Goal: Task Accomplishment & Management: Use online tool/utility

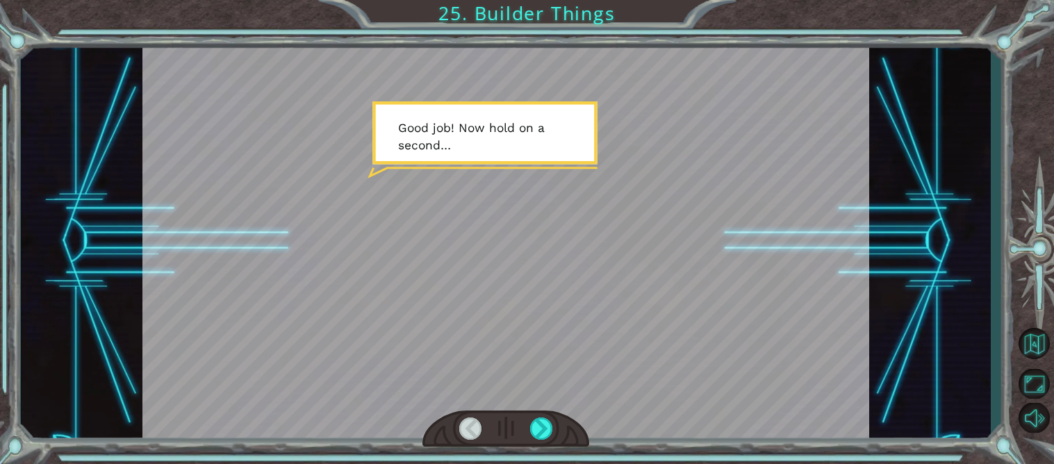
click at [390, 100] on div at bounding box center [505, 241] width 727 height 408
click at [548, 415] on div at bounding box center [505, 428] width 167 height 37
click at [542, 421] on div at bounding box center [541, 428] width 23 height 22
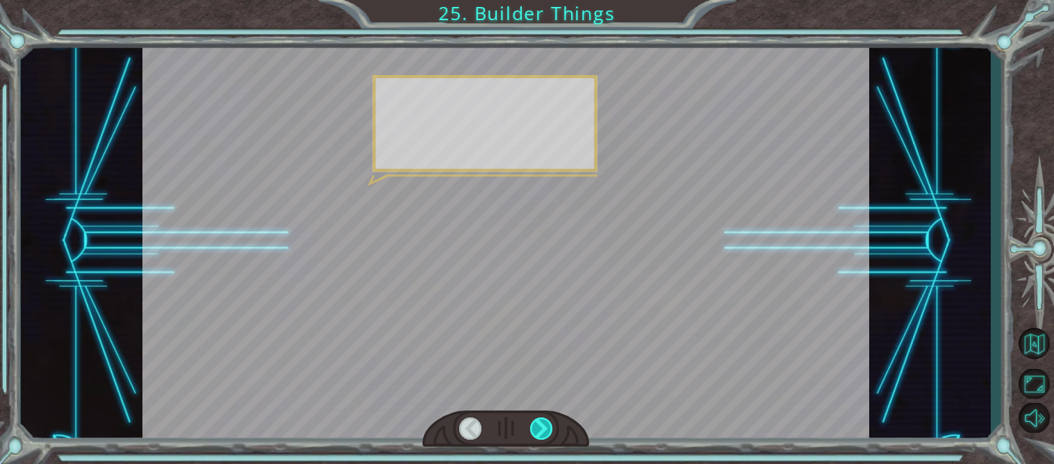
click at [542, 421] on div at bounding box center [541, 428] width 23 height 22
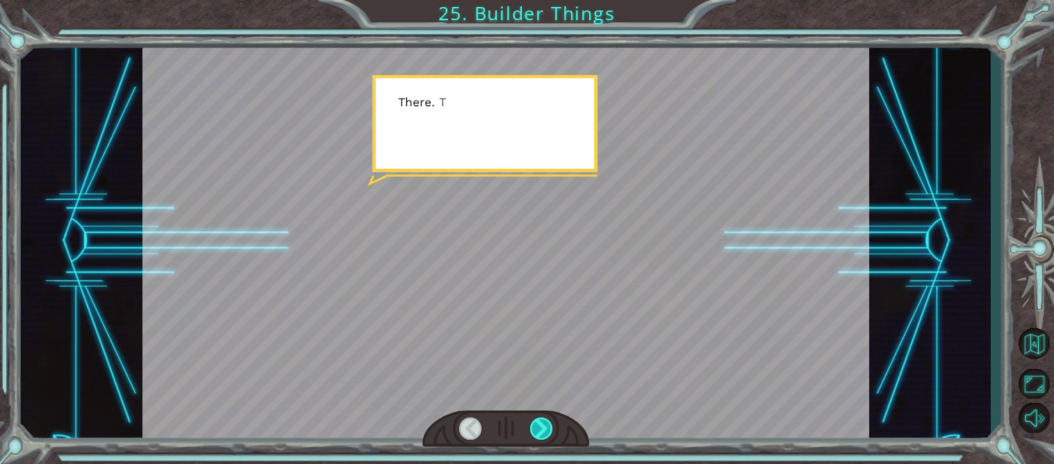
click at [542, 421] on div at bounding box center [541, 428] width 23 height 22
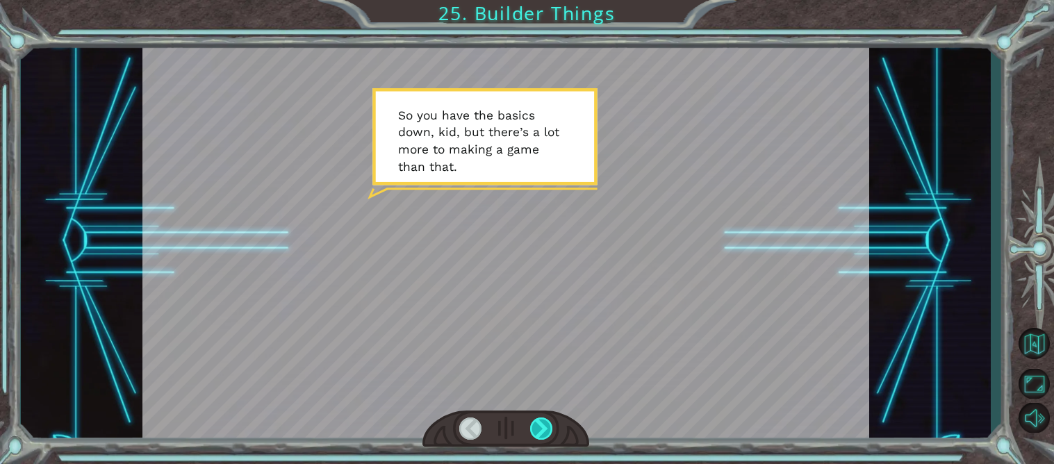
click at [538, 437] on div at bounding box center [541, 428] width 23 height 22
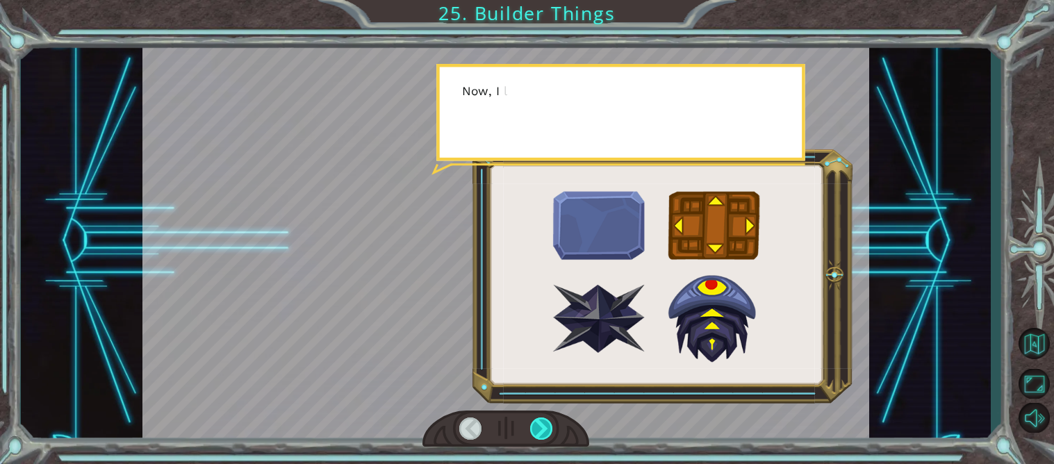
click at [538, 437] on div at bounding box center [541, 428] width 23 height 22
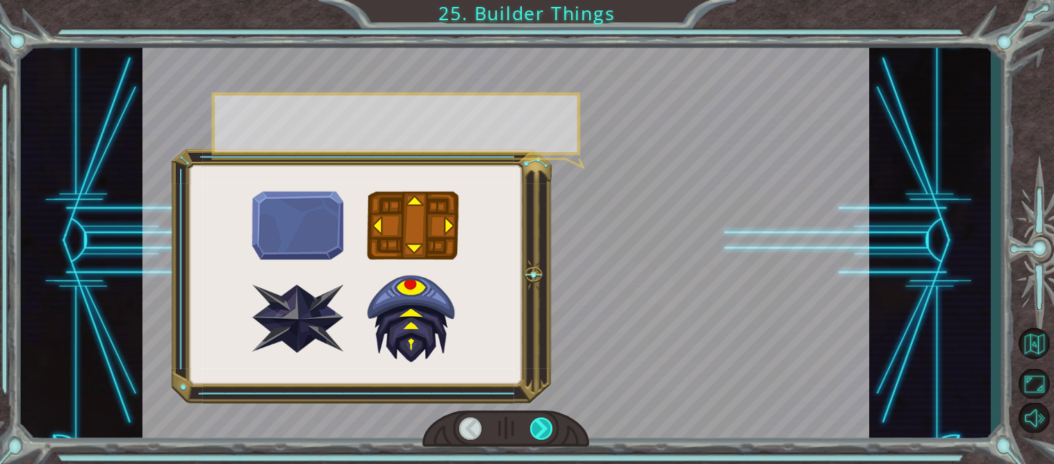
click at [538, 437] on div at bounding box center [541, 428] width 23 height 22
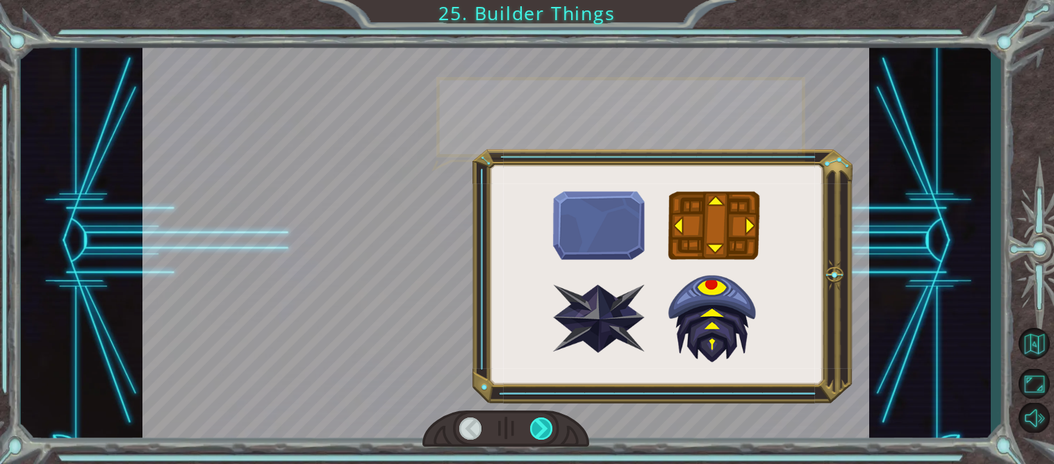
click at [538, 437] on div at bounding box center [541, 428] width 23 height 22
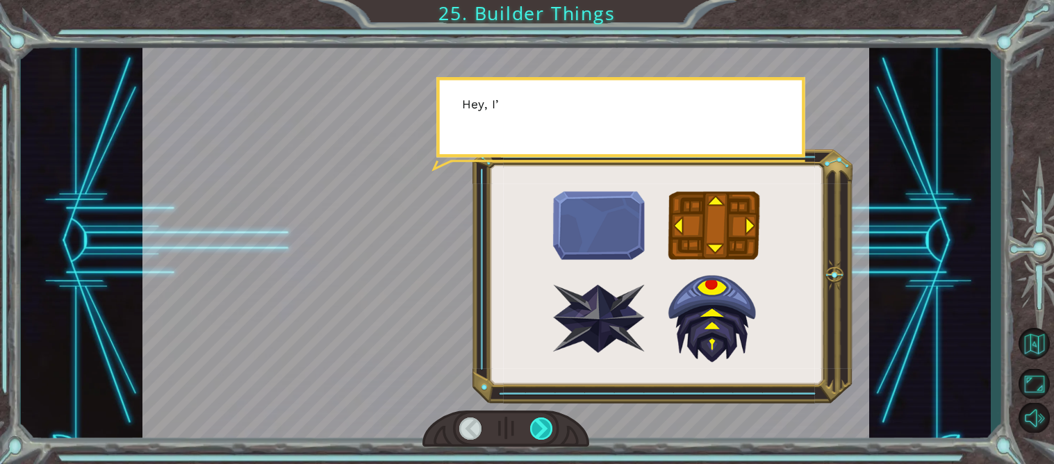
click at [538, 437] on div at bounding box center [541, 428] width 23 height 22
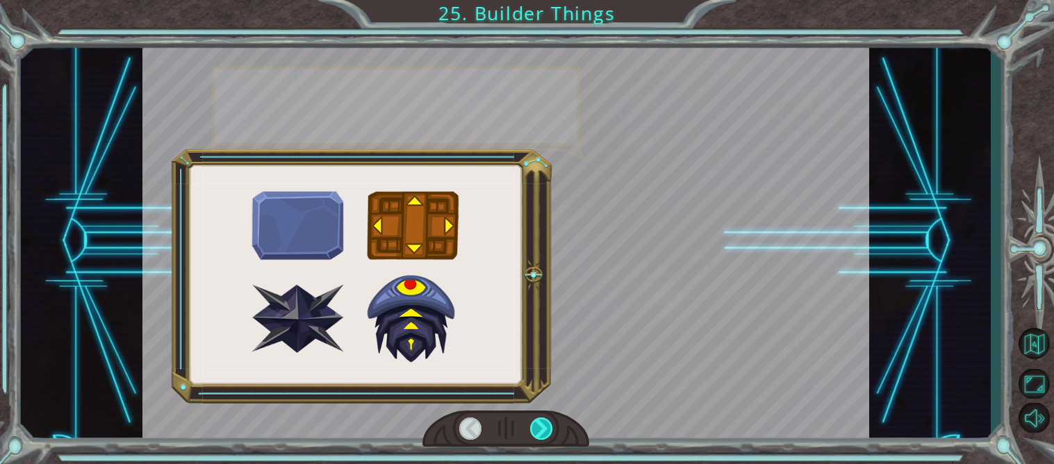
click at [538, 437] on div at bounding box center [541, 428] width 23 height 22
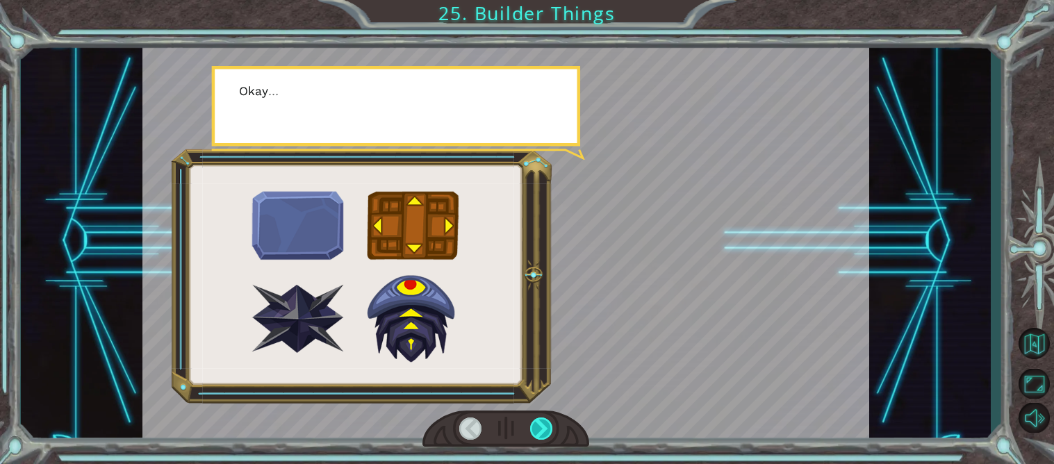
click at [538, 437] on div at bounding box center [541, 428] width 23 height 22
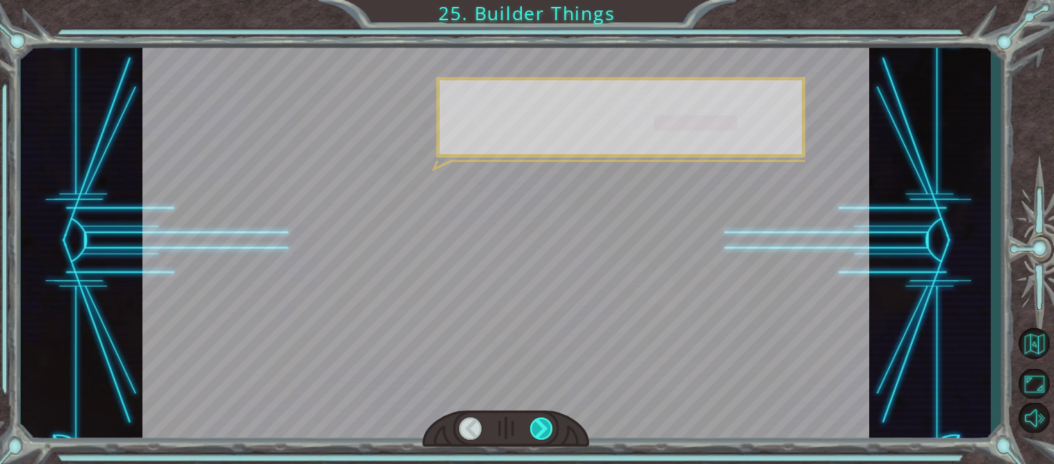
click at [538, 437] on div at bounding box center [541, 428] width 23 height 22
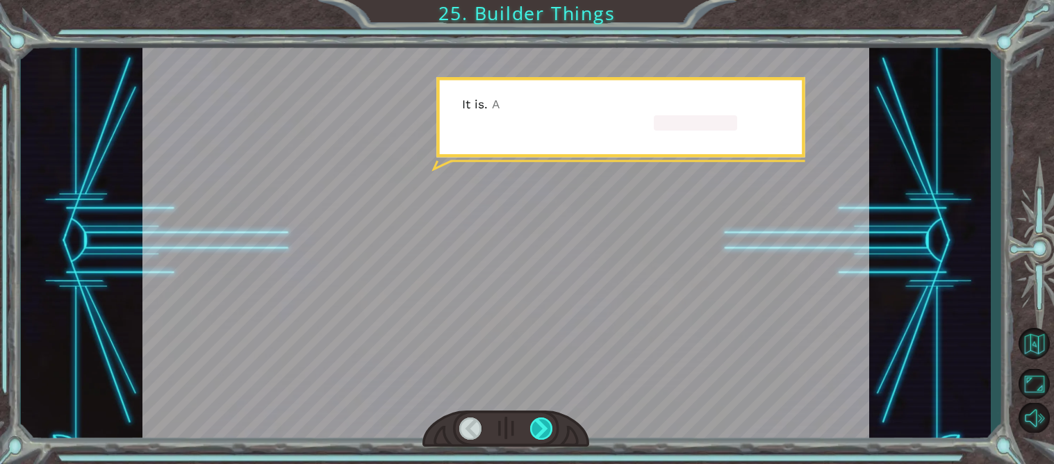
click at [538, 437] on div at bounding box center [541, 428] width 23 height 22
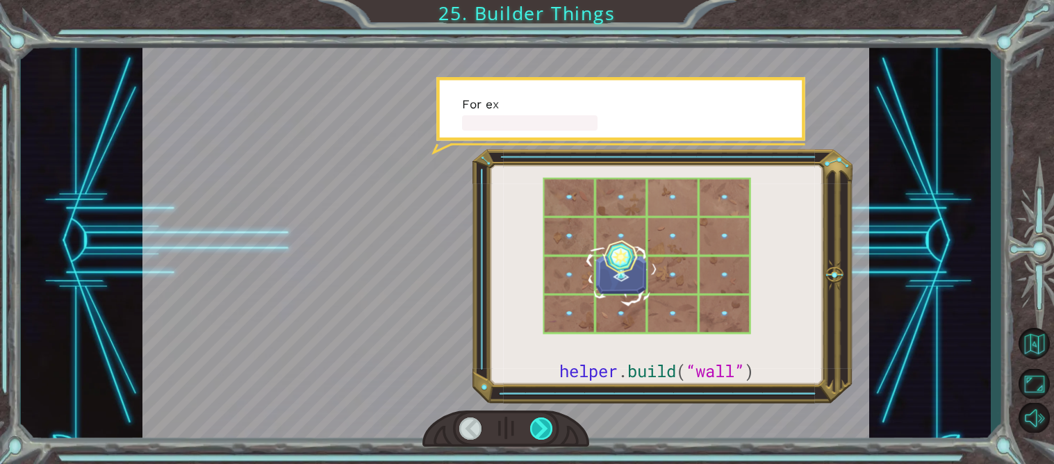
click at [538, 437] on div at bounding box center [541, 428] width 23 height 22
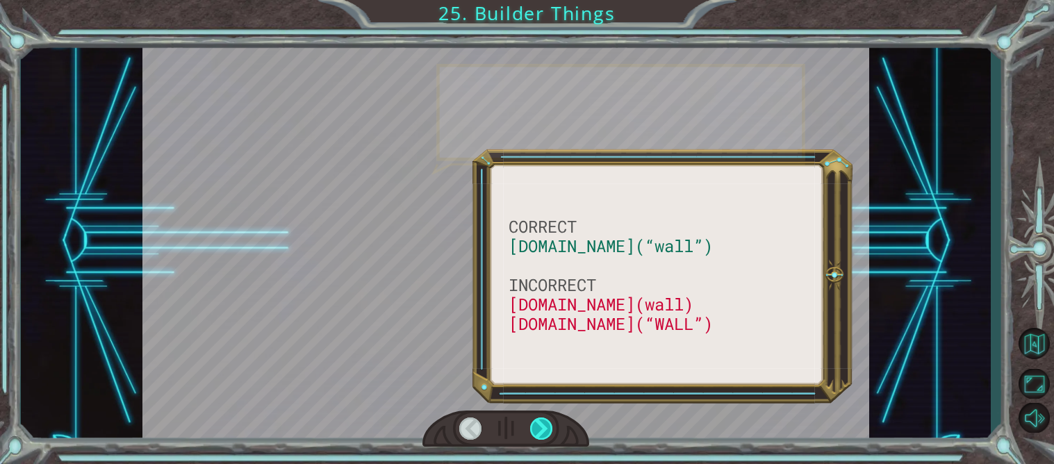
click at [538, 437] on div at bounding box center [541, 428] width 23 height 22
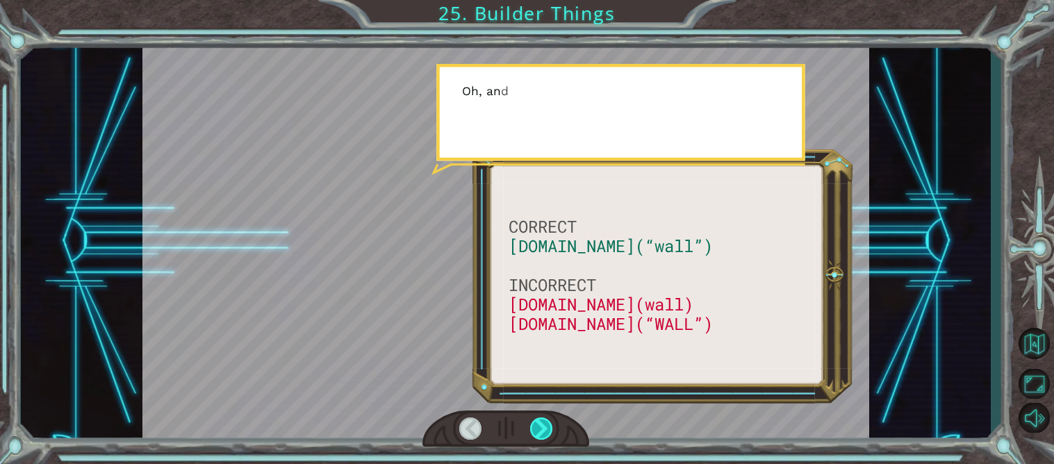
click at [538, 437] on div at bounding box center [541, 428] width 23 height 22
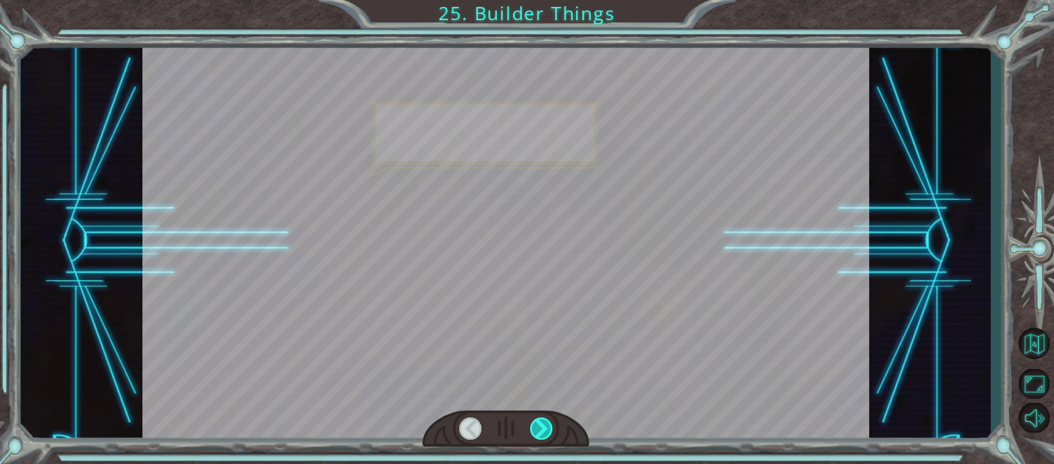
click at [538, 437] on div at bounding box center [541, 428] width 23 height 22
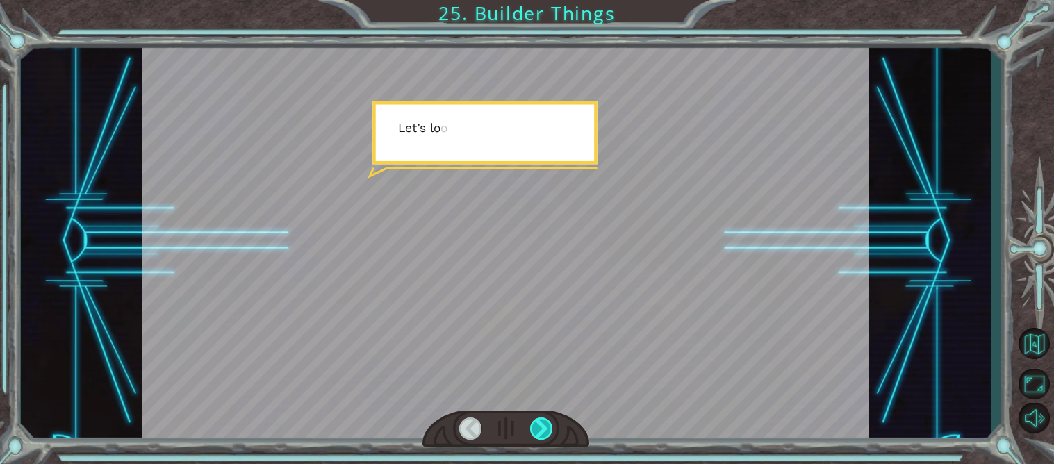
click at [538, 437] on div at bounding box center [541, 428] width 23 height 22
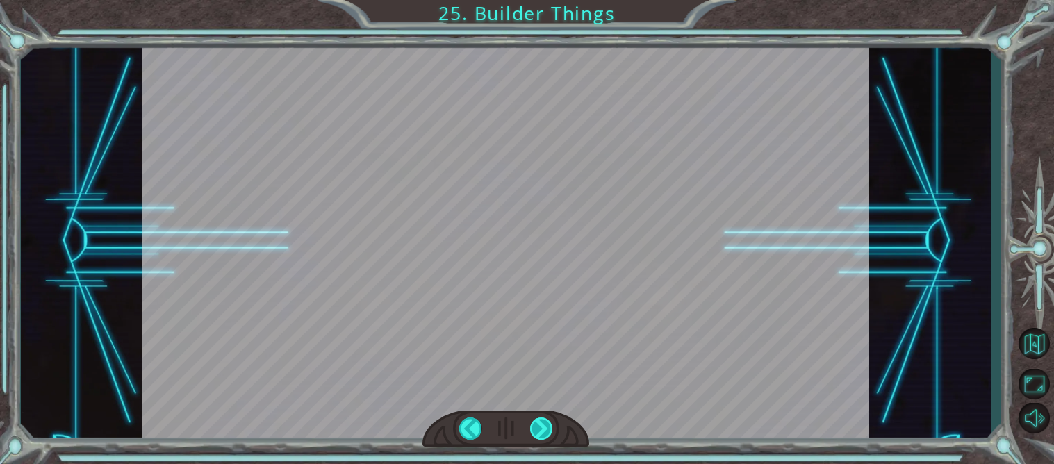
click at [538, 437] on div at bounding box center [541, 428] width 23 height 22
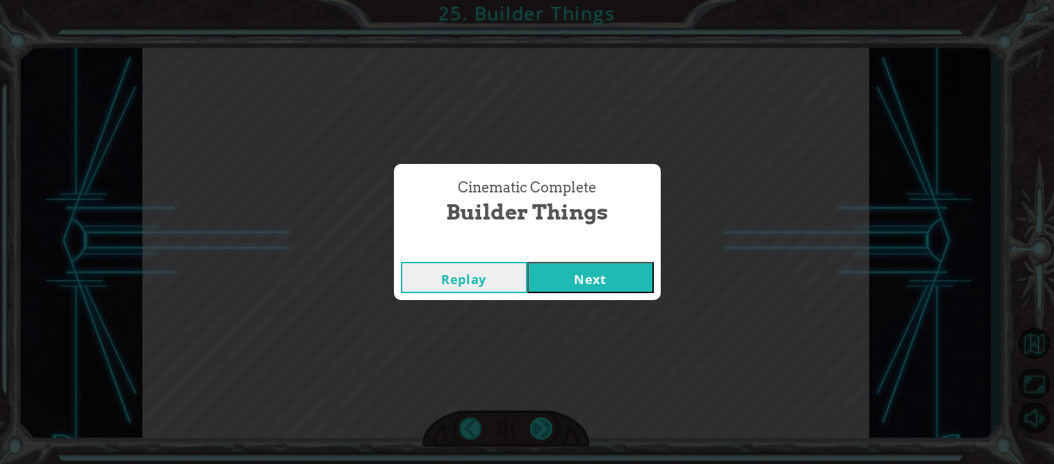
click at [538, 437] on div "Cinematic Complete Builder Things Replay Next" at bounding box center [527, 232] width 1054 height 464
click at [564, 278] on button "Next" at bounding box center [590, 277] width 126 height 31
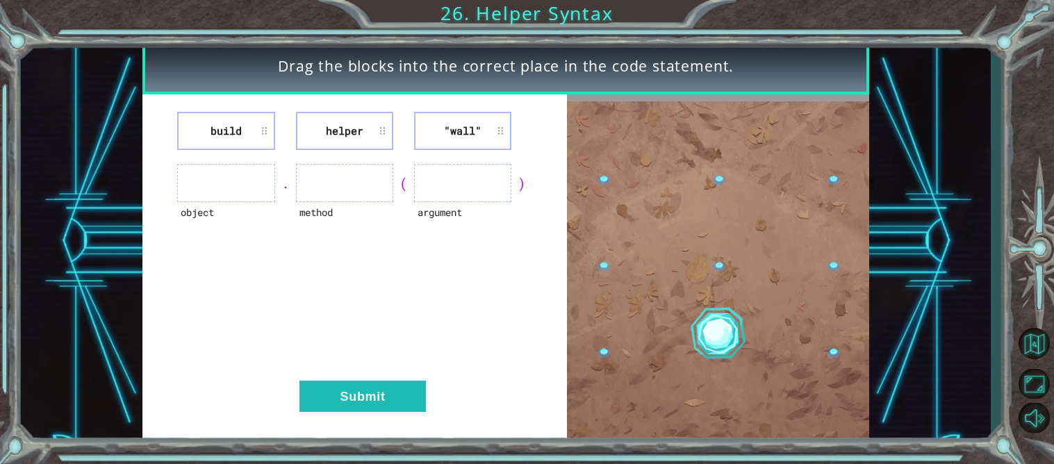
click at [251, 128] on li "build" at bounding box center [225, 131] width 97 height 38
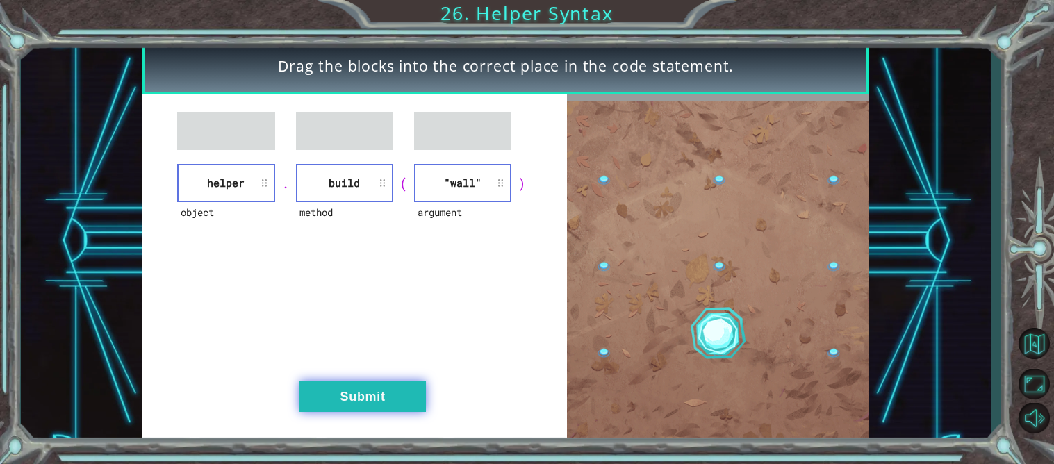
click at [375, 388] on button "Submit" at bounding box center [362, 396] width 126 height 31
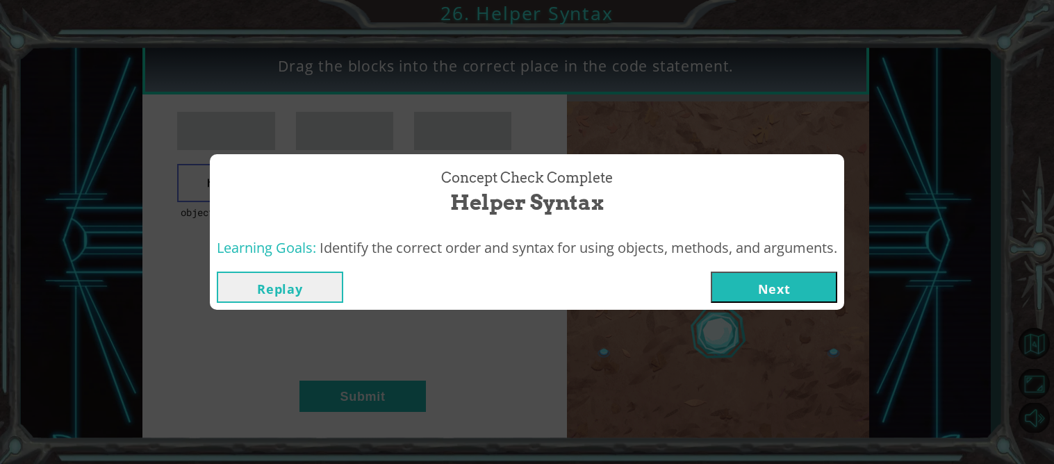
click at [759, 304] on div "Replay Next" at bounding box center [527, 287] width 634 height 45
click at [747, 293] on button "Next" at bounding box center [774, 287] width 126 height 31
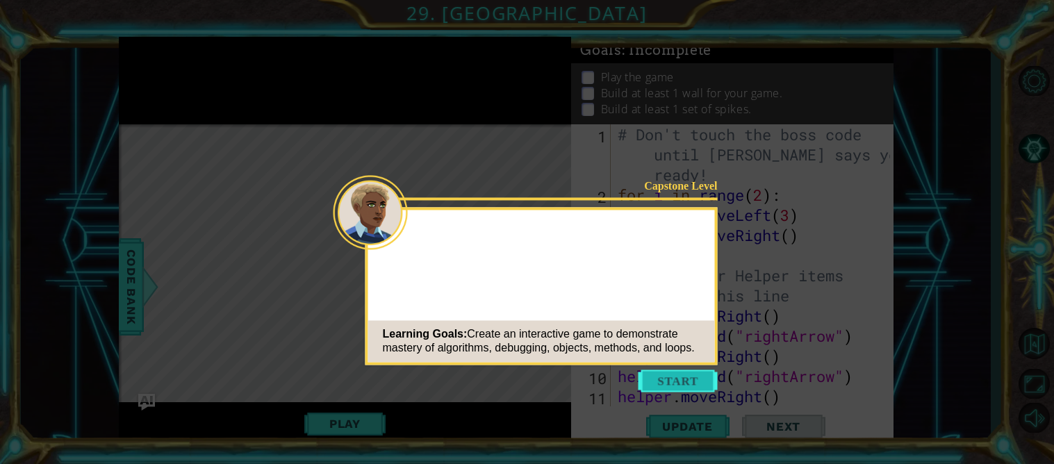
click at [690, 381] on button "Start" at bounding box center [677, 381] width 79 height 22
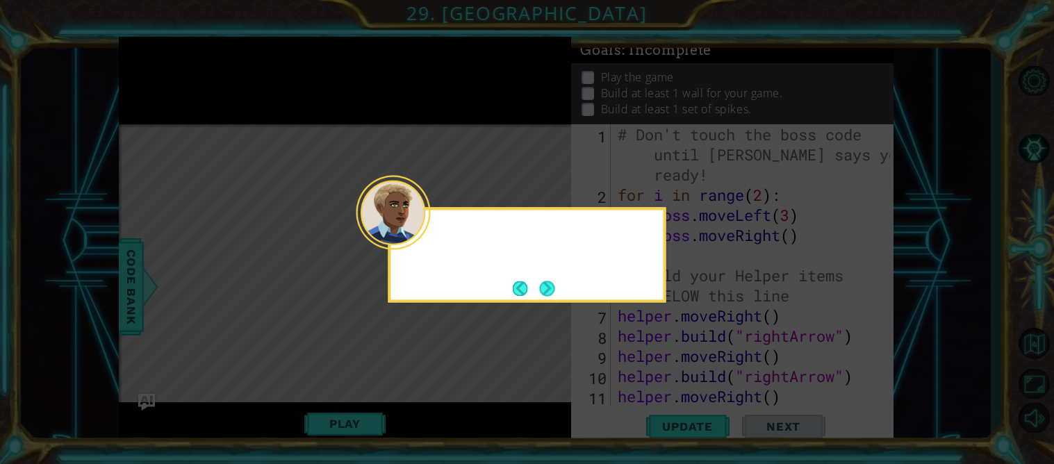
scroll to position [80, 0]
click at [529, 290] on button "Back" at bounding box center [526, 288] width 27 height 15
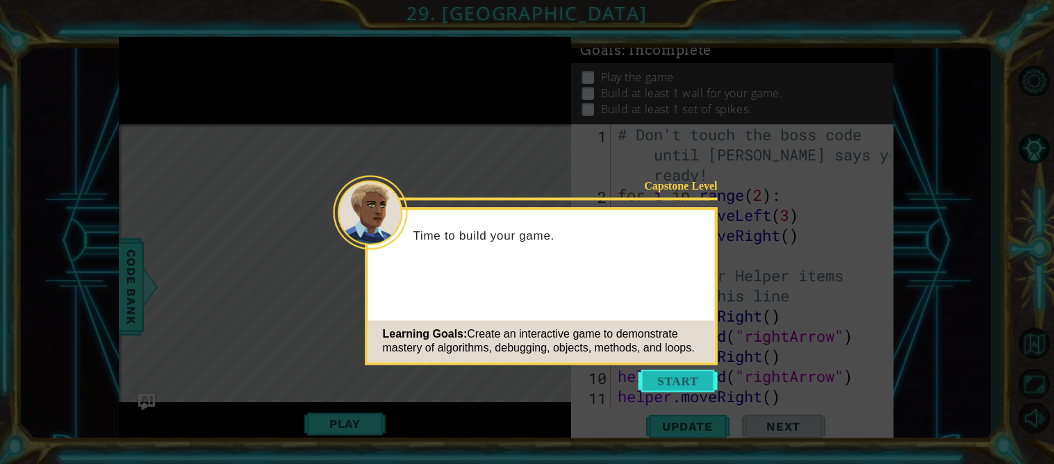
click at [679, 388] on button "Start" at bounding box center [677, 381] width 79 height 22
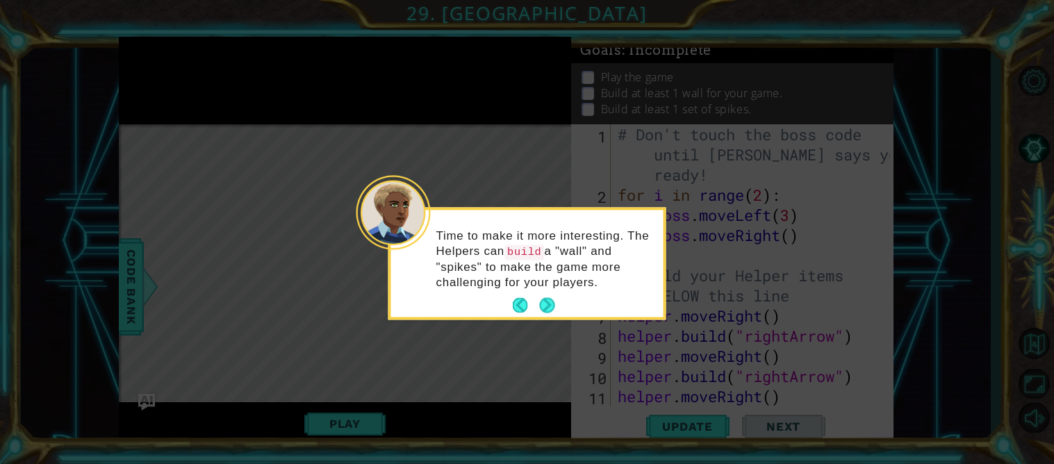
click at [540, 320] on icon at bounding box center [527, 232] width 1054 height 464
click at [542, 313] on button "Next" at bounding box center [546, 305] width 15 height 15
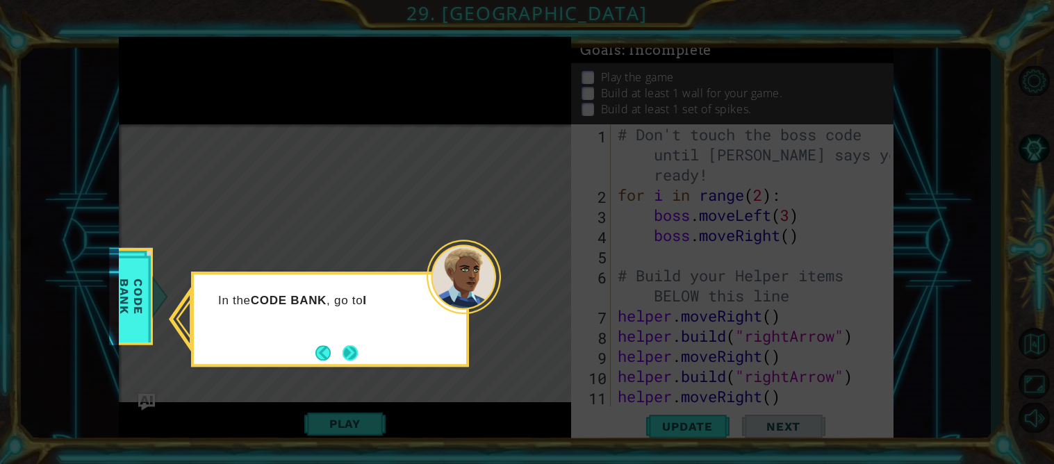
click at [349, 345] on button "Next" at bounding box center [350, 353] width 16 height 16
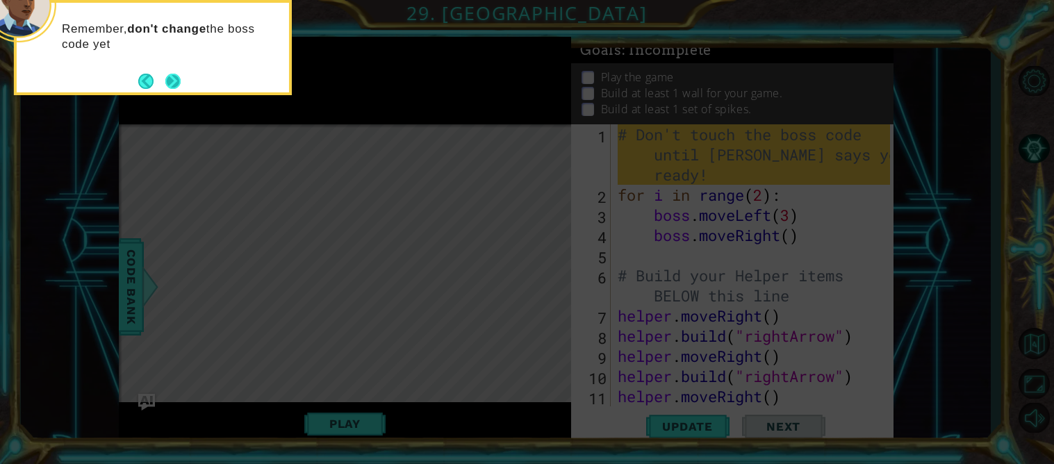
click at [169, 77] on button "Next" at bounding box center [172, 81] width 15 height 15
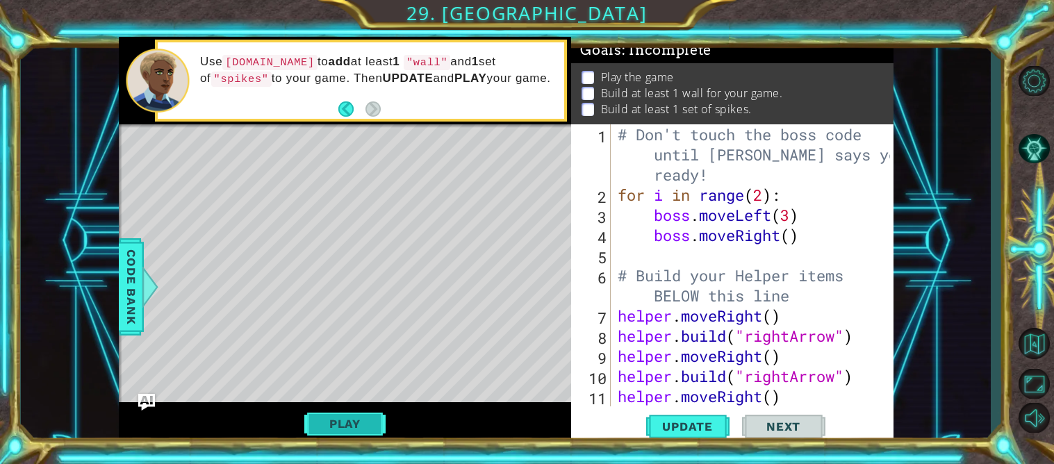
click at [331, 424] on button "Play" at bounding box center [344, 423] width 81 height 26
click at [660, 357] on div "# Don't touch the boss code until [PERSON_NAME] says you're ready! for i in ran…" at bounding box center [756, 305] width 282 height 363
type textarea "helper.moveRight()"
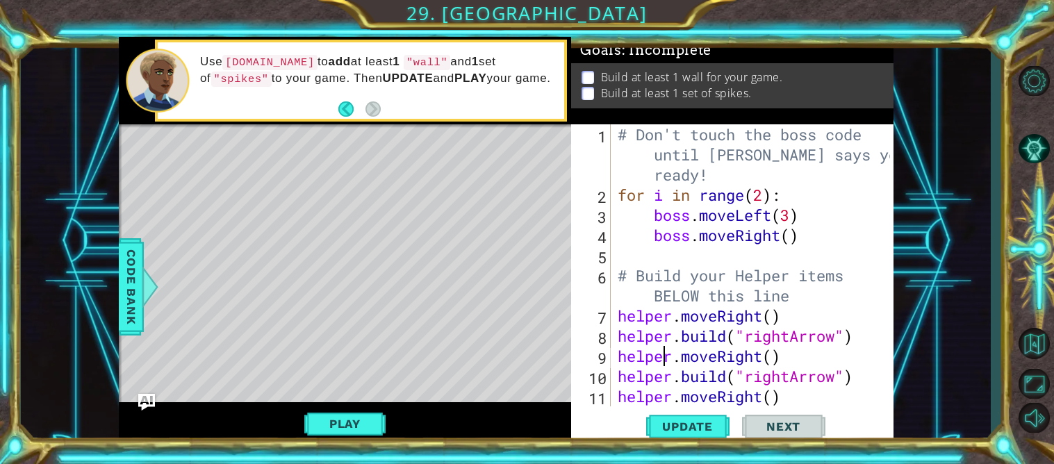
scroll to position [80, 0]
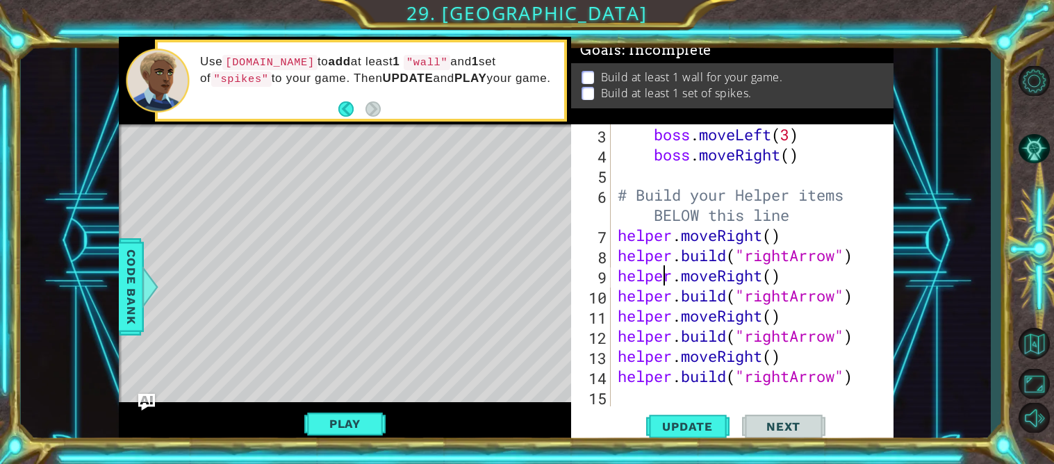
click at [622, 391] on div "boss . moveLeft ( 3 ) boss . moveRight ( ) # Build your Helper items BELOW this…" at bounding box center [756, 285] width 282 height 322
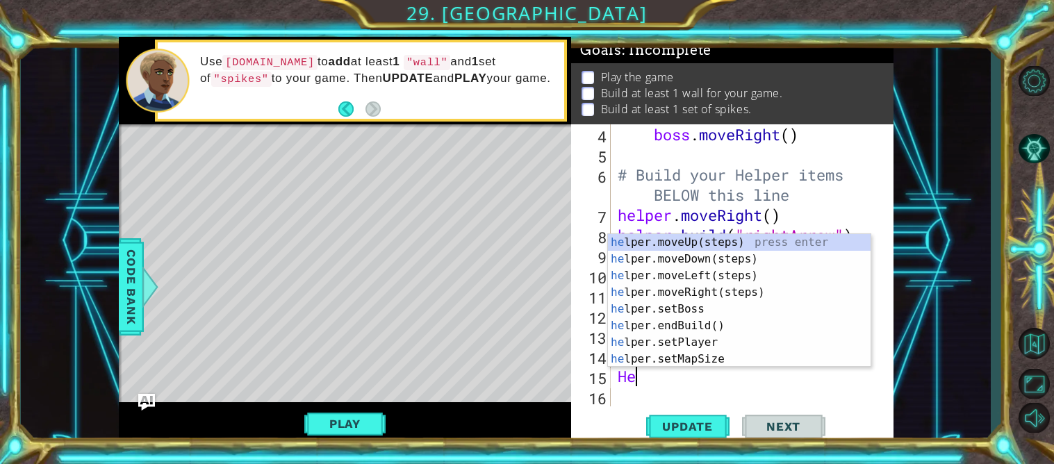
scroll to position [0, 1]
type textarea "H"
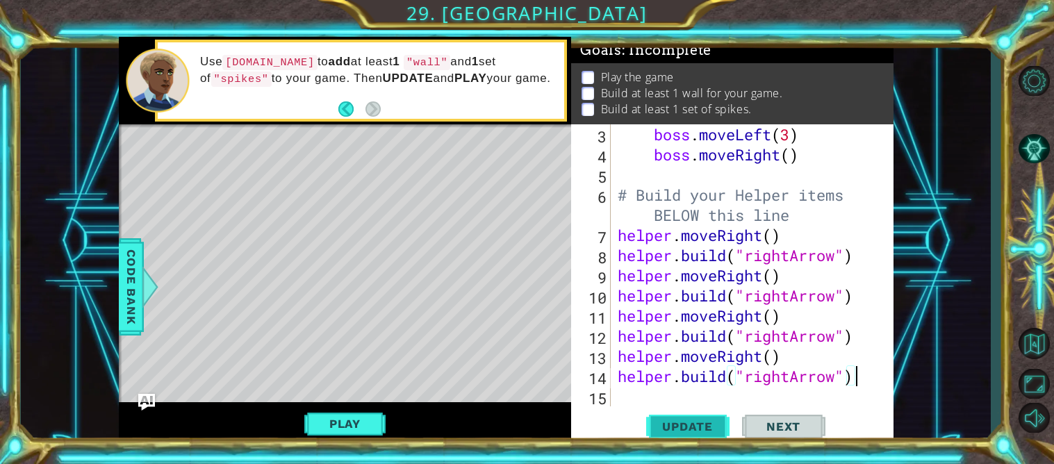
type textarea "[DOMAIN_NAME]("rightArrow")"
click at [656, 417] on button "Update" at bounding box center [687, 426] width 83 height 32
click at [673, 425] on span "Update" at bounding box center [687, 427] width 78 height 14
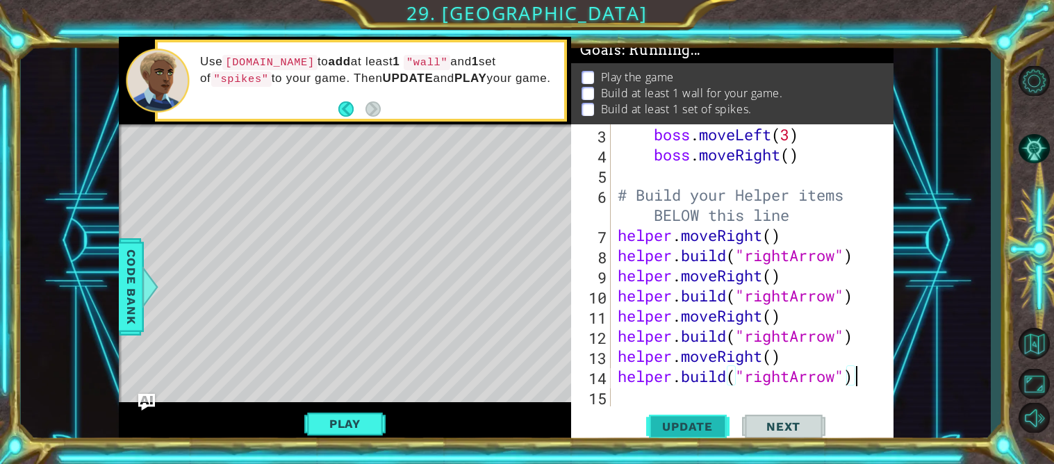
click at [673, 425] on span "Update" at bounding box center [687, 427] width 78 height 14
click at [338, 429] on button "Play" at bounding box center [344, 423] width 81 height 26
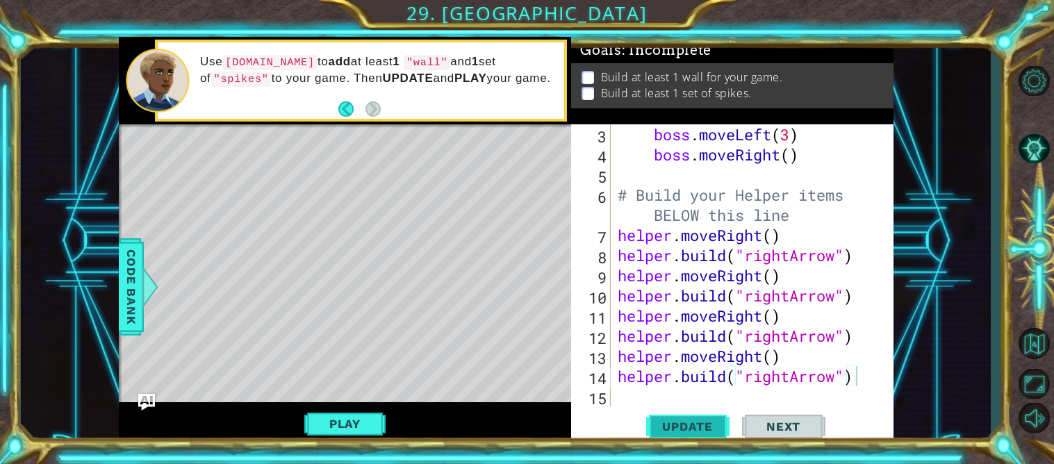
click at [708, 421] on span "Update" at bounding box center [687, 427] width 78 height 14
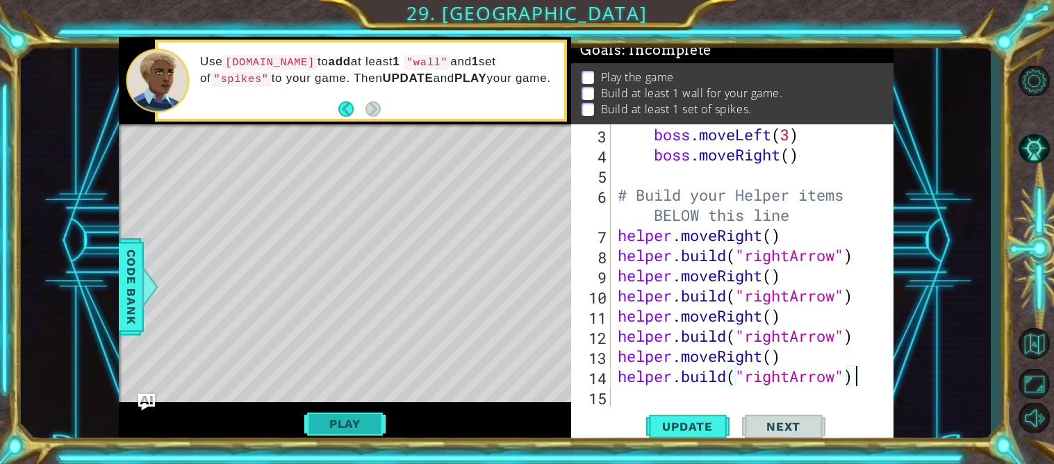
click at [324, 420] on button "Play" at bounding box center [344, 423] width 81 height 26
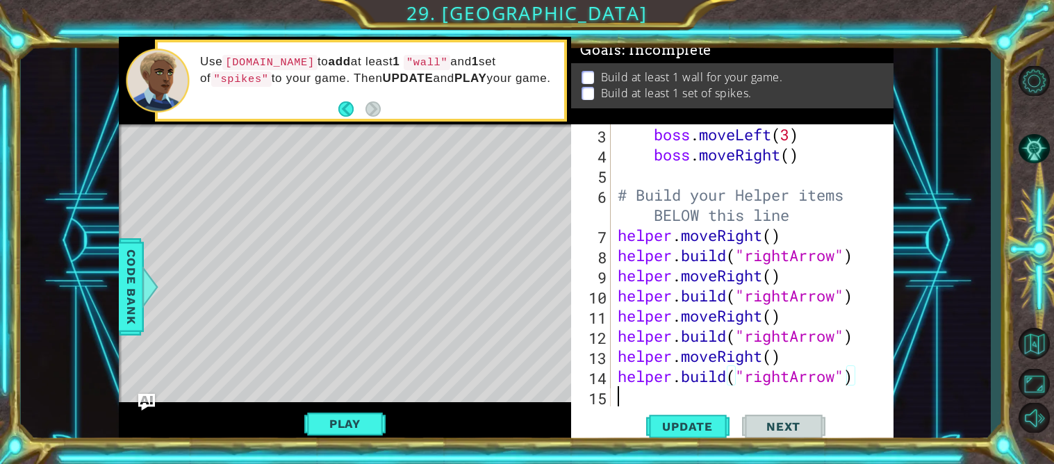
click at [626, 398] on div "boss . moveLeft ( 3 ) boss . moveRight ( ) # Build your Helper items BELOW this…" at bounding box center [756, 285] width 282 height 322
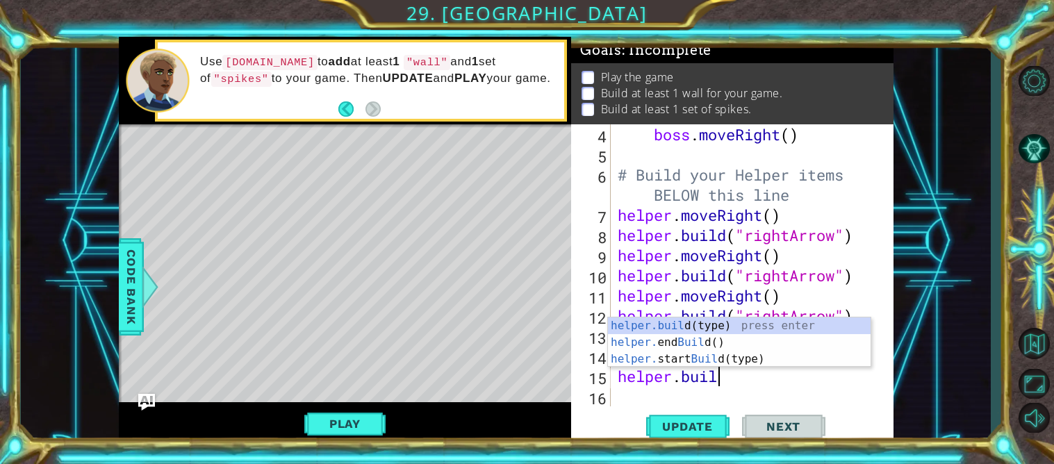
scroll to position [0, 3]
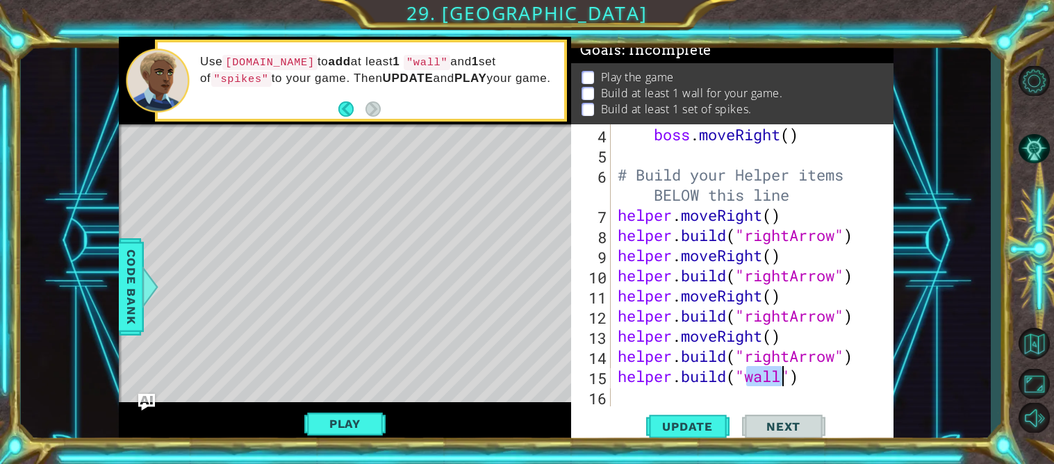
type textarea "[DOMAIN_NAME]("wall")"
click at [772, 372] on div "boss . moveRight ( ) # Build your Helper items BELOW this line helper . moveRig…" at bounding box center [752, 265] width 275 height 282
click at [684, 393] on div "boss . moveRight ( ) # Build your Helper items BELOW this line helper . moveRig…" at bounding box center [756, 285] width 282 height 322
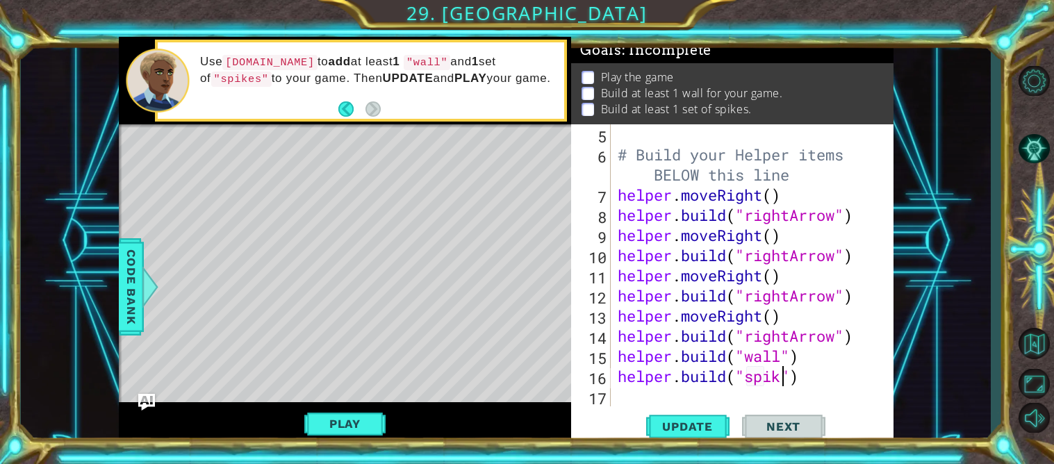
scroll to position [0, 8]
type textarea "[DOMAIN_NAME]("spikes")"
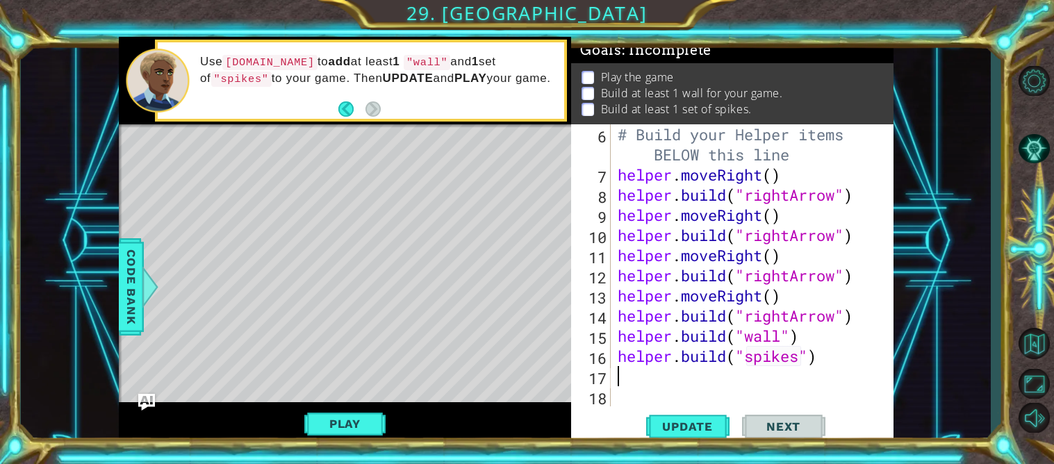
type textarea "[DOMAIN_NAME]("spikes")"
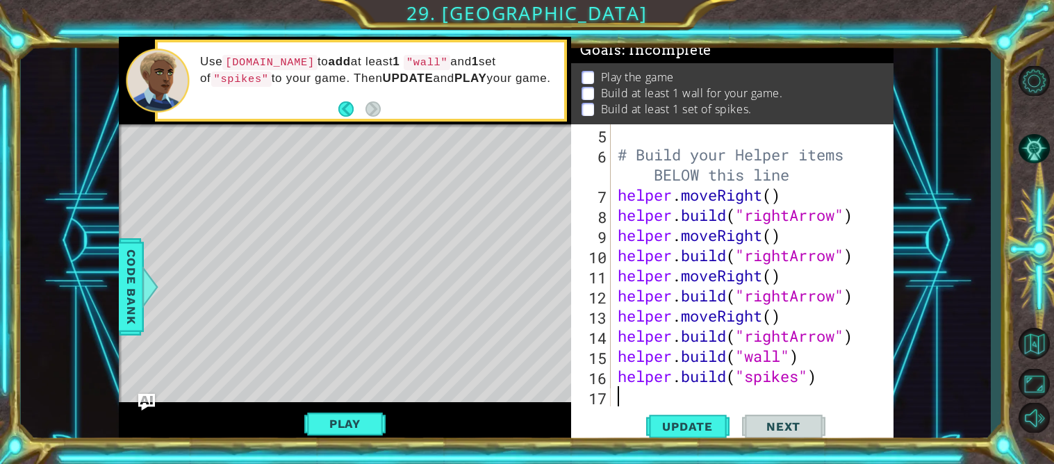
click at [679, 399] on div "# Build your Helper items BELOW this line helper . moveRight ( ) helper . build…" at bounding box center [756, 285] width 282 height 322
click at [705, 429] on span "Update" at bounding box center [687, 427] width 78 height 14
click at [369, 427] on button "Play" at bounding box center [344, 423] width 81 height 26
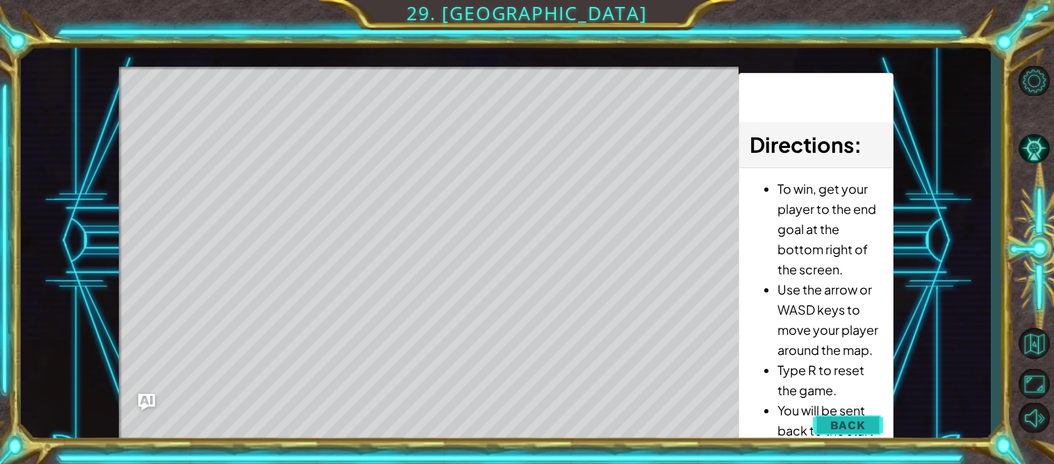
click at [841, 415] on button "Back" at bounding box center [848, 425] width 70 height 28
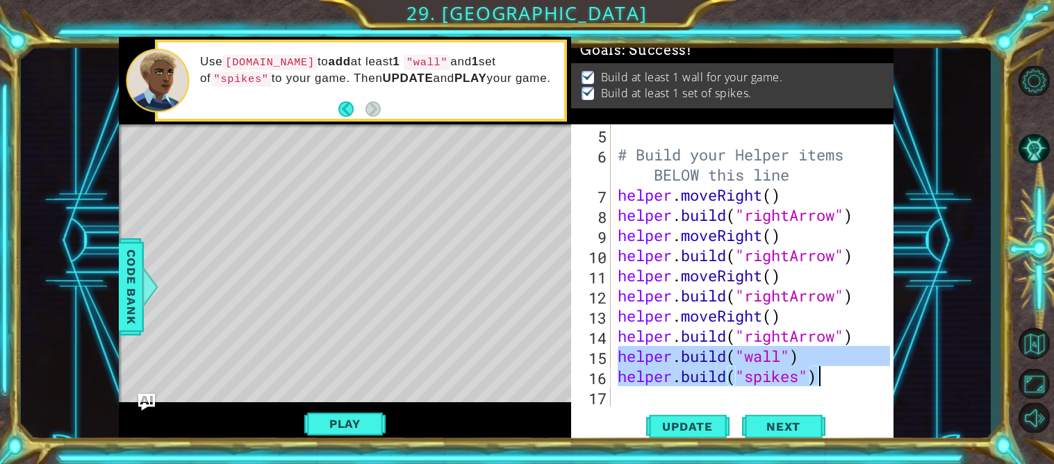
drag, startPoint x: 619, startPoint y: 354, endPoint x: 833, endPoint y: 383, distance: 216.0
click at [833, 383] on div "# Build your Helper items BELOW this line helper . moveRight ( ) helper . build…" at bounding box center [756, 285] width 282 height 322
type textarea "[DOMAIN_NAME]("wall") [DOMAIN_NAME]("spikes")"
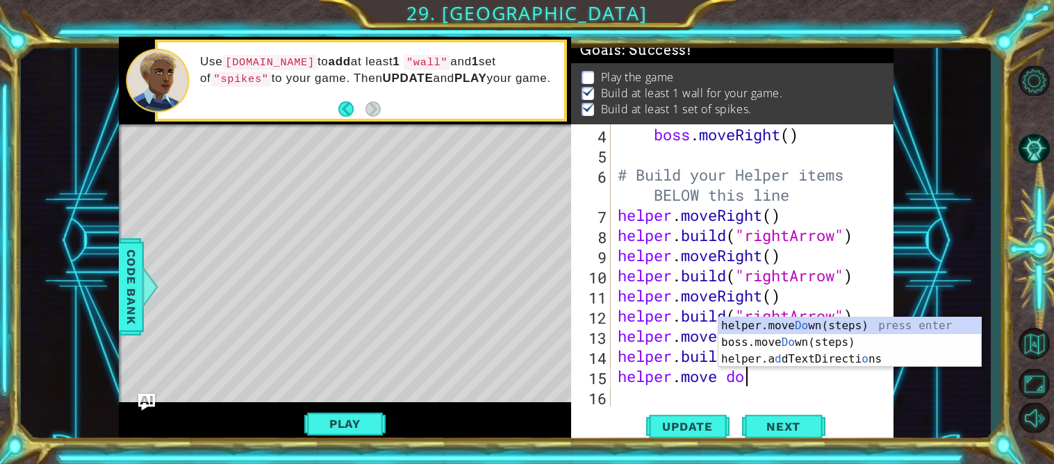
scroll to position [0, 5]
type textarea "helper.move down"
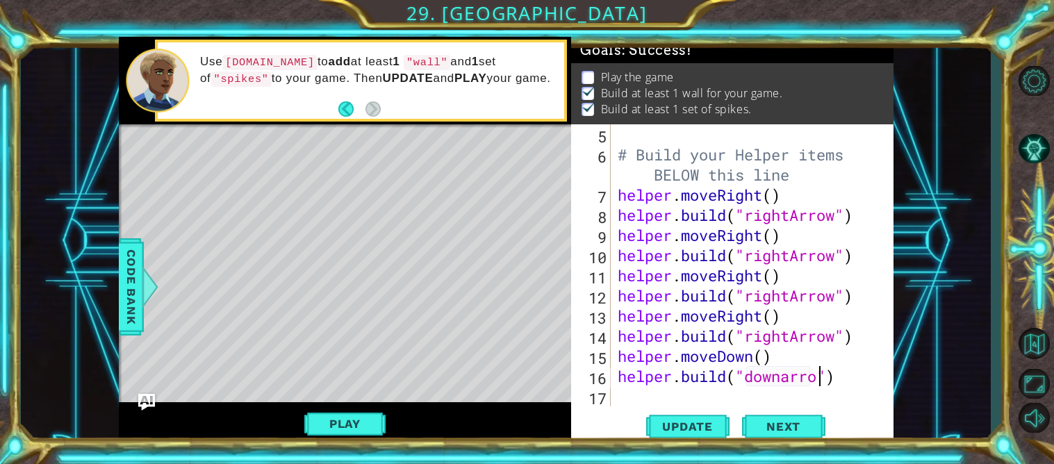
scroll to position [0, 9]
type textarea "[DOMAIN_NAME]("downarrow")"
click at [831, 406] on div "[DOMAIN_NAME]("downarrow") 5 6 7 8 9 10 11 12 13 14 15 16 17 # Build your Helpe…" at bounding box center [732, 285] width 322 height 322
click at [790, 402] on div "# Build your Helper items BELOW this line helper . moveRight ( ) helper . build…" at bounding box center [756, 285] width 282 height 322
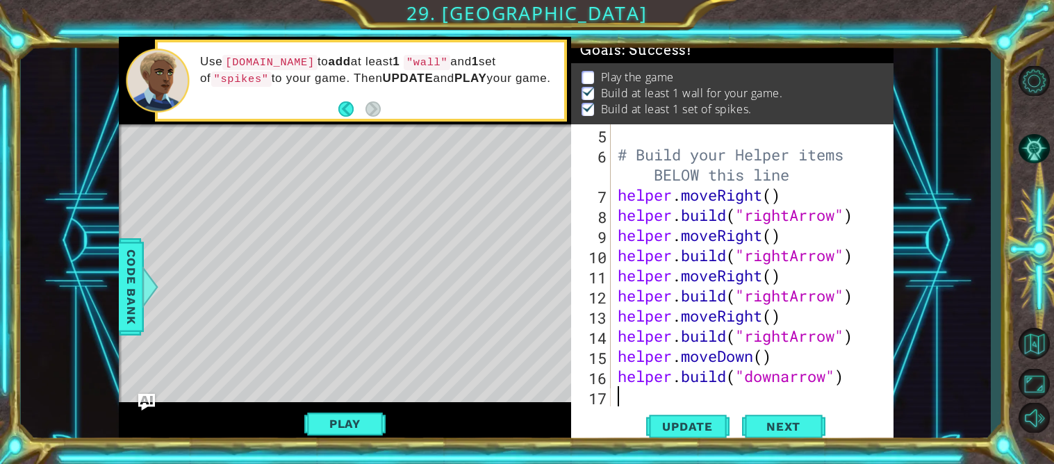
click at [741, 374] on div "# Build your Helper items BELOW this line helper . moveRight ( ) helper . build…" at bounding box center [756, 285] width 282 height 322
type textarea "[DOMAIN_NAME]("downarrow")"
click at [699, 393] on div "# Build your Helper items BELOW this line helper . moveRight ( ) helper . build…" at bounding box center [752, 265] width 275 height 282
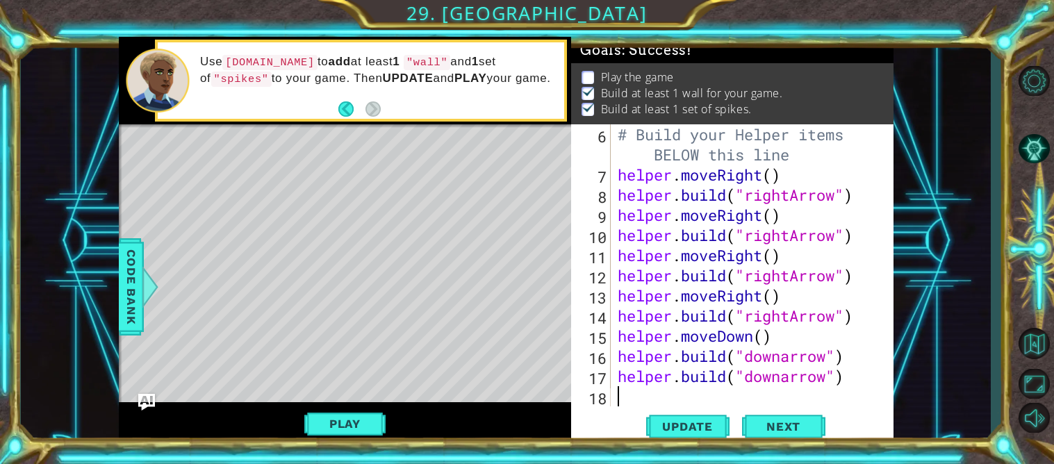
scroll to position [140, 0]
drag, startPoint x: 848, startPoint y: 379, endPoint x: 590, endPoint y: 395, distance: 258.9
click at [590, 395] on div "6 7 8 9 10 11 12 13 14 15 16 17 18 # Build your Helper items BELOW this line he…" at bounding box center [730, 265] width 319 height 282
click at [642, 372] on div "# Build your Helper items BELOW this line helper . moveRight ( ) helper . build…" at bounding box center [756, 295] width 282 height 342
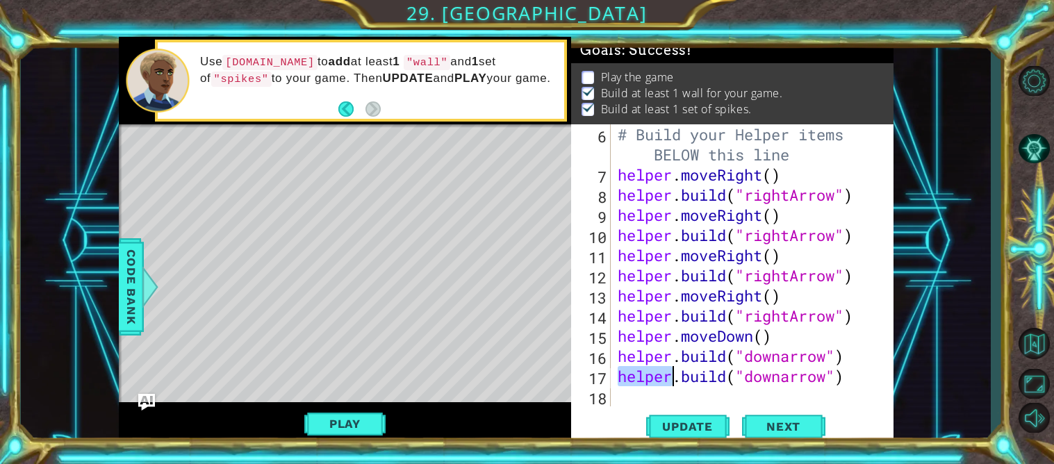
click at [642, 372] on div "# Build your Helper items BELOW this line helper . moveRight ( ) helper . build…" at bounding box center [756, 295] width 282 height 342
type textarea "[DOMAIN_NAME]("downarrow")"
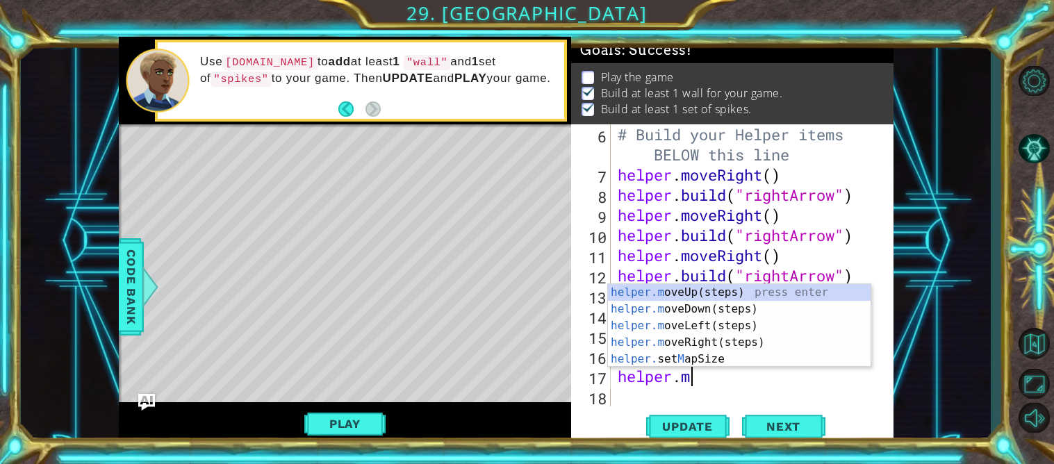
scroll to position [0, 3]
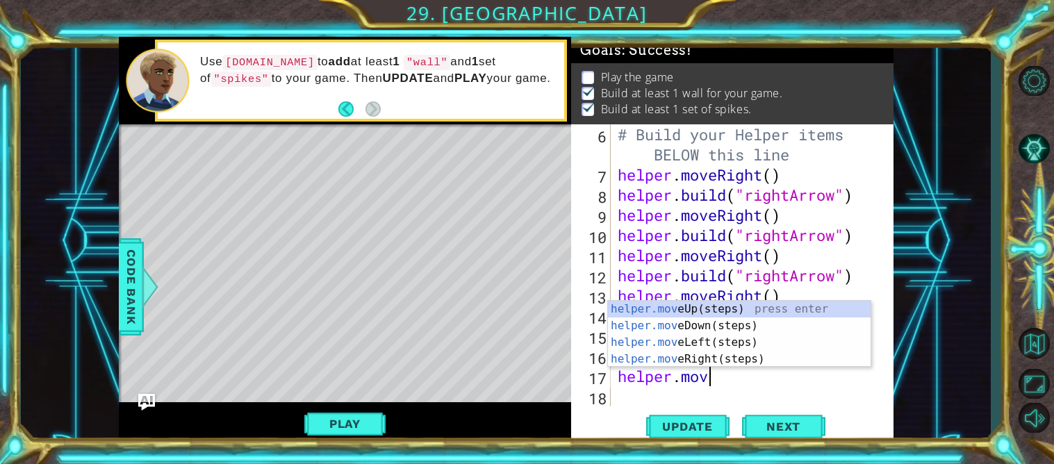
type textarea "helper.move"
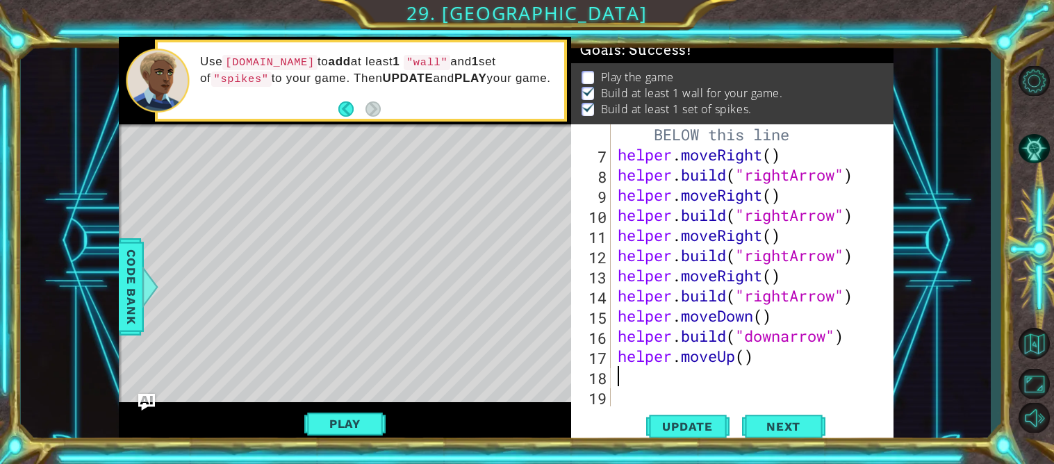
click at [730, 360] on div "# Build your Helper items BELOW this line helper . moveRight ( ) helper . build…" at bounding box center [756, 275] width 282 height 342
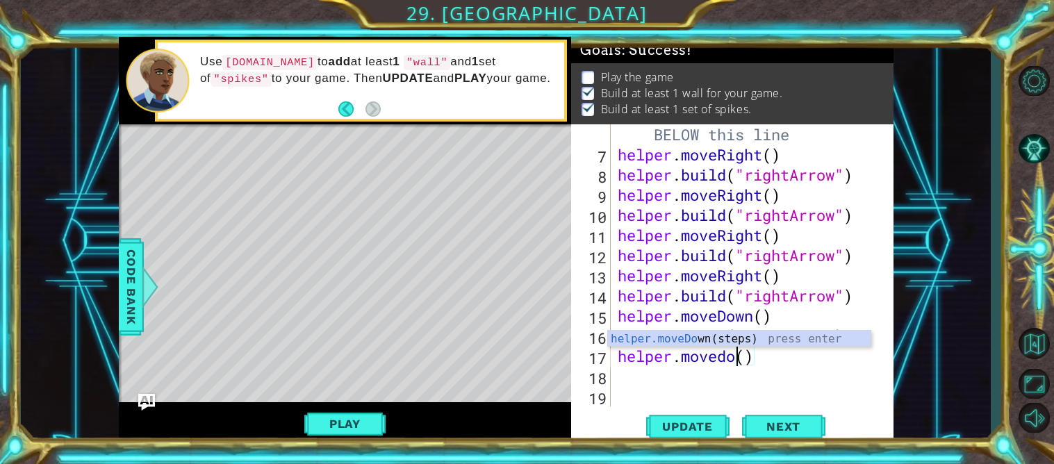
type textarea "helper.movedown()"
click at [624, 386] on div "# Build your Helper items BELOW this line helper . moveRight ( ) helper . build…" at bounding box center [756, 275] width 282 height 342
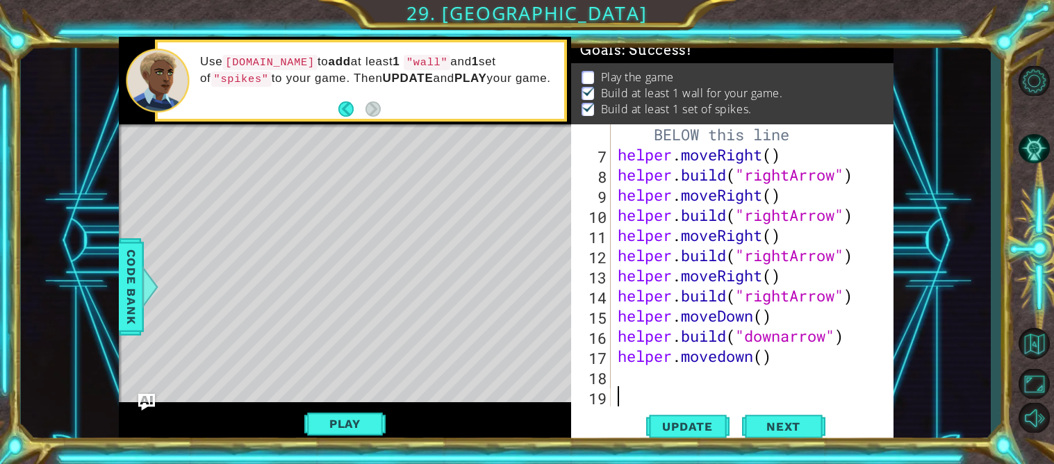
scroll to position [0, 0]
click at [622, 382] on div "# Build your Helper items BELOW this line helper . moveRight ( ) helper . build…" at bounding box center [756, 275] width 282 height 342
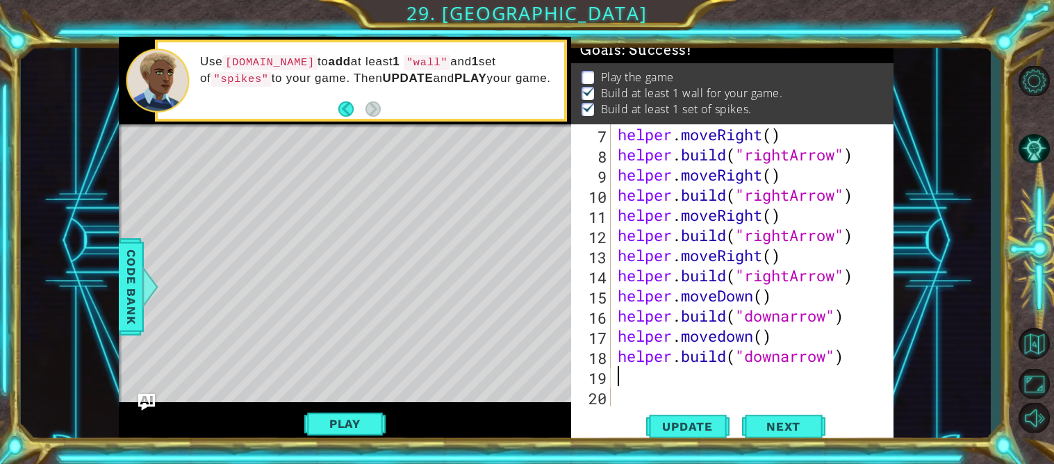
scroll to position [181, 0]
click at [715, 425] on span "Update" at bounding box center [687, 427] width 78 height 14
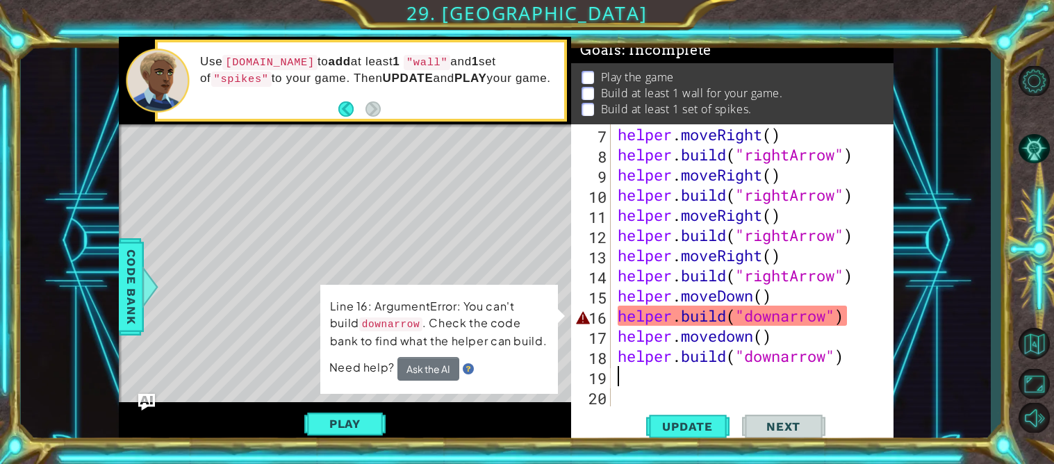
click at [730, 320] on div "helper . moveRight ( ) helper . build ( "rightArrow" ) helper . moveRight ( ) h…" at bounding box center [756, 285] width 282 height 322
click at [817, 318] on div "helper . moveRight ( ) helper . build ( "rightArrow" ) helper . moveRight ( ) h…" at bounding box center [756, 285] width 282 height 322
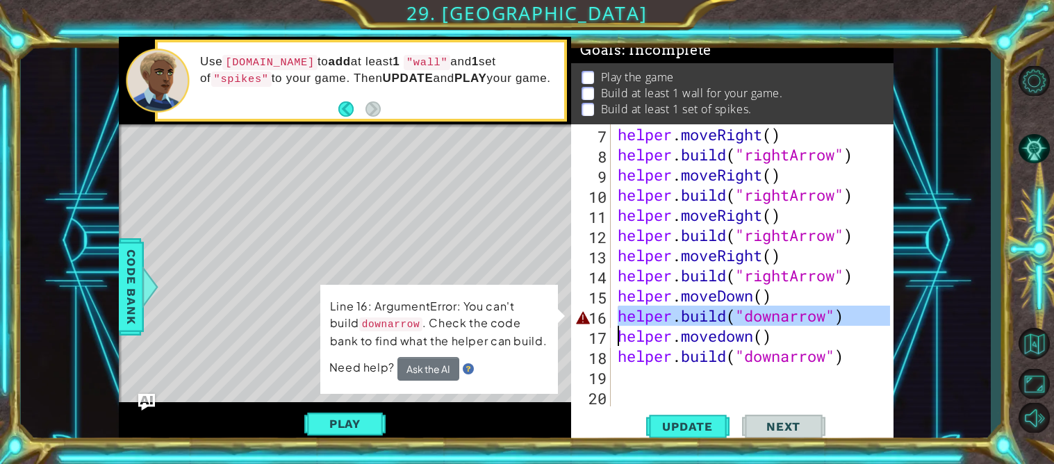
click at [817, 318] on div "helper . moveRight ( ) helper . build ( "rightArrow" ) helper . moveRight ( ) h…" at bounding box center [756, 285] width 282 height 322
click at [770, 316] on div "helper . moveRight ( ) helper . build ( "rightArrow" ) helper . moveRight ( ) h…" at bounding box center [752, 265] width 275 height 282
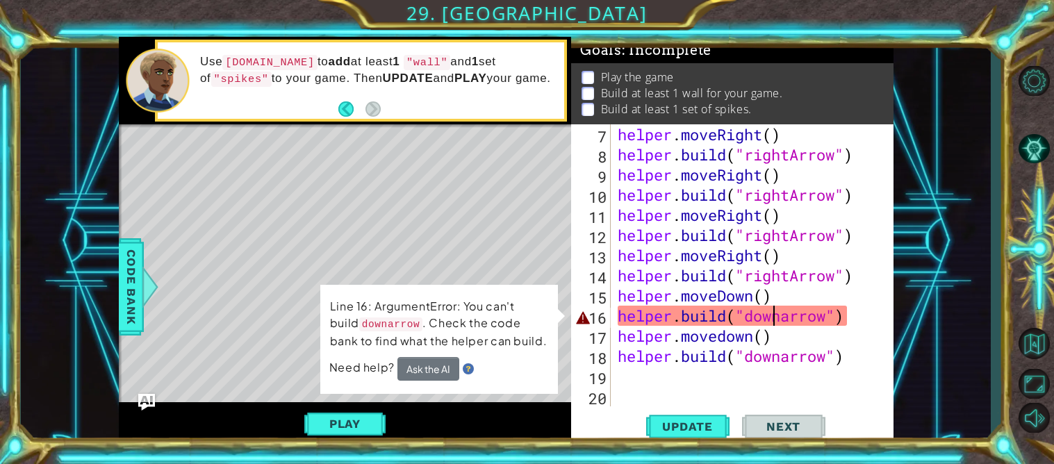
click at [767, 317] on div "helper . moveRight ( ) helper . build ( "rightArrow" ) helper . moveRight ( ) h…" at bounding box center [756, 285] width 282 height 322
click at [756, 315] on div "helper . moveRight ( ) helper . build ( "rightArrow" ) helper . moveRight ( ) h…" at bounding box center [756, 285] width 282 height 322
click at [793, 322] on div "helper . moveRight ( ) helper . build ( "rightArrow" ) helper . moveRight ( ) h…" at bounding box center [756, 285] width 282 height 322
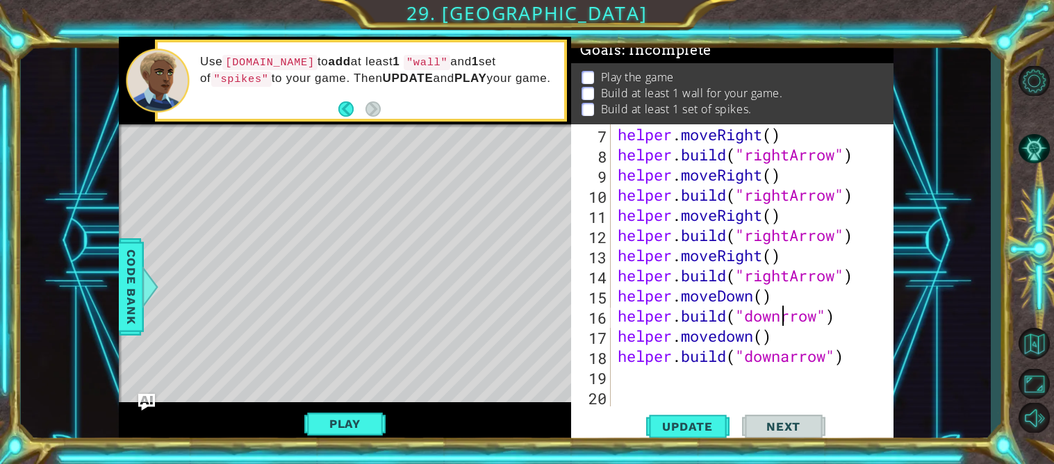
scroll to position [0, 8]
click at [695, 418] on button "Update" at bounding box center [687, 426] width 83 height 32
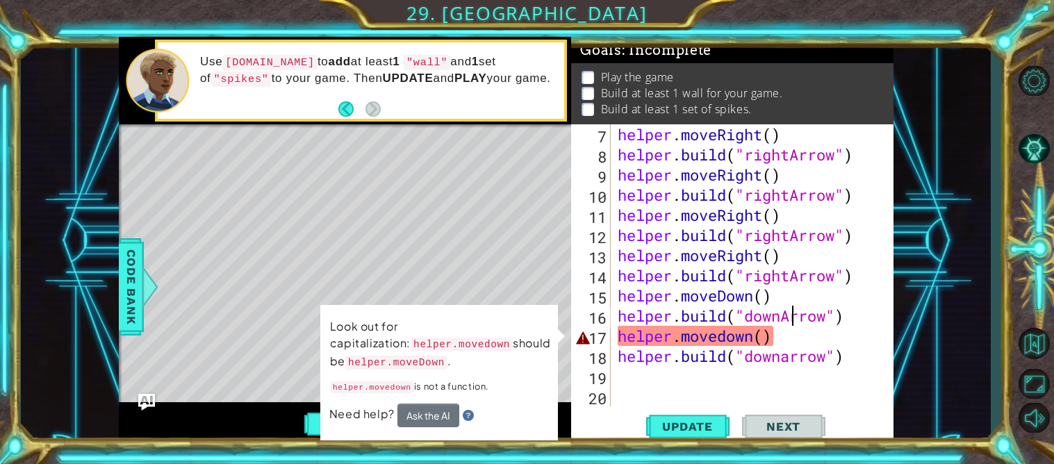
click at [687, 335] on div "helper . moveRight ( ) helper . build ( "rightArrow" ) helper . moveRight ( ) h…" at bounding box center [756, 285] width 282 height 322
click at [725, 340] on div "helper . moveRight ( ) helper . build ( "rightArrow" ) helper . moveRight ( ) h…" at bounding box center [756, 285] width 282 height 322
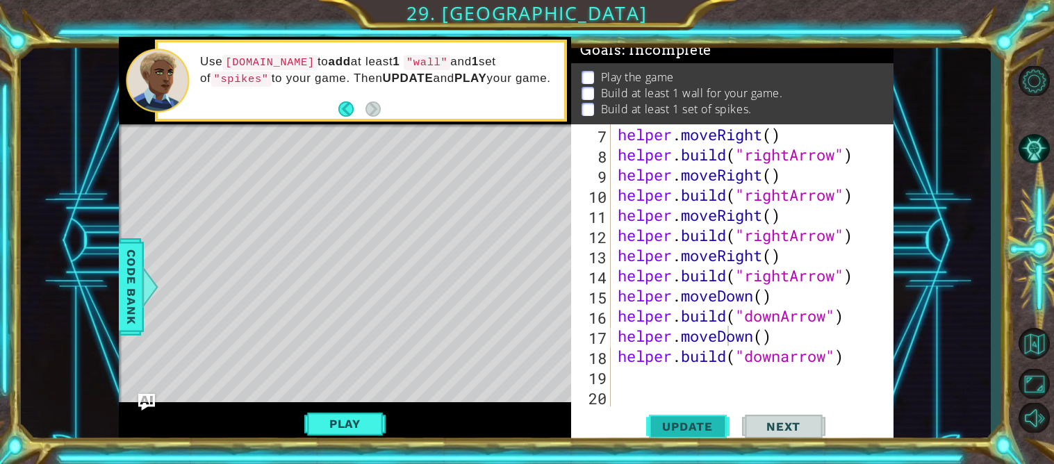
click at [693, 410] on button "Update" at bounding box center [687, 426] width 83 height 32
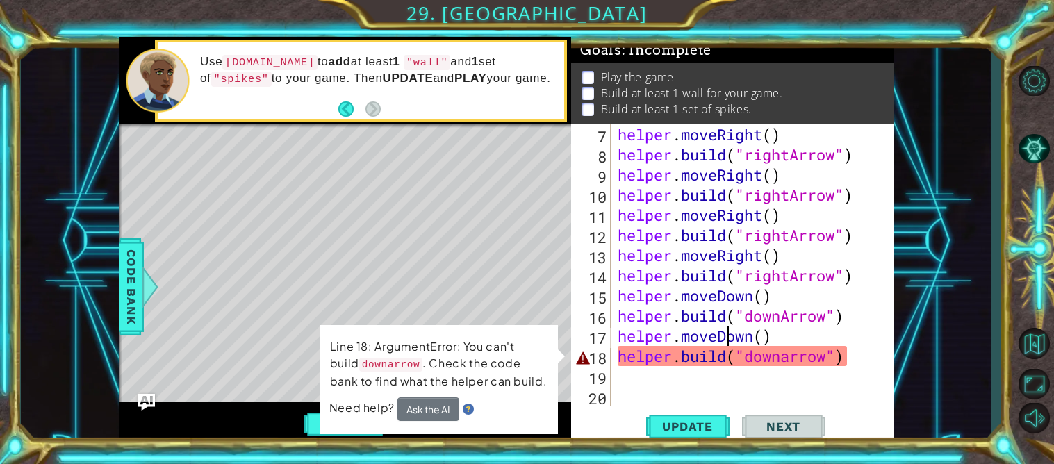
click at [755, 360] on div "helper . moveRight ( ) helper . build ( "rightArrow" ) helper . moveRight ( ) h…" at bounding box center [756, 285] width 282 height 322
click at [787, 359] on div "helper . moveRight ( ) helper . build ( "rightArrow" ) helper . moveRight ( ) h…" at bounding box center [756, 285] width 282 height 322
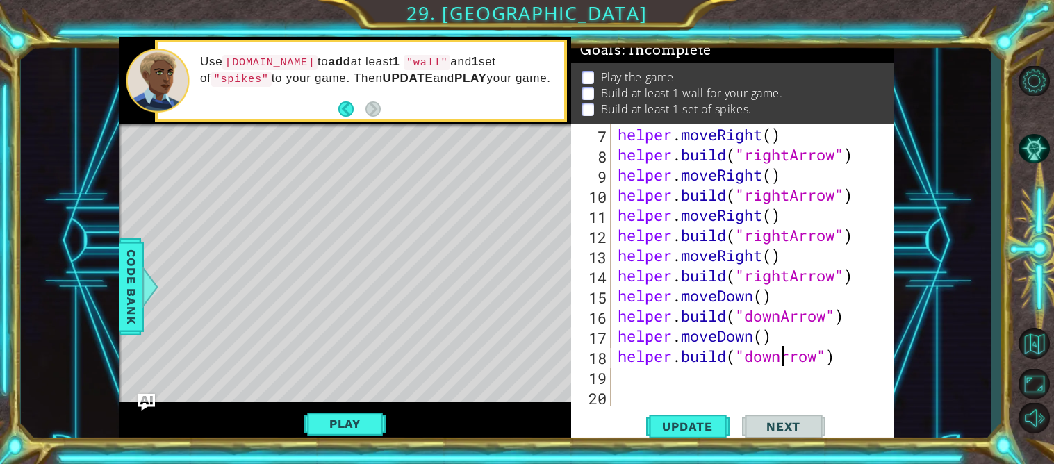
scroll to position [0, 8]
type textarea "[DOMAIN_NAME]("downArrow")"
click at [693, 438] on button "Update" at bounding box center [687, 426] width 83 height 32
click at [683, 427] on span "Update" at bounding box center [687, 427] width 78 height 14
click at [630, 348] on div "helper . moveRight ( ) helper . build ( "rightArrow" ) helper . moveRight ( ) h…" at bounding box center [756, 285] width 282 height 322
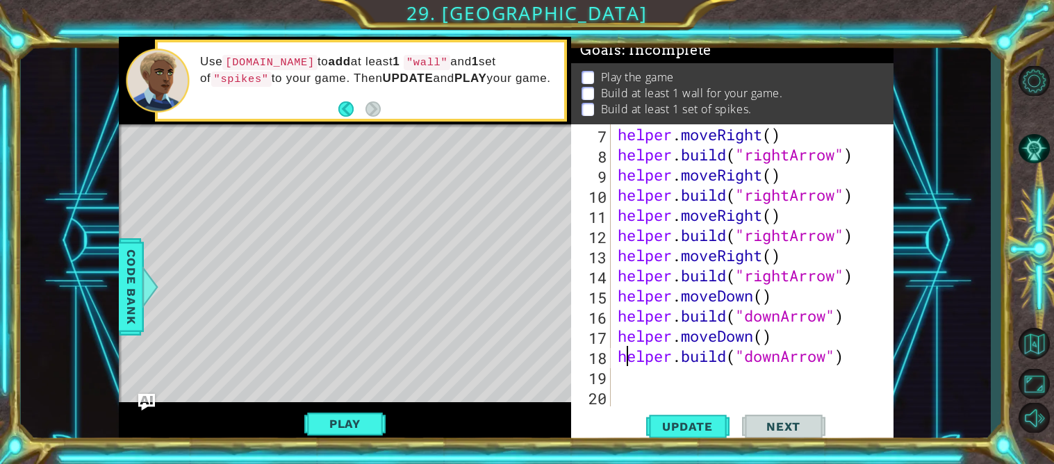
click at [632, 373] on div "helper . moveRight ( ) helper . build ( "rightArrow" ) helper . moveRight ( ) h…" at bounding box center [756, 285] width 282 height 322
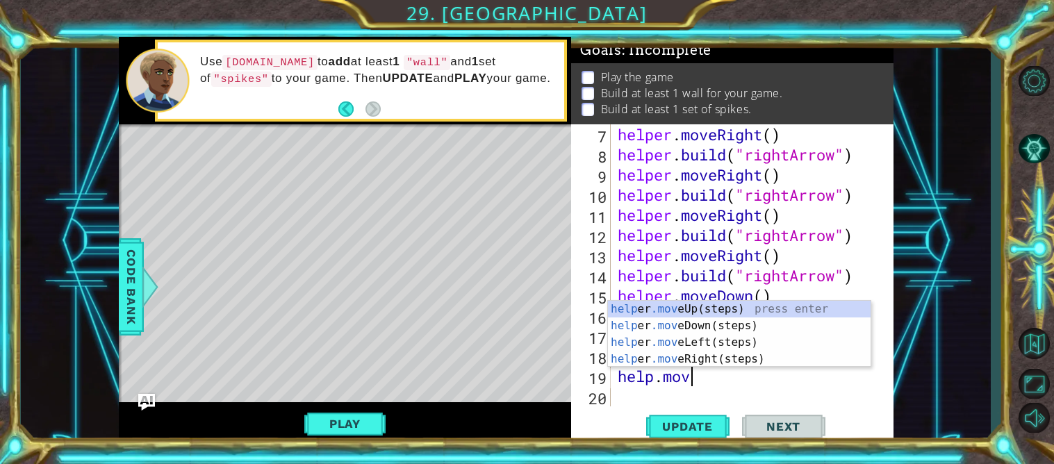
type textarea "help.move"
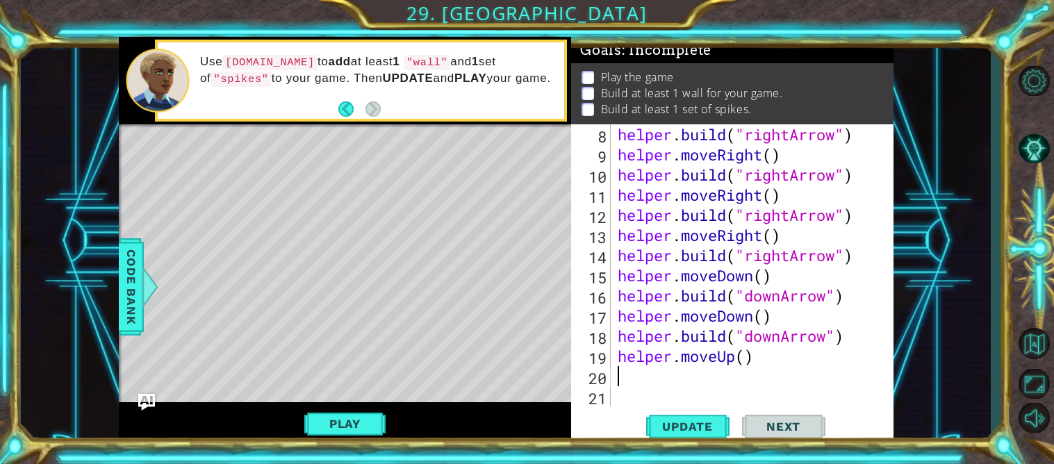
scroll to position [201, 0]
click at [735, 358] on div "helper . build ( "rightArrow" ) helper . moveRight ( ) helper . build ( "rightA…" at bounding box center [756, 285] width 282 height 322
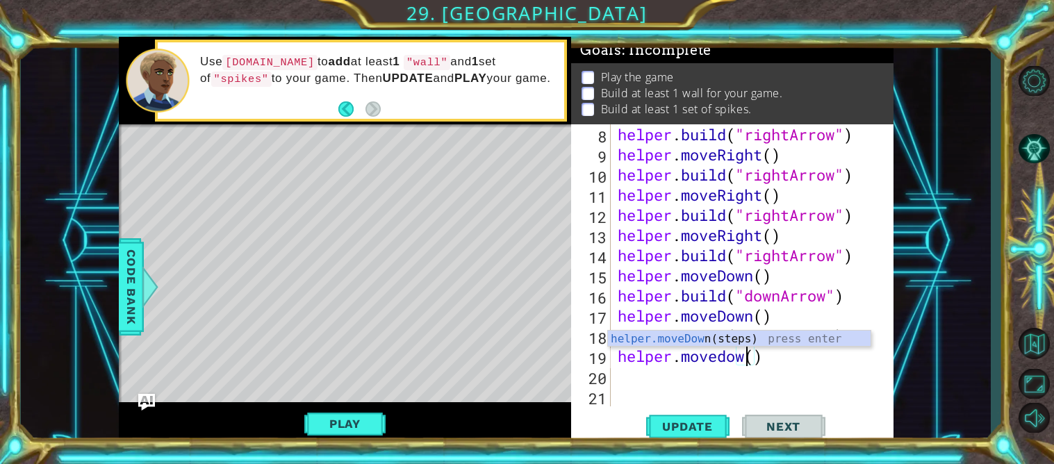
scroll to position [0, 6]
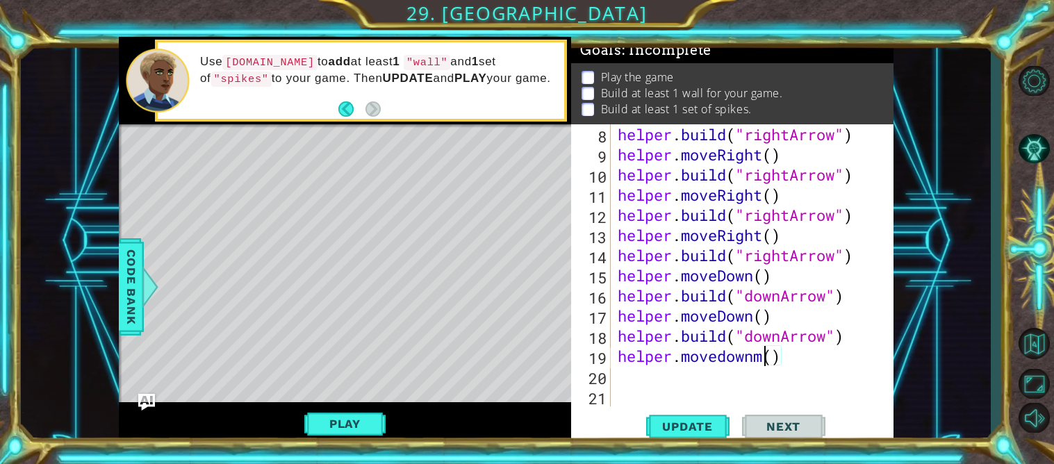
type textarea "helper.movedown()"
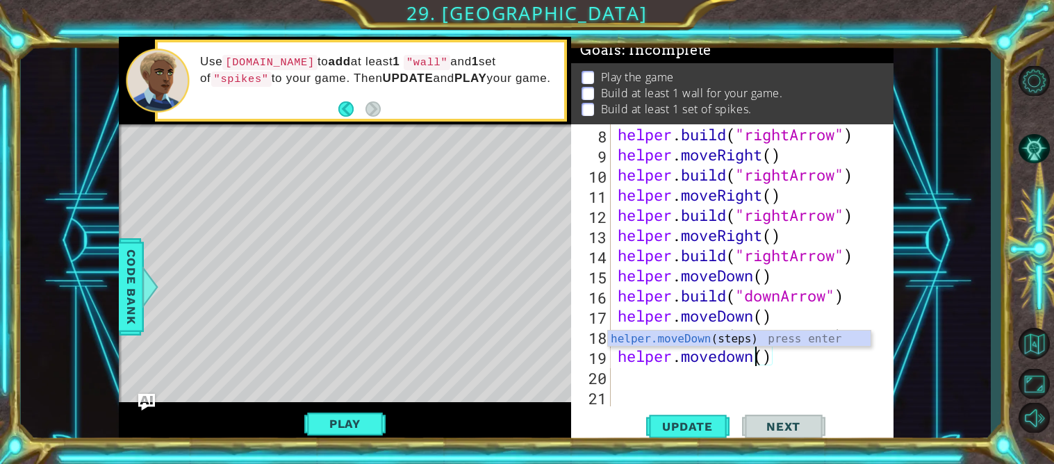
click at [681, 373] on div "helper . build ( "rightArrow" ) helper . moveRight ( ) helper . build ( "rightA…" at bounding box center [756, 285] width 282 height 322
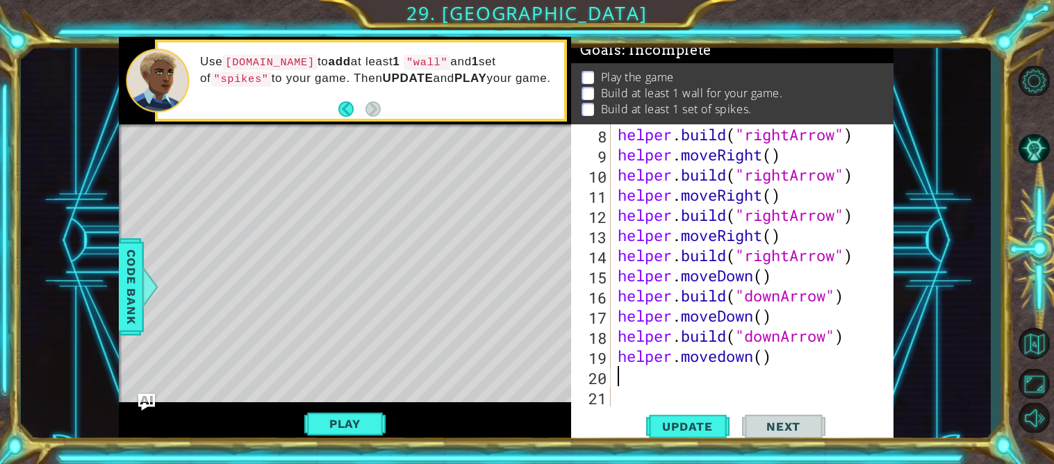
scroll to position [0, 0]
paste textarea "helper.movedown()"
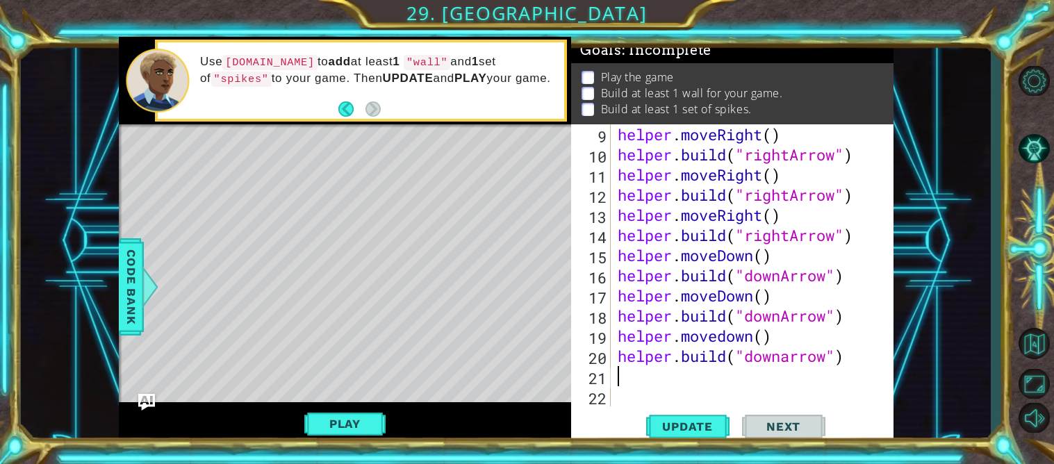
scroll to position [221, 0]
click at [727, 338] on div "helper . moveRight ( ) helper . build ( "rightArrow" ) helper . moveRight ( ) h…" at bounding box center [756, 285] width 282 height 322
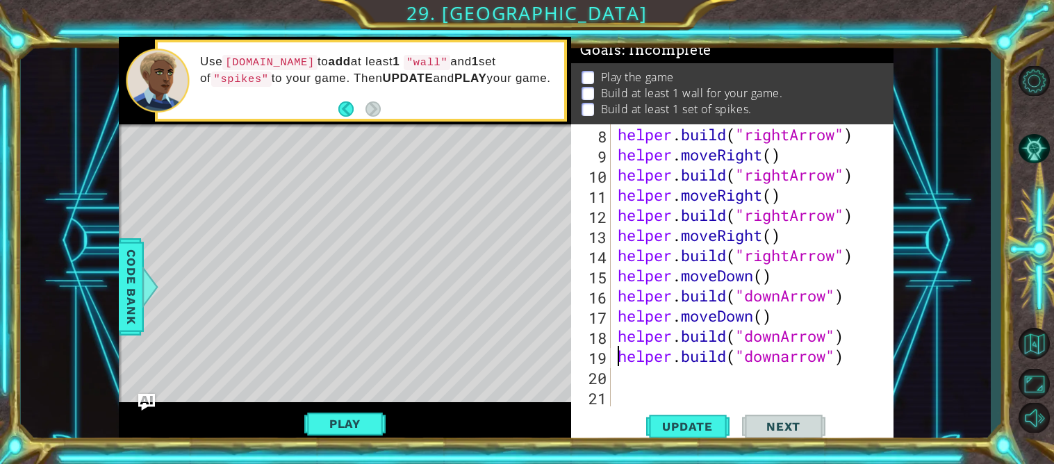
scroll to position [201, 0]
click at [743, 364] on div "helper . build ( "rightArrow" ) helper . moveRight ( ) helper . build ( "rightA…" at bounding box center [756, 285] width 282 height 322
type textarea "[DOMAIN_NAME]("downArrow")[DOMAIN_NAME]("downarrow")"
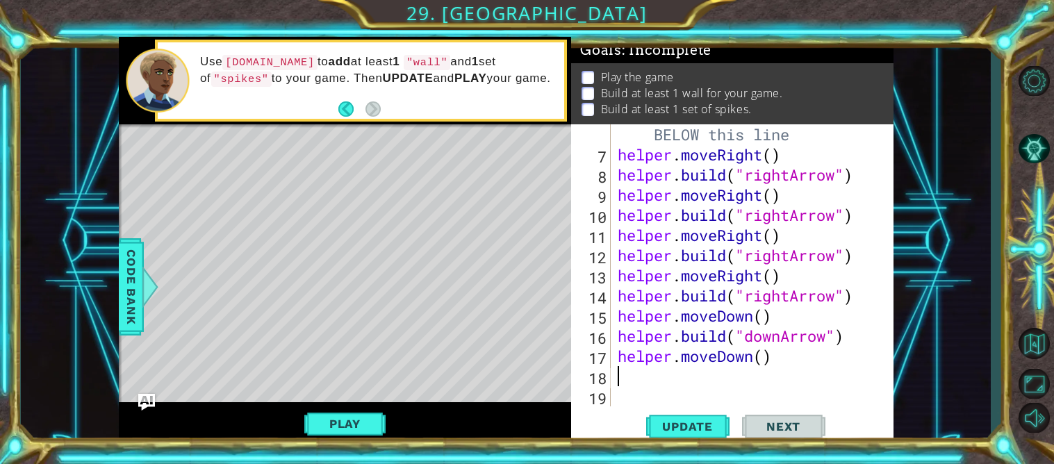
scroll to position [160, 0]
click at [727, 358] on div "# Build your Helper items BELOW this line helper . moveRight ( ) helper . build…" at bounding box center [756, 275] width 282 height 342
type textarea "helper.moveDown()"
click at [680, 382] on div "# Build your Helper items BELOW this line helper . moveRight ( ) helper . build…" at bounding box center [756, 275] width 282 height 342
paste textarea "[DOMAIN_NAME]("downarrow")"
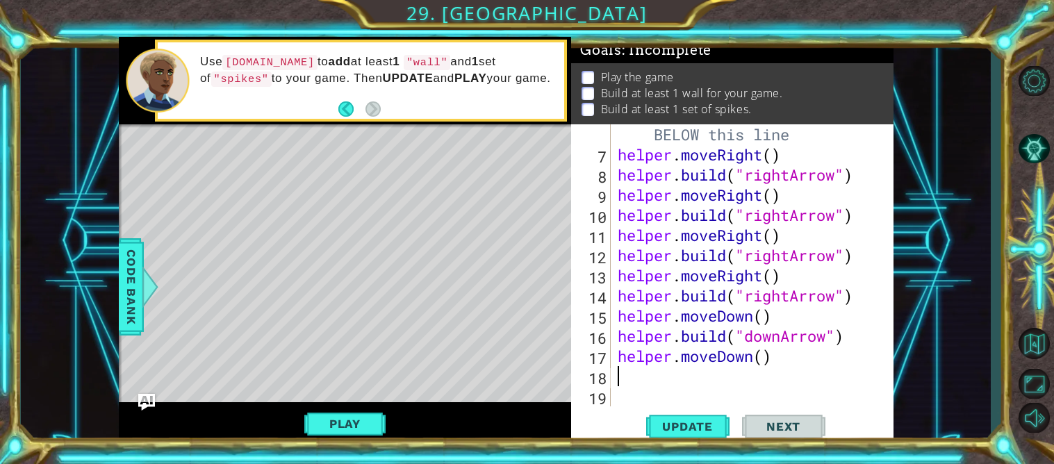
scroll to position [181, 0]
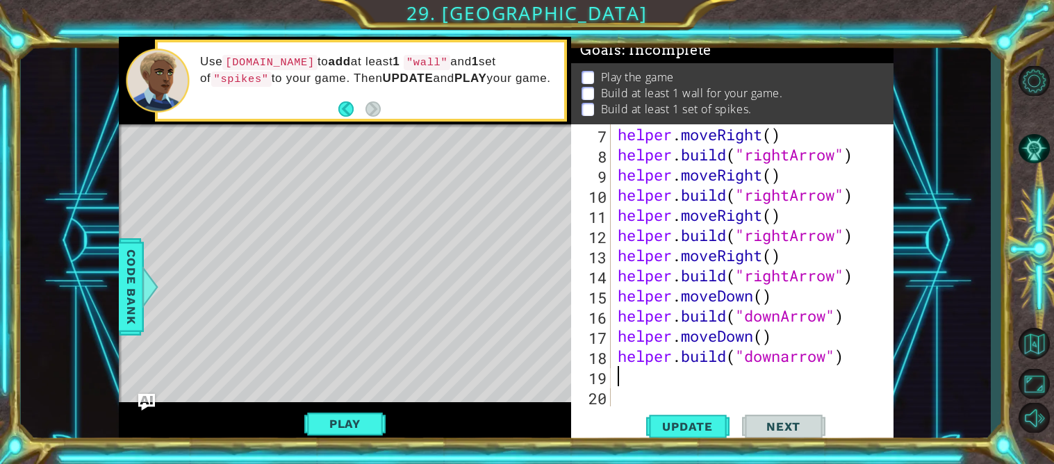
click at [787, 361] on div "helper . moveRight ( ) helper . build ( "rightArrow" ) helper . moveRight ( ) h…" at bounding box center [756, 285] width 282 height 322
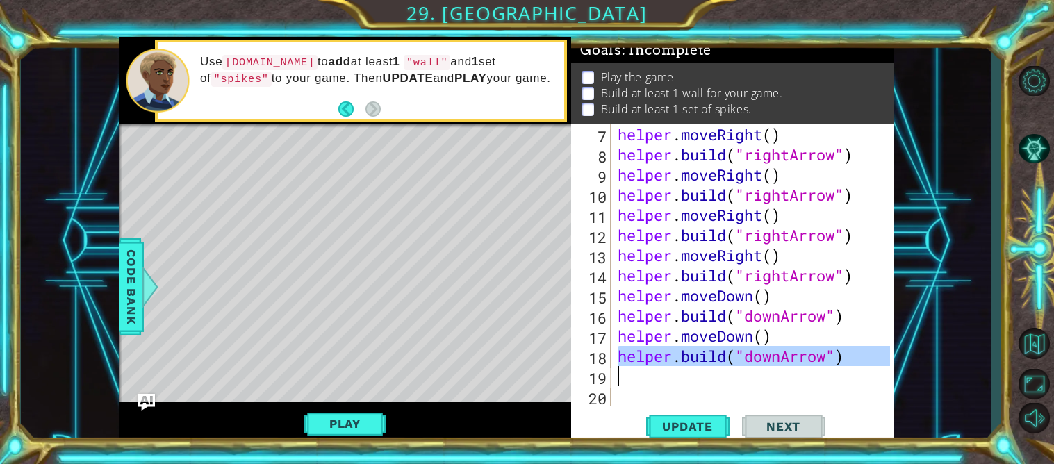
type textarea "[DOMAIN_NAME]("downArrow")"
click at [695, 376] on div "helper . moveRight ( ) helper . build ( "rightArrow" ) helper . moveRight ( ) h…" at bounding box center [752, 265] width 275 height 282
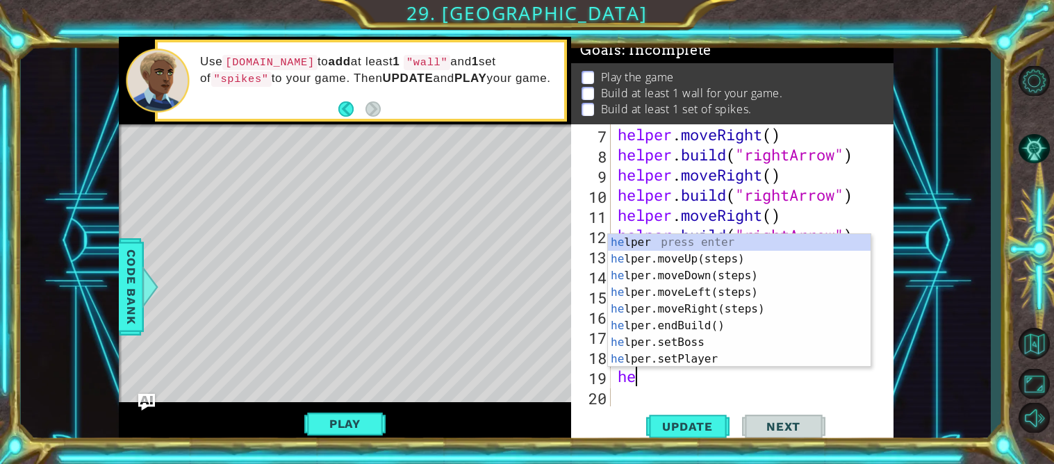
scroll to position [0, 1]
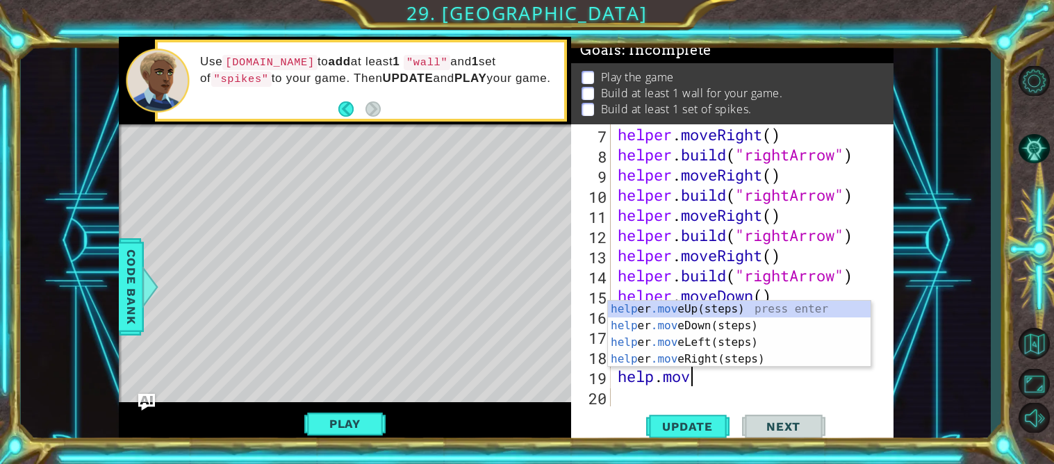
type textarea "help.move"
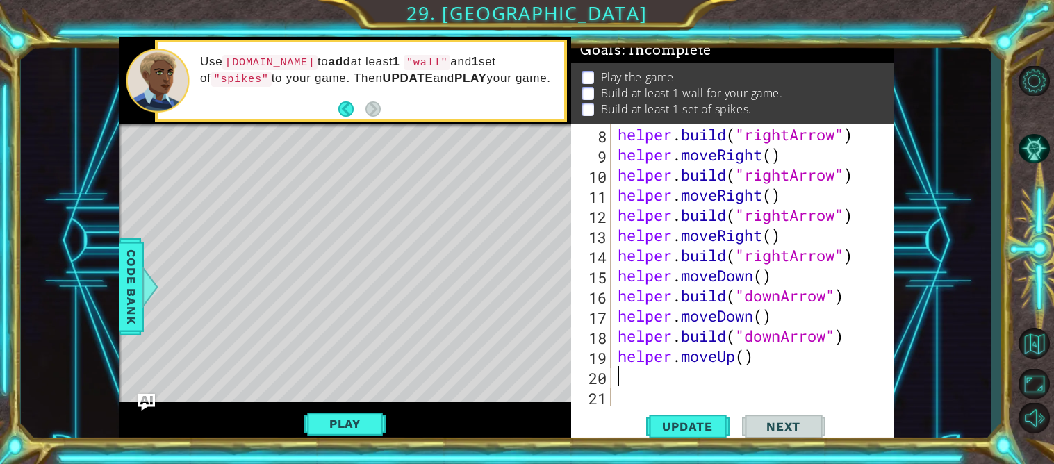
scroll to position [201, 0]
click at [738, 365] on div "helper . build ( "rightArrow" ) helper . moveRight ( ) helper . build ( "rightA…" at bounding box center [756, 285] width 282 height 322
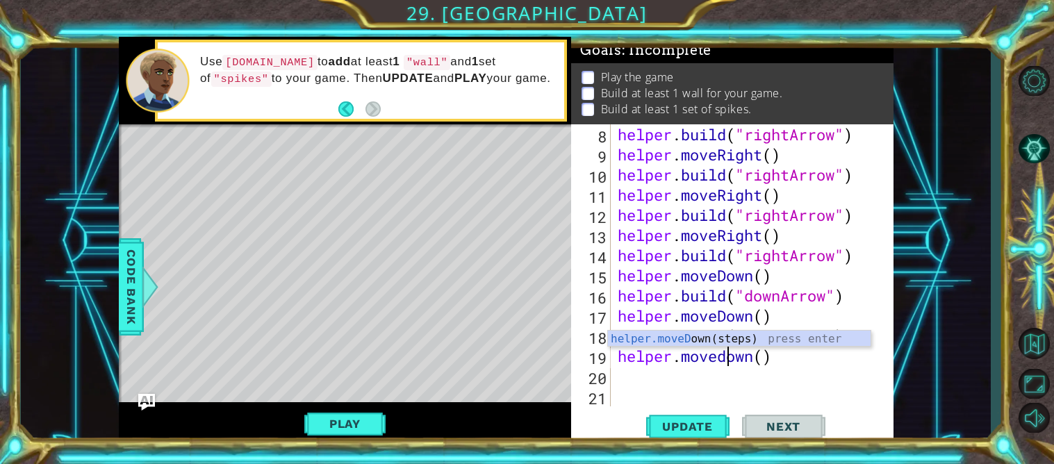
scroll to position [0, 5]
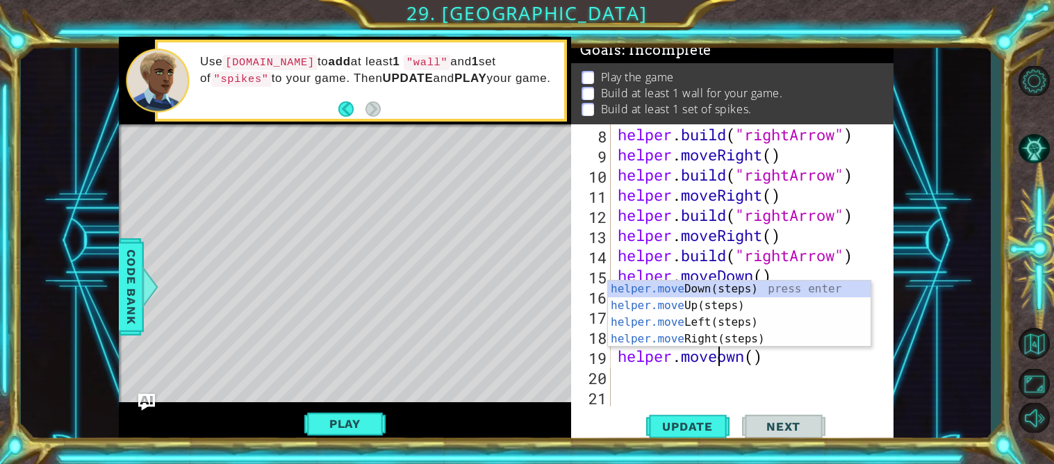
type textarea "helper.moveDown()"
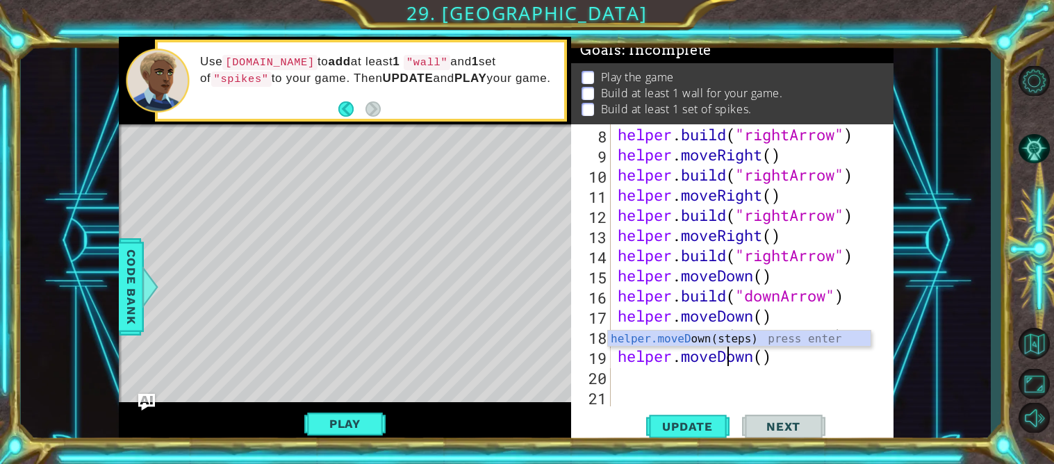
click at [695, 380] on div "helper . build ( "rightArrow" ) helper . moveRight ( ) helper . build ( "rightA…" at bounding box center [756, 285] width 282 height 322
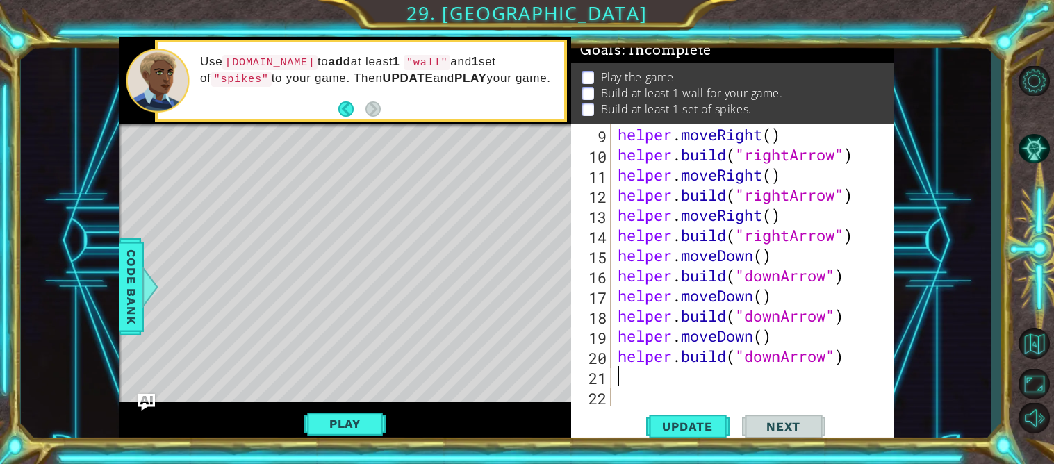
scroll to position [221, 0]
click at [697, 420] on span "Update" at bounding box center [687, 427] width 78 height 14
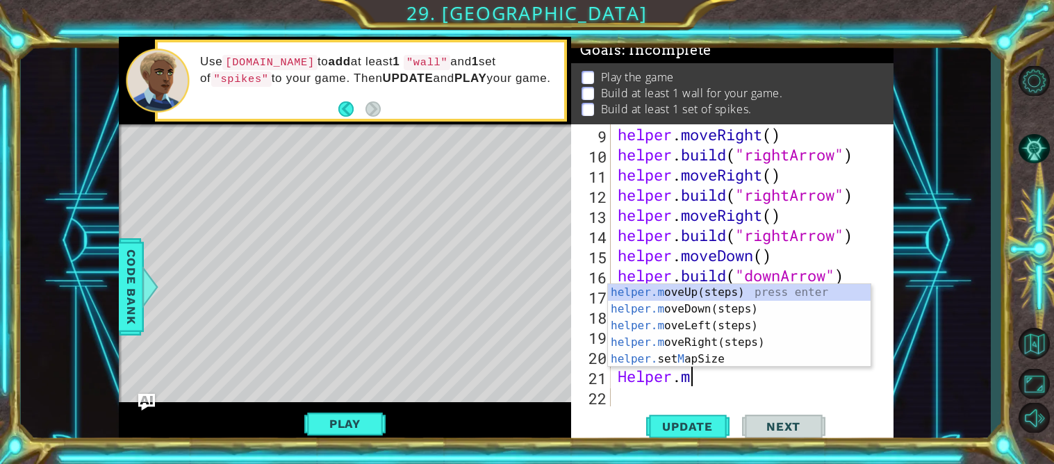
scroll to position [0, 3]
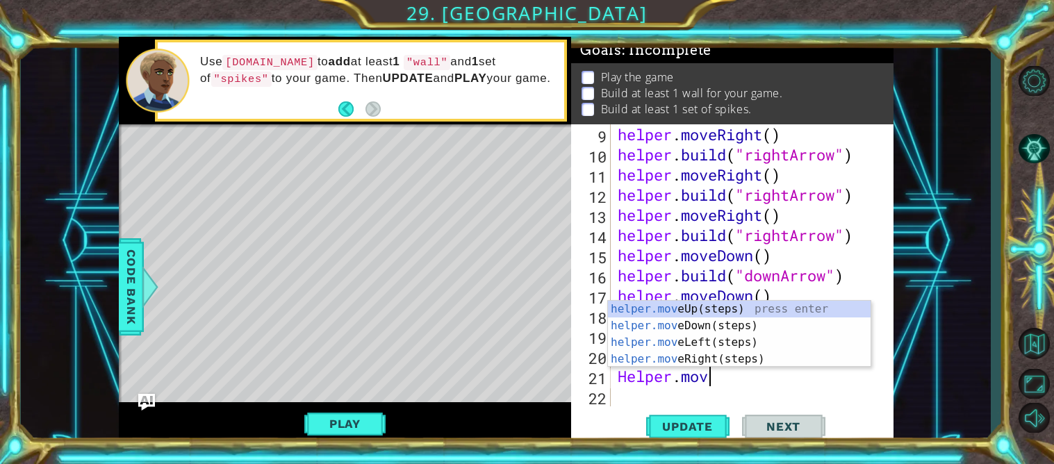
type textarea "Helper.move"
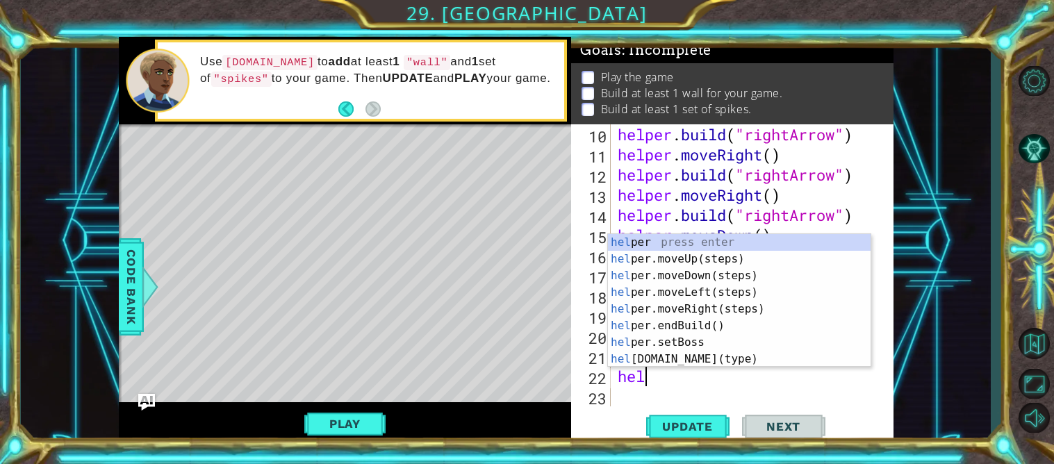
scroll to position [0, 0]
type textarea "h"
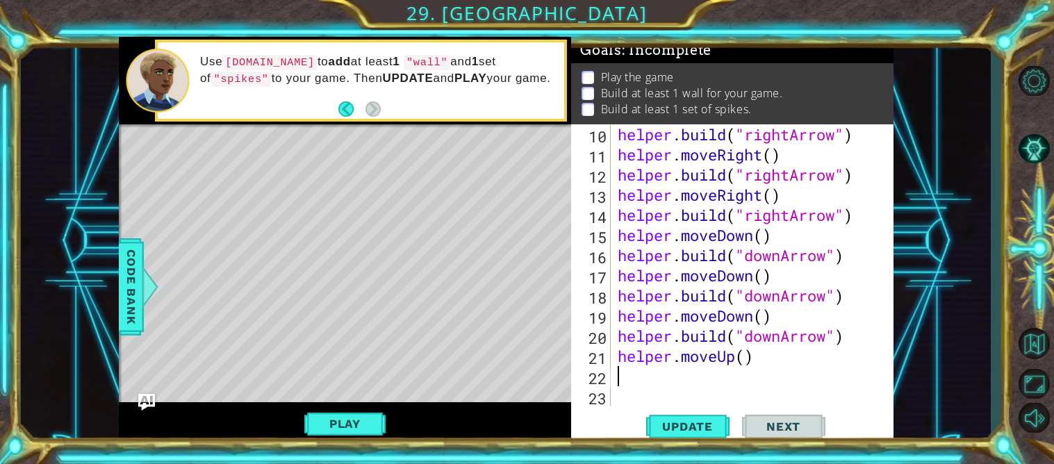
paste textarea "[DOMAIN_NAME]("downArrow")"
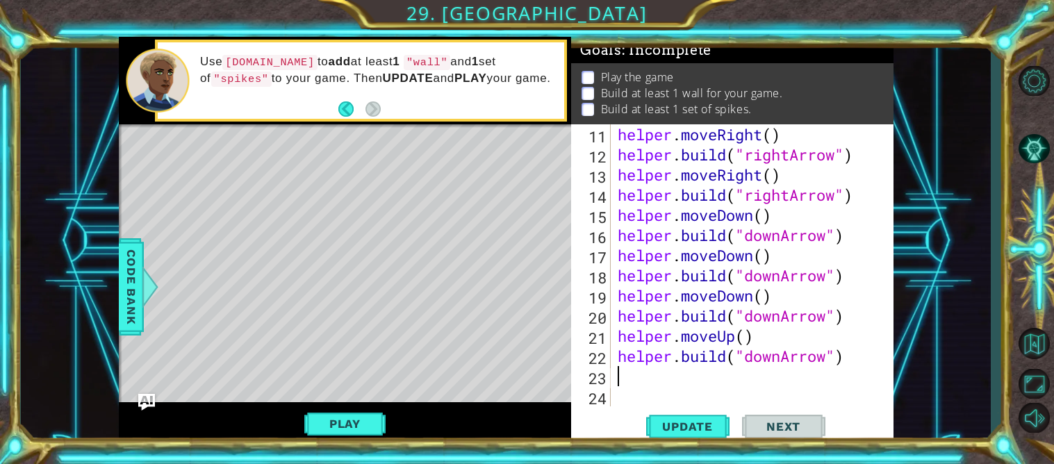
click at [795, 356] on div "helper . moveRight ( ) helper . build ( "rightArrow" ) helper . moveRight ( ) h…" at bounding box center [756, 285] width 282 height 322
type textarea "[DOMAIN_NAME]("downArrow")"
click at [676, 438] on button "Update" at bounding box center [687, 426] width 83 height 32
click at [681, 432] on span "Update" at bounding box center [687, 427] width 78 height 14
click at [646, 379] on div "helper . moveRight ( ) helper . build ( "rightArrow" ) helper . moveRight ( ) h…" at bounding box center [756, 285] width 282 height 322
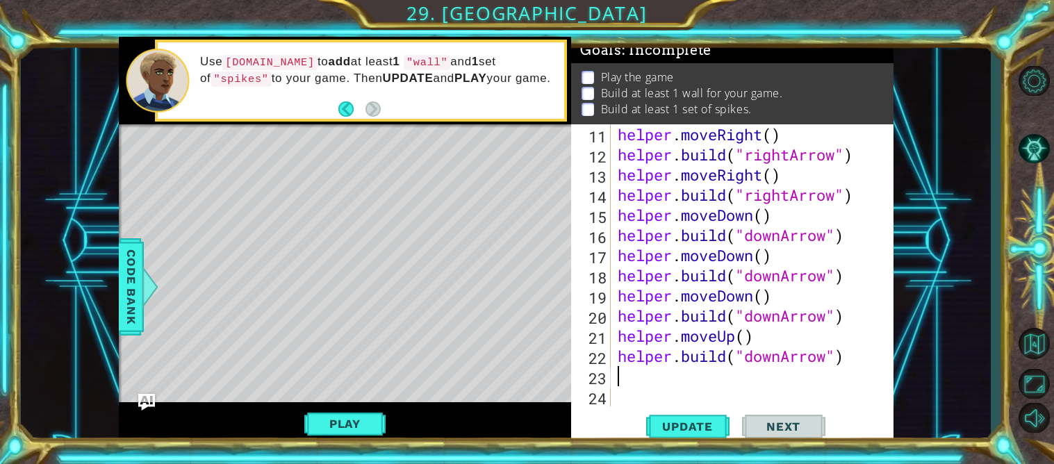
click at [728, 339] on div "helper . moveRight ( ) helper . build ( "rightArrow" ) helper . moveRight ( ) h…" at bounding box center [756, 285] width 282 height 322
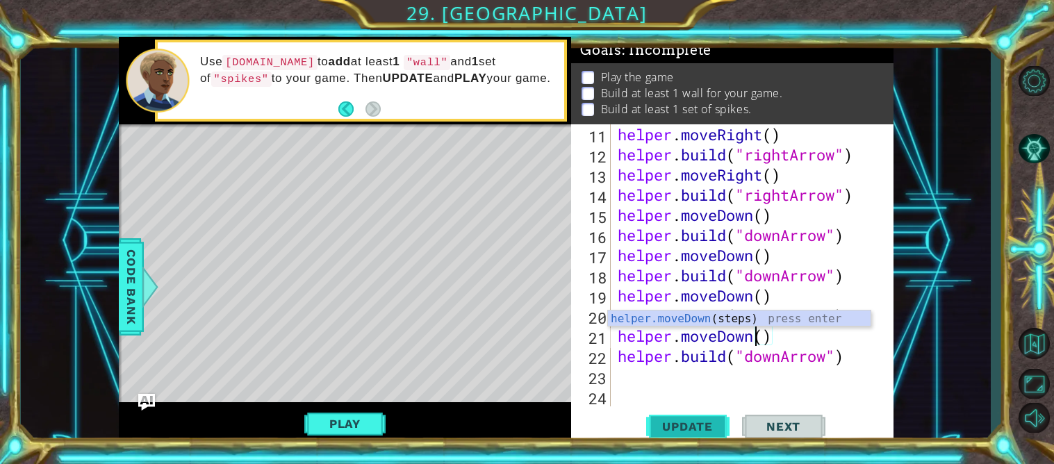
type textarea "helper.moveDown()"
click at [681, 415] on button "Update" at bounding box center [687, 426] width 83 height 32
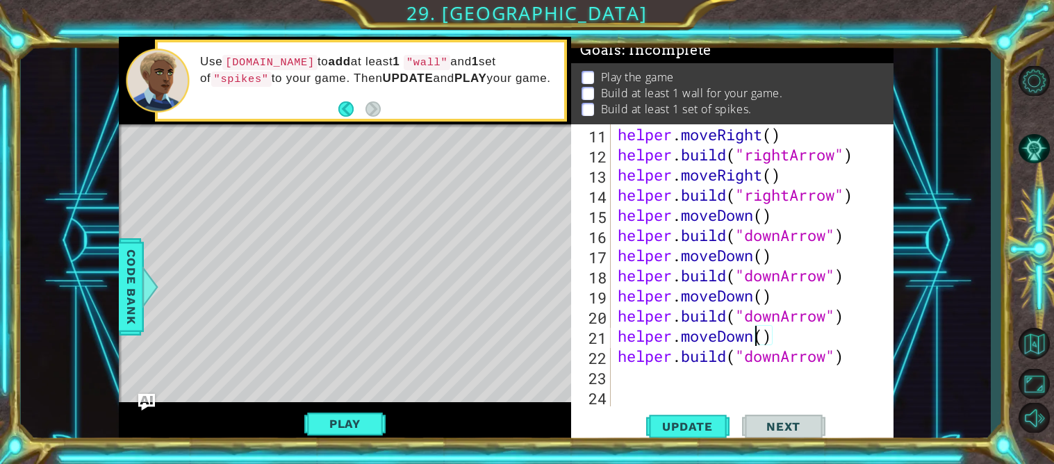
click at [629, 372] on div "helper . moveRight ( ) helper . build ( "rightArrow" ) helper . moveRight ( ) h…" at bounding box center [756, 285] width 282 height 322
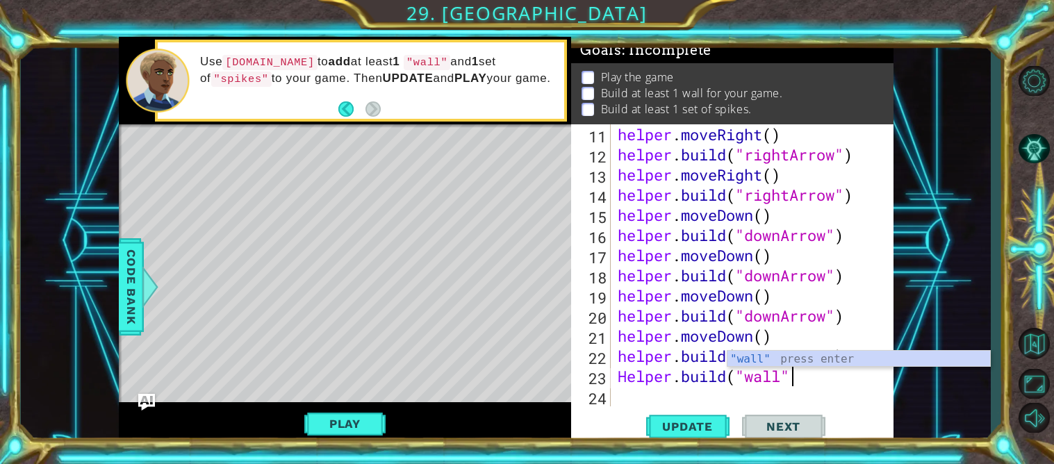
type textarea "[DOMAIN_NAME]("wall")"
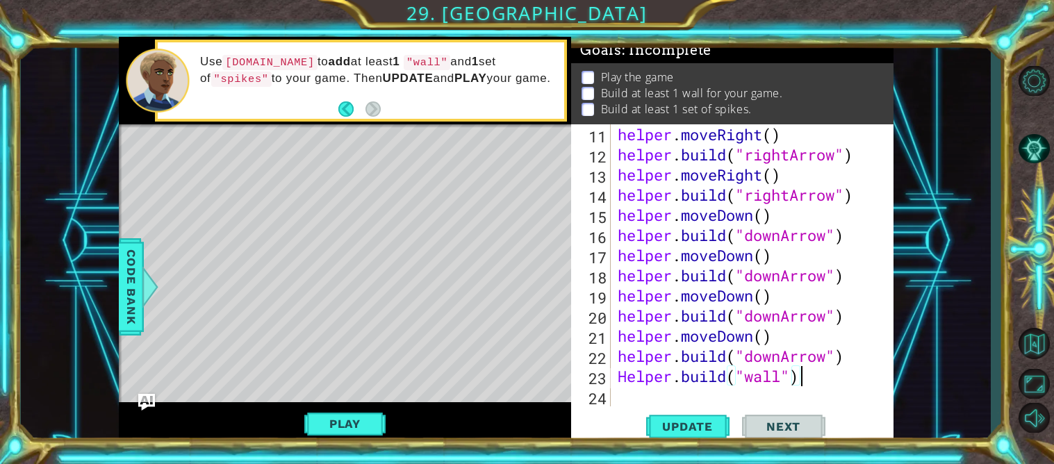
click at [636, 395] on div "helper . moveRight ( ) helper . build ( "rightArrow" ) helper . moveRight ( ) h…" at bounding box center [756, 285] width 282 height 322
click at [635, 393] on div "helper . moveRight ( ) helper . build ( "rightArrow" ) helper . moveRight ( ) h…" at bounding box center [756, 285] width 282 height 322
click at [616, 384] on div "helper . moveRight ( ) helper . build ( "rightArrow" ) helper . moveRight ( ) h…" at bounding box center [756, 285] width 282 height 322
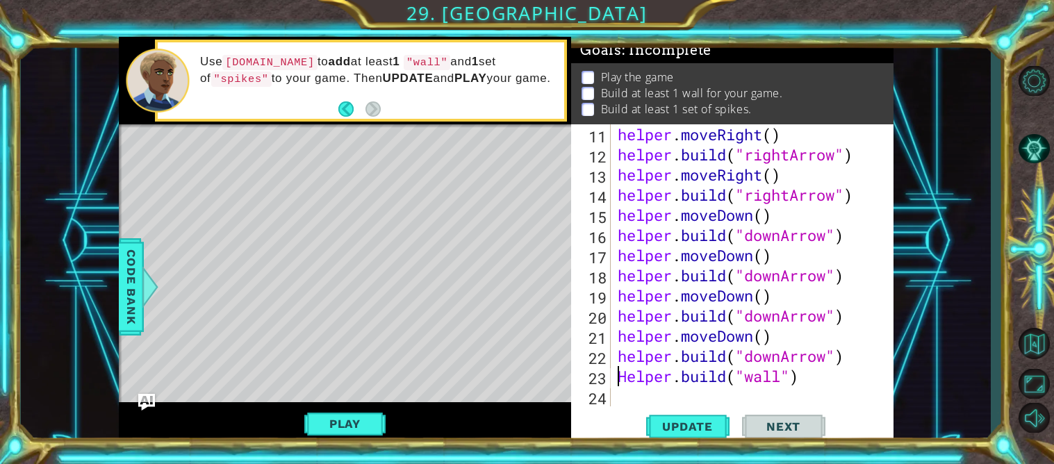
click at [616, 384] on div "helper . moveRight ( ) helper . build ( "rightArrow" ) helper . moveRight ( ) h…" at bounding box center [756, 285] width 282 height 322
click at [639, 406] on div "[DOMAIN_NAME]("wall") 11 12 13 14 15 16 17 18 19 20 21 22 23 24 helper . moveRi…" at bounding box center [732, 285] width 322 height 322
type textarea "[DOMAIN_NAME]("wall")"
click at [638, 404] on div "helper . moveRight ( ) helper . build ( "rightArrow" ) helper . moveRight ( ) h…" at bounding box center [756, 285] width 282 height 322
paste textarea "[DOMAIN_NAME]("wall")"
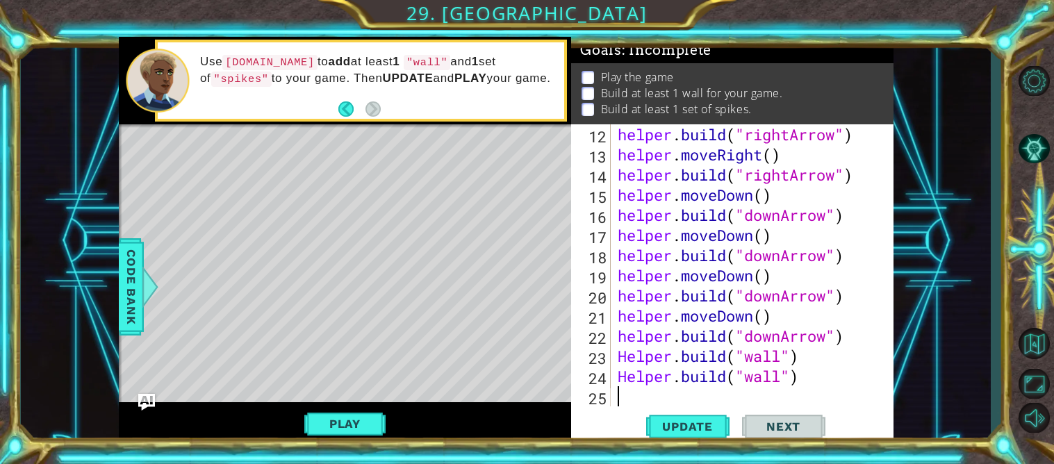
scroll to position [281, 0]
click at [780, 376] on div "helper . build ( "rightArrow" ) helper . moveRight ( ) helper . build ( "rightA…" at bounding box center [756, 285] width 282 height 322
click at [780, 376] on div "helper . build ( "rightArrow" ) helper . moveRight ( ) helper . build ( "rightA…" at bounding box center [752, 265] width 275 height 282
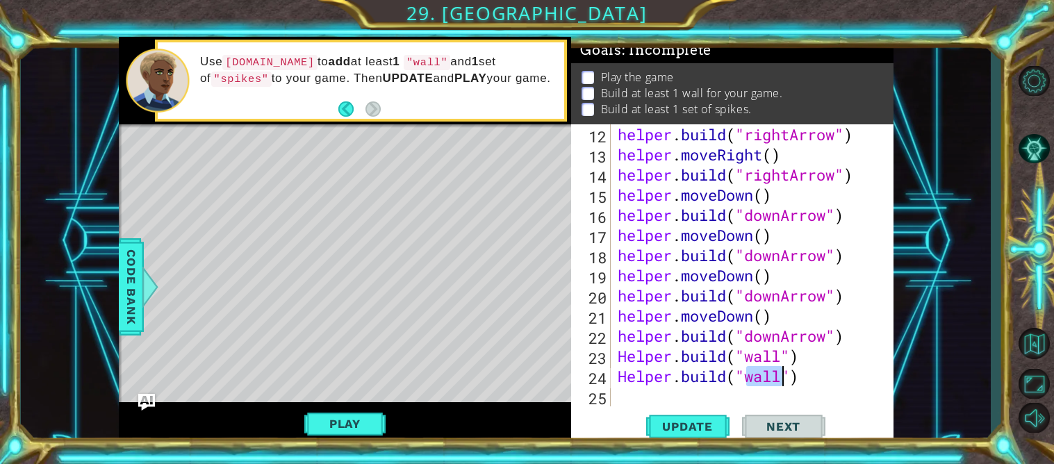
click at [780, 376] on div "helper . build ( "rightArrow" ) helper . moveRight ( ) helper . build ( "rightA…" at bounding box center [756, 285] width 282 height 322
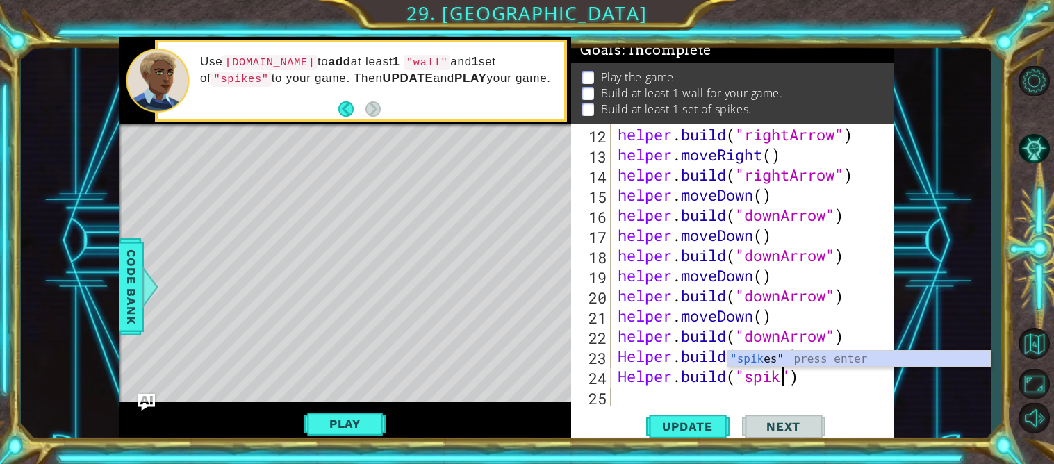
scroll to position [0, 8]
click at [713, 420] on span "Update" at bounding box center [687, 427] width 78 height 14
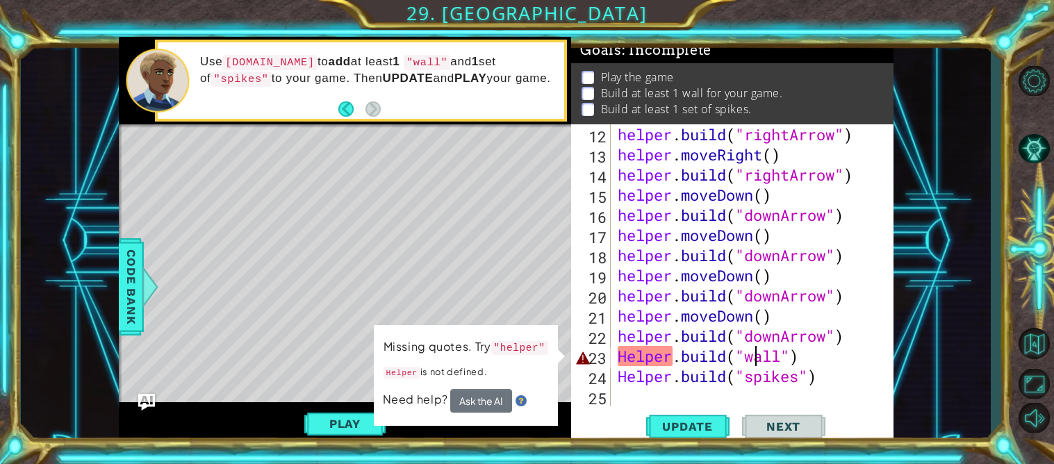
click at [754, 358] on div "helper . build ( "rightArrow" ) helper . moveRight ( ) helper . build ( "rightA…" at bounding box center [756, 285] width 282 height 322
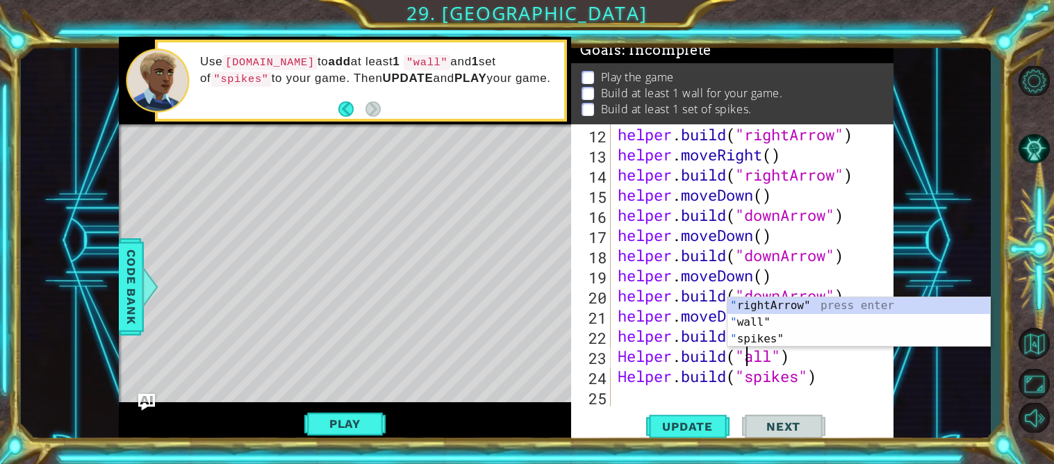
scroll to position [0, 6]
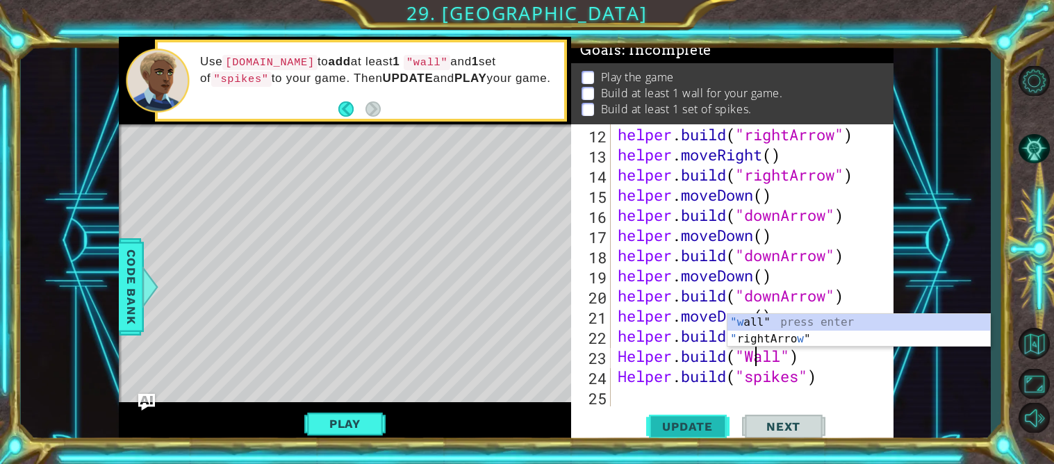
click at [700, 413] on button "Update" at bounding box center [687, 426] width 83 height 32
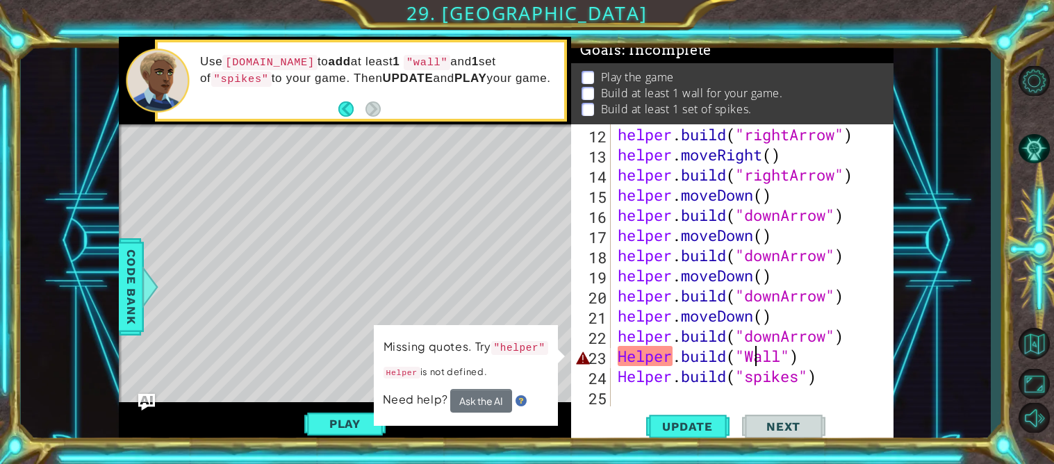
click at [624, 363] on div "helper . build ( "rightArrow" ) helper . moveRight ( ) helper . build ( "rightA…" at bounding box center [756, 285] width 282 height 322
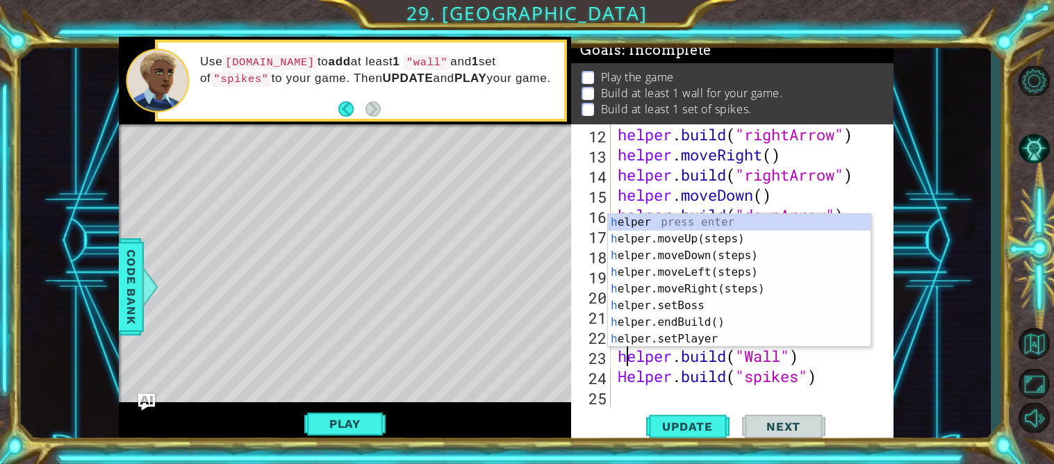
scroll to position [0, 0]
click at [656, 433] on span "Update" at bounding box center [687, 427] width 78 height 14
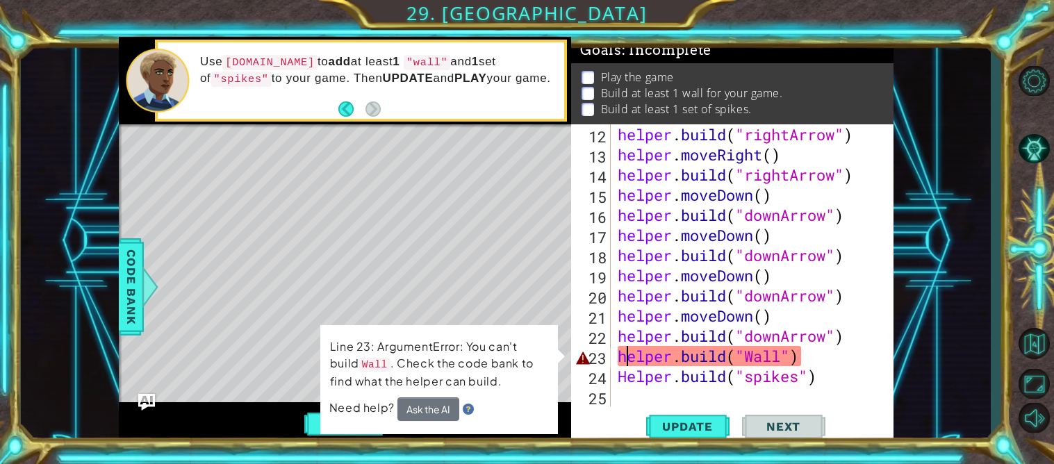
click at [761, 356] on div "helper . build ( "rightArrow" ) helper . moveRight ( ) helper . build ( "rightA…" at bounding box center [756, 285] width 282 height 322
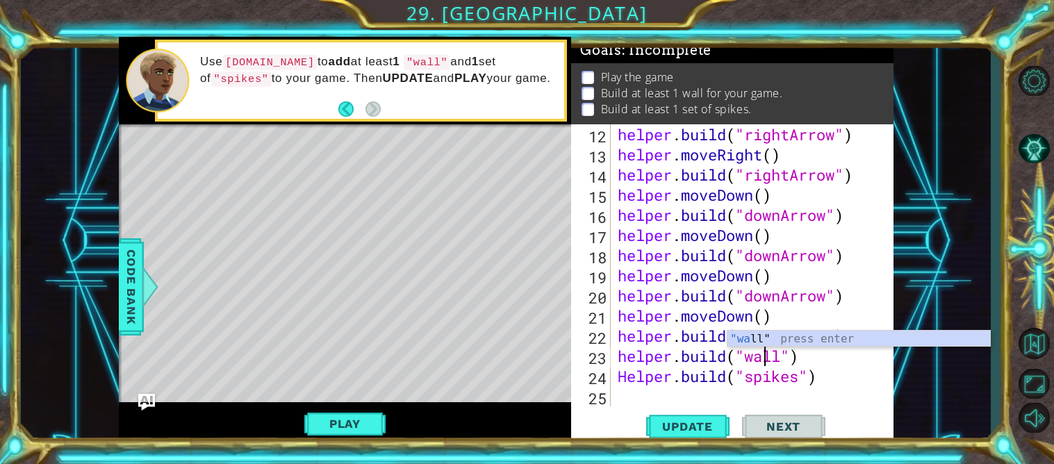
scroll to position [0, 6]
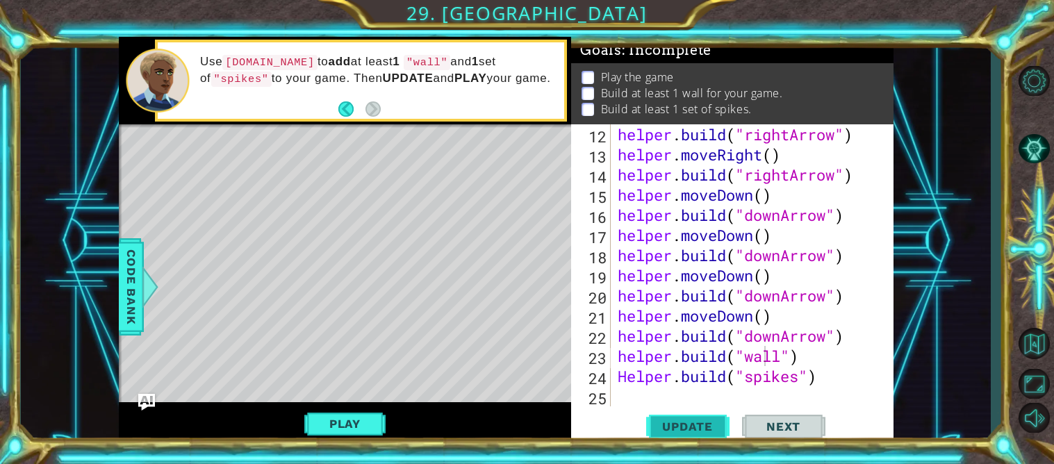
click at [695, 425] on span "Update" at bounding box center [687, 427] width 78 height 14
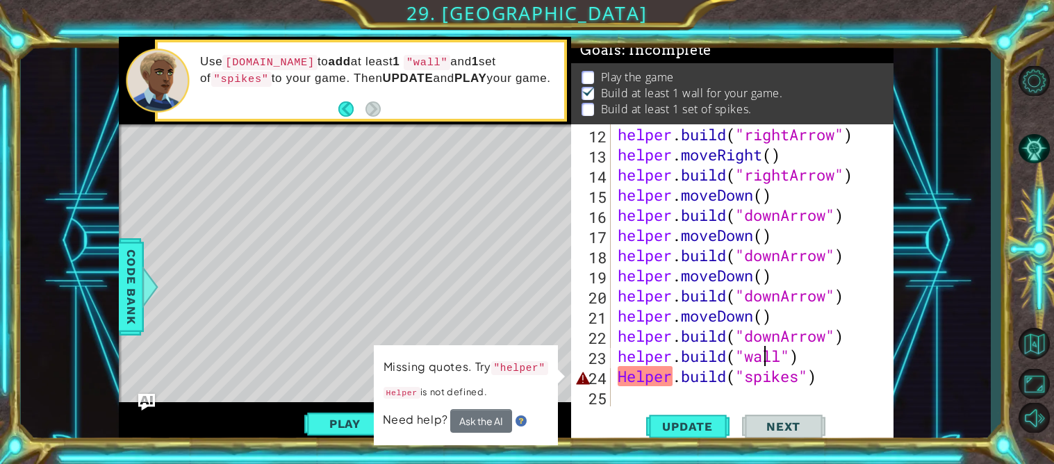
click at [627, 380] on div "helper . build ( "rightArrow" ) helper . moveRight ( ) helper . build ( "rightA…" at bounding box center [756, 285] width 282 height 322
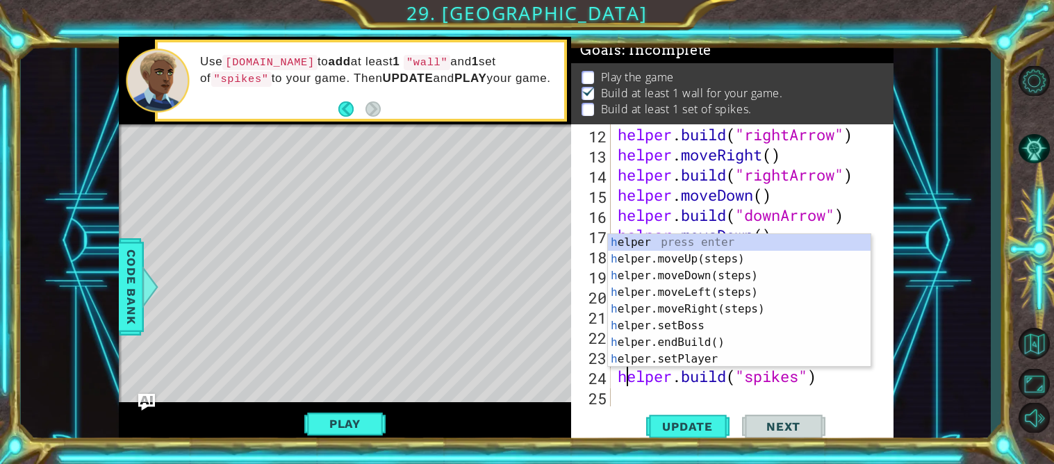
scroll to position [0, 0]
click at [672, 434] on button "Update" at bounding box center [687, 426] width 83 height 32
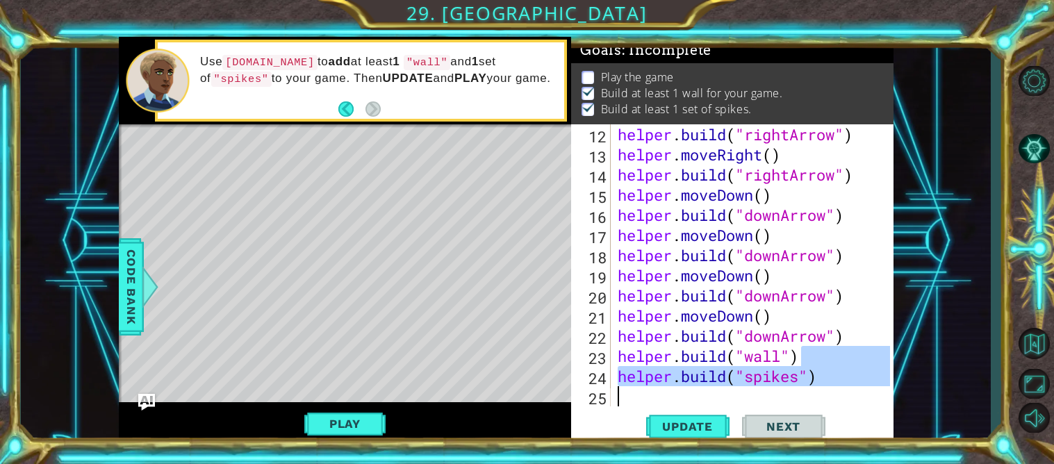
drag, startPoint x: 806, startPoint y: 354, endPoint x: 744, endPoint y: 372, distance: 64.2
click at [744, 372] on div "helper . build ( "rightArrow" ) helper . moveRight ( ) helper . build ( "rightA…" at bounding box center [756, 285] width 282 height 322
click at [744, 372] on div "helper . build ( "rightArrow" ) helper . moveRight ( ) helper . build ( "rightA…" at bounding box center [752, 265] width 275 height 282
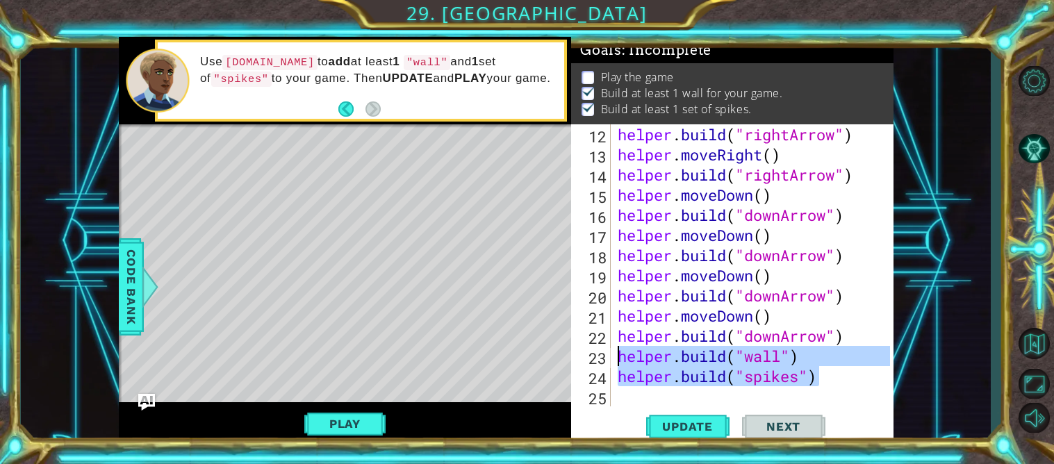
drag, startPoint x: 831, startPoint y: 381, endPoint x: 606, endPoint y: 356, distance: 226.4
click at [606, 356] on div "[DOMAIN_NAME]("spikes") 12 13 14 15 16 17 18 19 20 21 22 23 24 25 helper . buil…" at bounding box center [730, 265] width 319 height 282
type textarea "[DOMAIN_NAME]("wall") [DOMAIN_NAME]("spikes")"
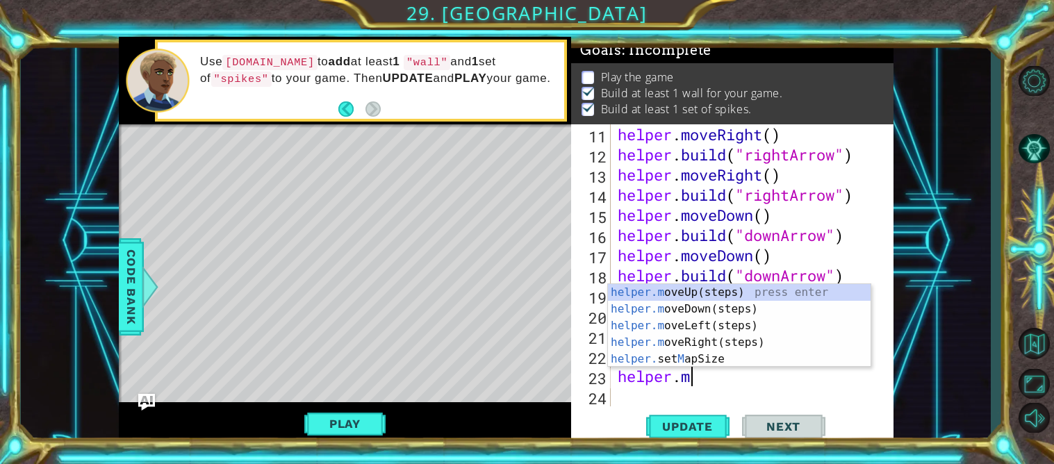
scroll to position [0, 3]
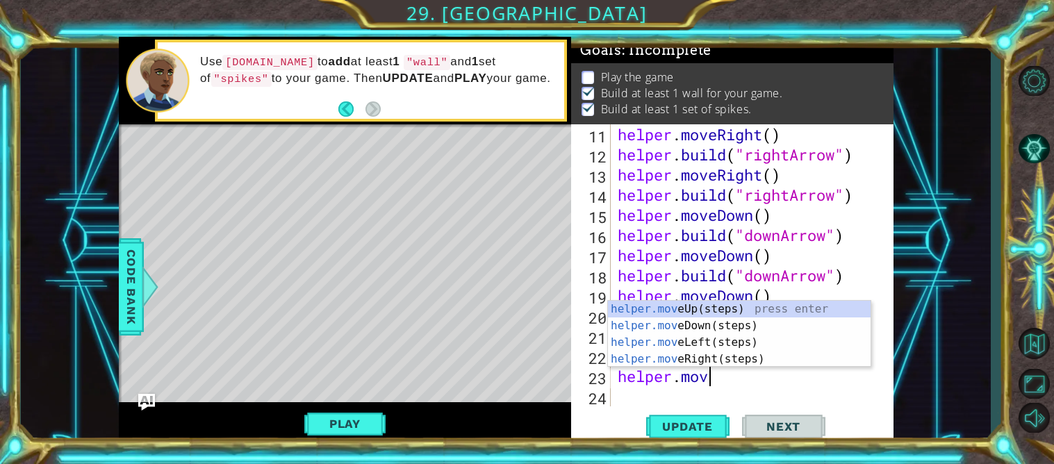
type textarea "helper.move"
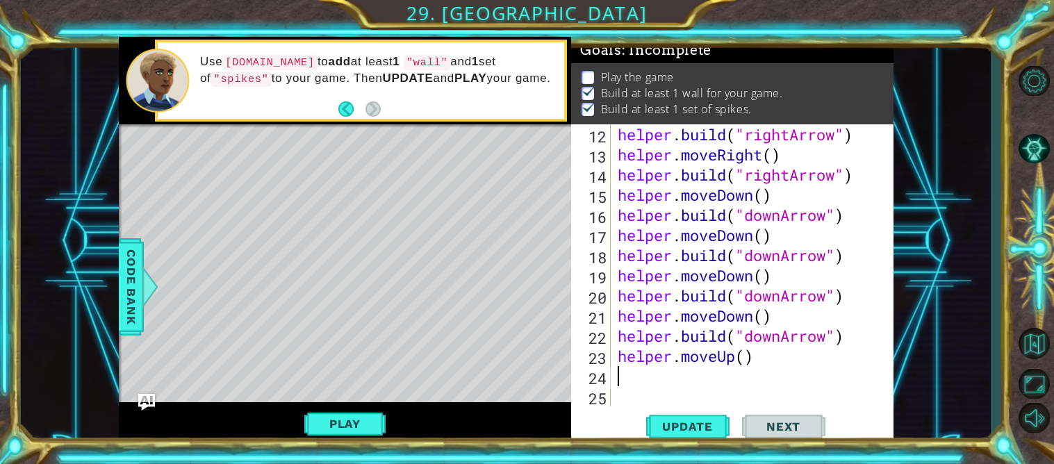
click at [733, 358] on div "helper . build ( "rightArrow" ) helper . moveRight ( ) helper . build ( "rightA…" at bounding box center [756, 285] width 282 height 322
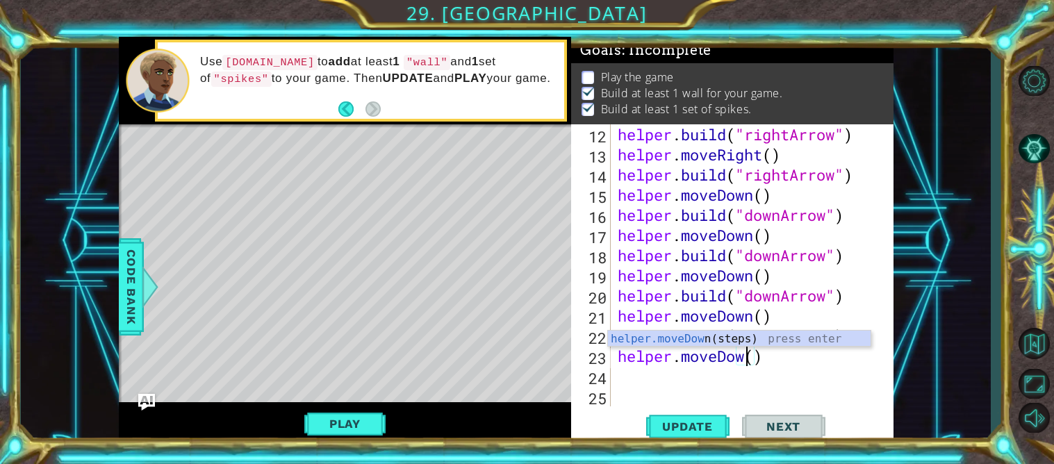
type textarea "helper.moveDown()"
click at [702, 370] on div "helper . build ( "rightArrow" ) helper . moveRight ( ) helper . build ( "rightA…" at bounding box center [756, 285] width 282 height 322
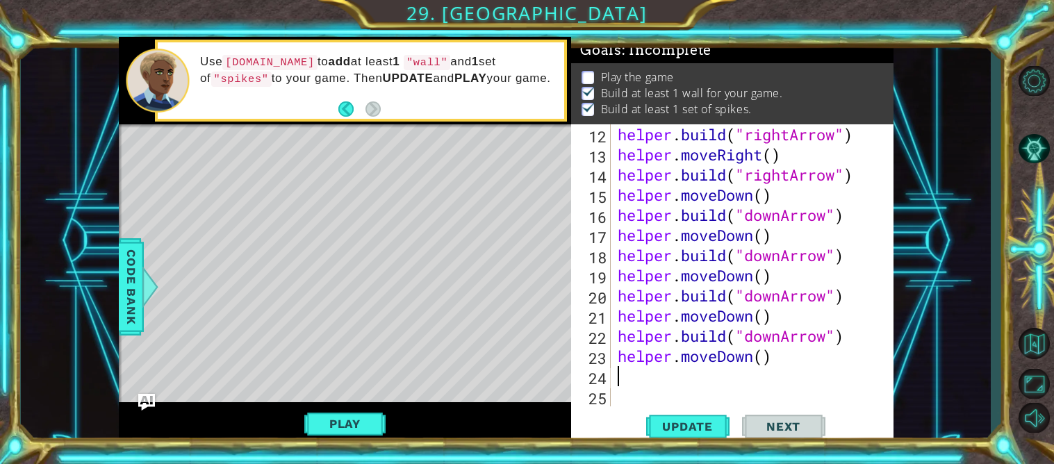
scroll to position [0, 0]
paste textarea "[DOMAIN_NAME]("spikes")"
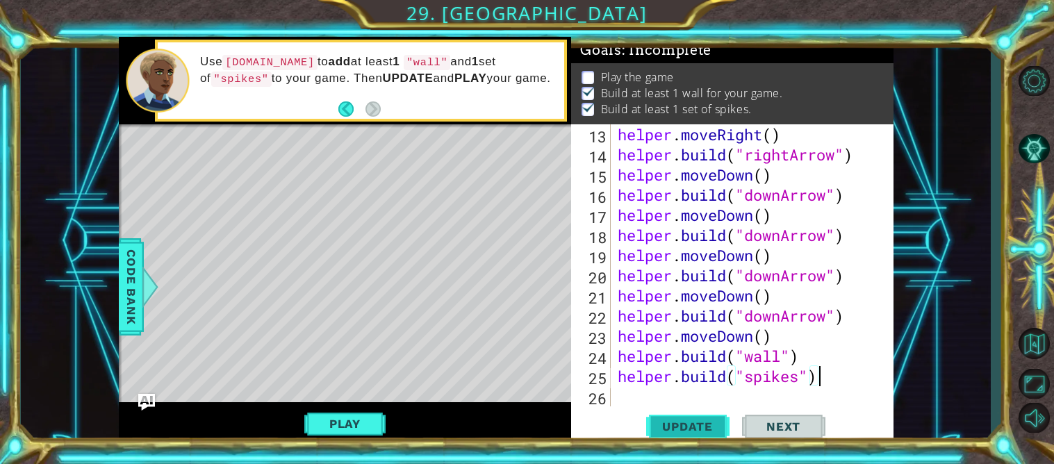
click at [674, 422] on span "Update" at bounding box center [687, 427] width 78 height 14
click at [370, 425] on button "Play" at bounding box center [344, 423] width 81 height 26
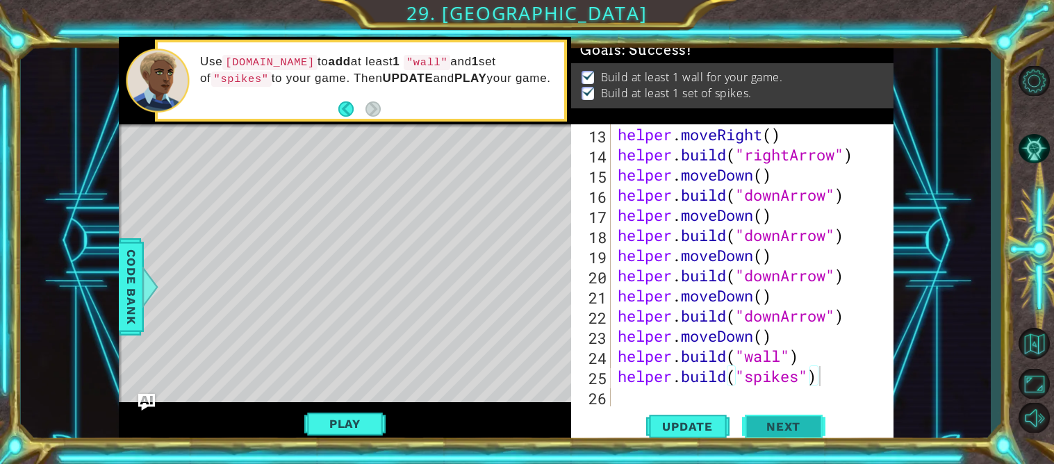
click at [771, 422] on button "Next" at bounding box center [783, 426] width 83 height 32
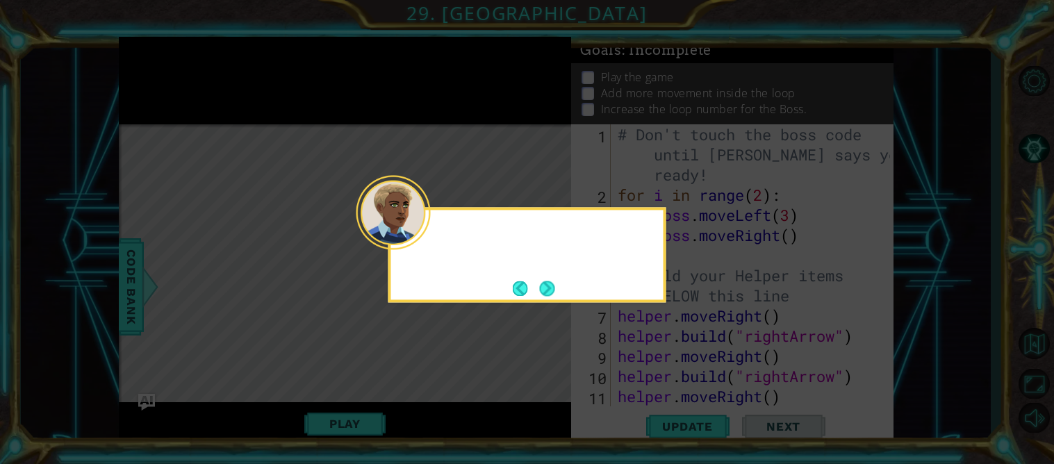
scroll to position [0, 0]
click at [548, 289] on button "Next" at bounding box center [546, 288] width 15 height 15
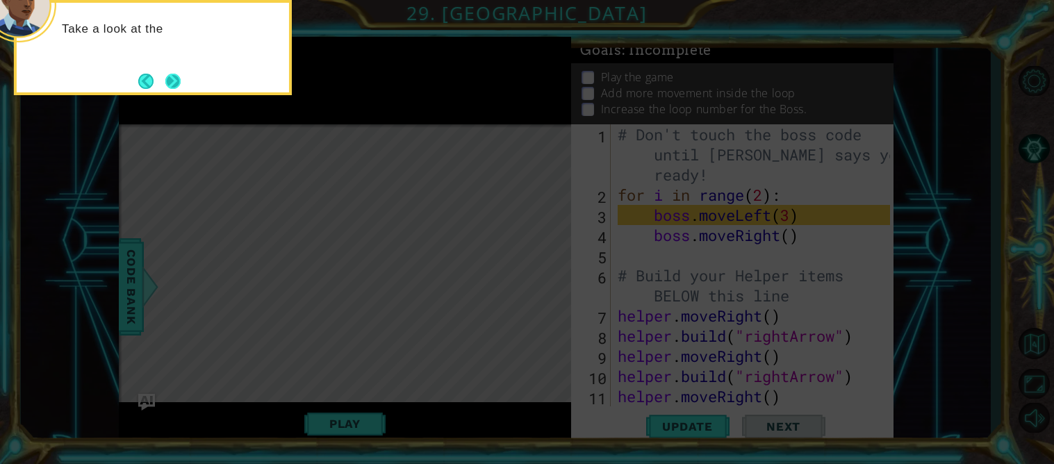
click at [170, 78] on button "Next" at bounding box center [172, 81] width 15 height 15
click at [170, 78] on icon at bounding box center [527, 69] width 1054 height 789
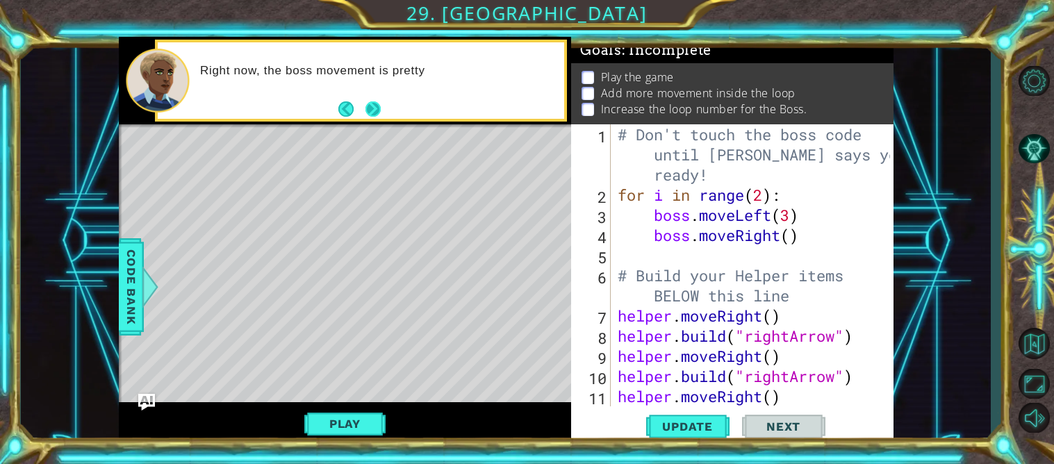
click at [380, 100] on div "Right now, the boss movement is pretty" at bounding box center [377, 80] width 374 height 49
click at [375, 105] on button "Next" at bounding box center [372, 108] width 15 height 15
click at [375, 105] on div "Right now, the boss movement is pretty boring and n" at bounding box center [345, 80] width 453 height 87
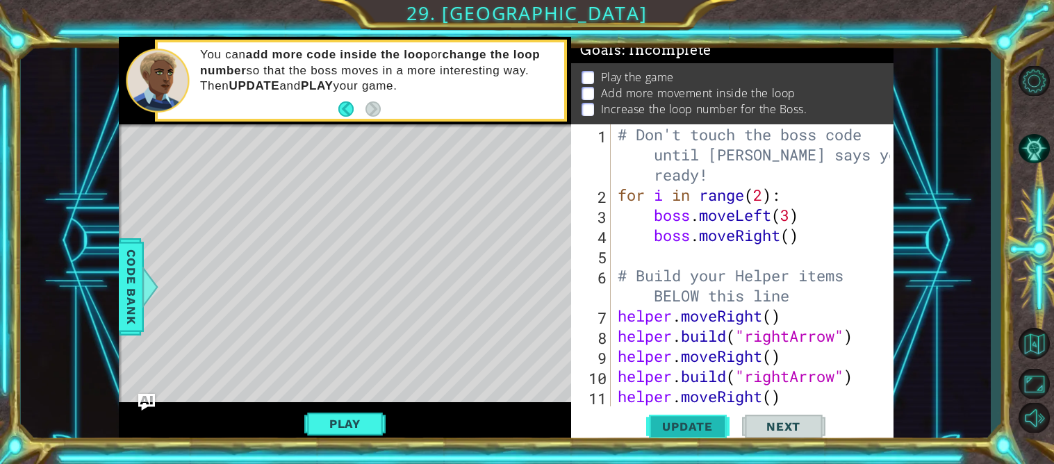
click at [670, 438] on button "Update" at bounding box center [687, 426] width 83 height 32
click at [355, 429] on button "Play" at bounding box center [344, 423] width 81 height 26
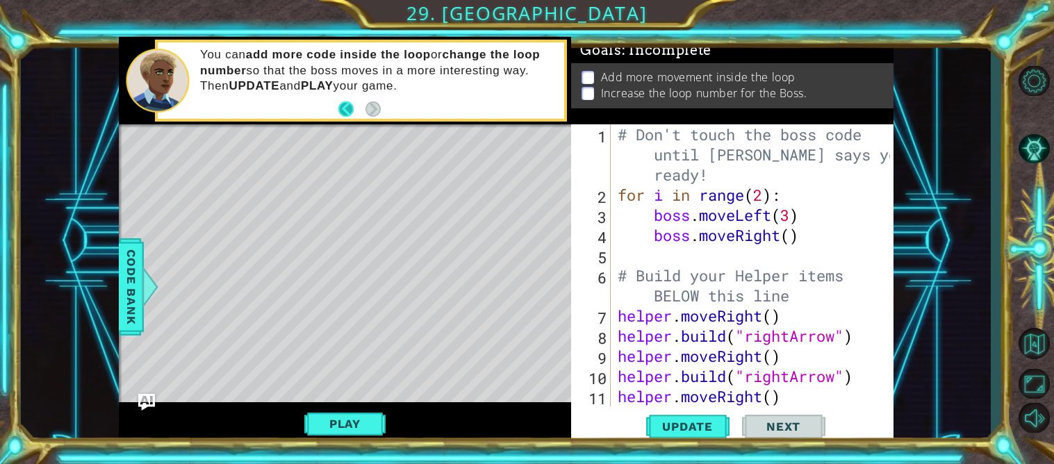
click at [345, 101] on button "Back" at bounding box center [351, 108] width 27 height 15
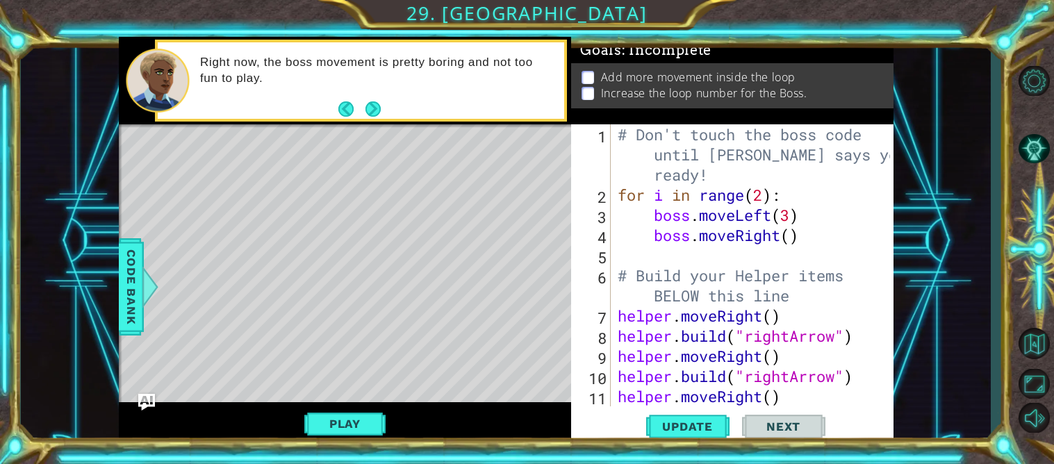
click at [380, 110] on button "Next" at bounding box center [372, 108] width 15 height 15
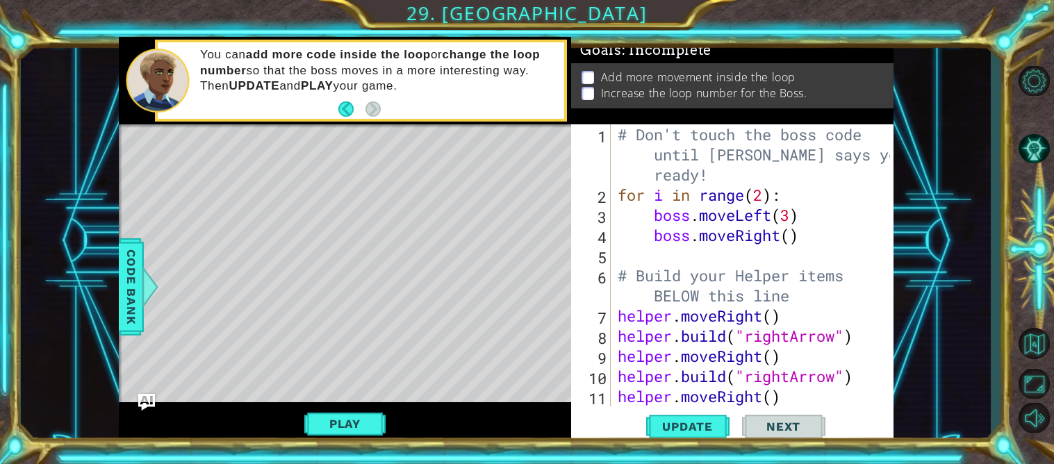
click at [792, 222] on div "# Don't touch the boss code until [PERSON_NAME] says you're ready! for i in ran…" at bounding box center [756, 305] width 282 height 363
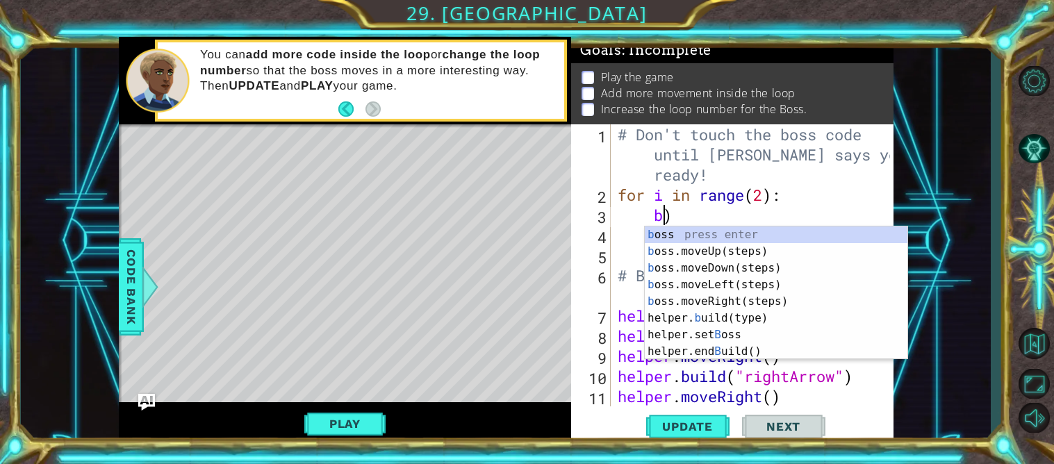
type textarea ")"
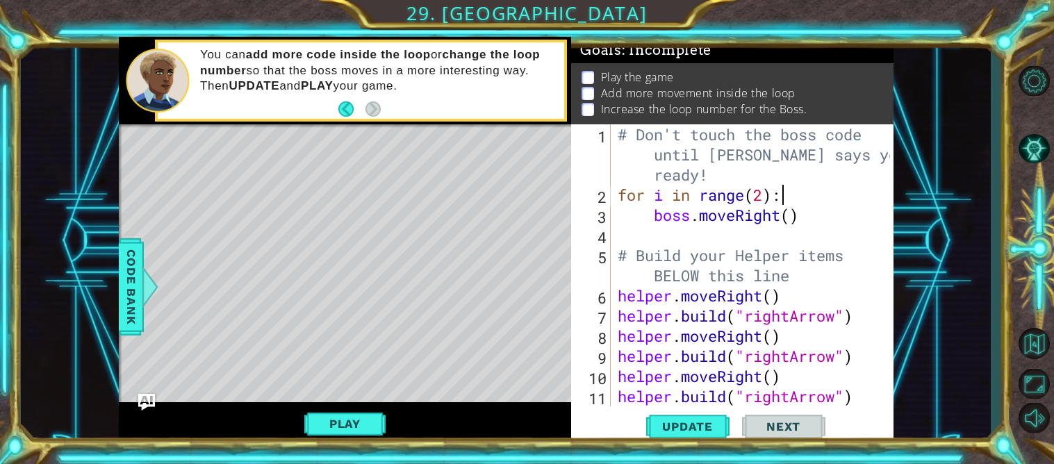
click at [775, 213] on div "# Don't touch the boss code until [PERSON_NAME] says you're ready! for i in ran…" at bounding box center [756, 305] width 282 height 363
click at [786, 216] on div "# Don't touch the boss code until [PERSON_NAME] says you're ready! for i in ran…" at bounding box center [756, 305] width 282 height 363
click at [790, 217] on div "# Don't touch the boss code until [PERSON_NAME] says you're ready! for i in ran…" at bounding box center [756, 305] width 282 height 363
type textarea "boss.moveRight(3)"
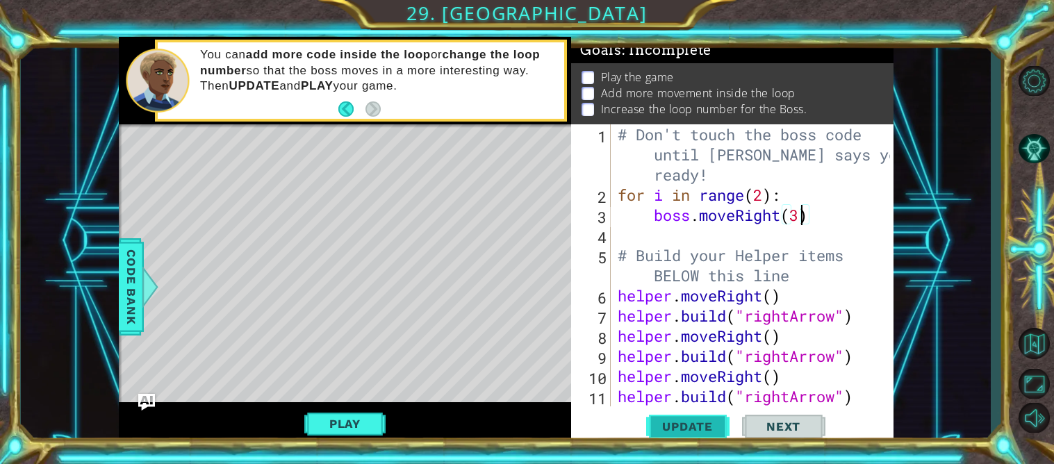
click at [704, 427] on span "Update" at bounding box center [687, 427] width 78 height 14
click at [761, 233] on div "# Don't touch the boss code until [PERSON_NAME] says you're ready! for i in ran…" at bounding box center [756, 305] width 282 height 363
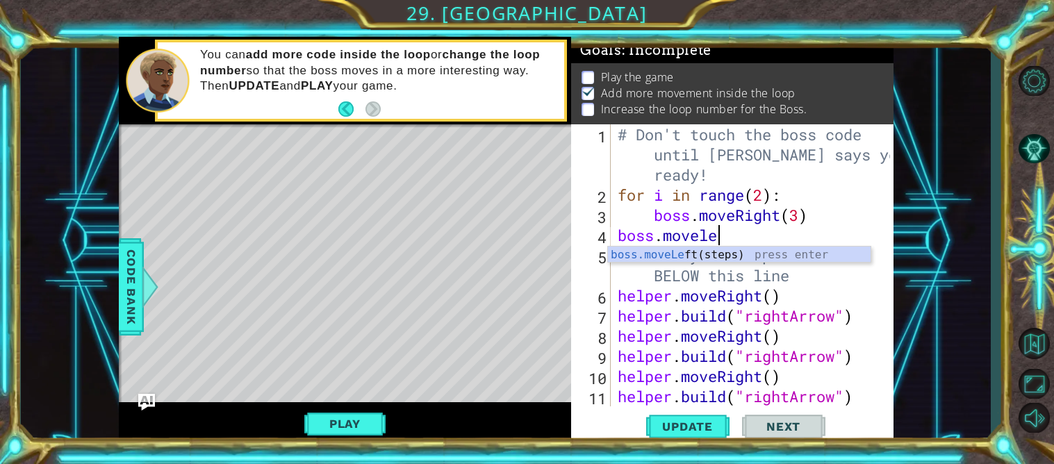
scroll to position [0, 4]
type textarea "boss.moveleft"
click at [697, 428] on span "Update" at bounding box center [687, 427] width 78 height 14
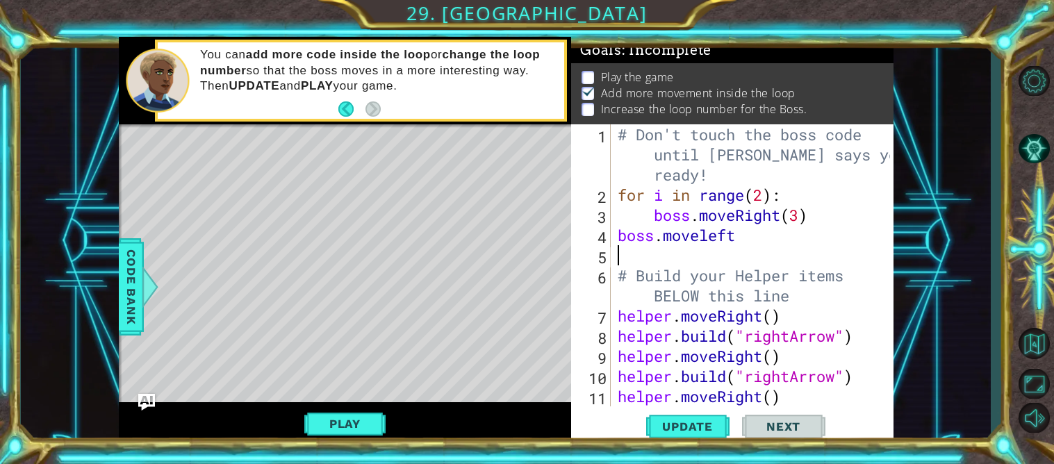
scroll to position [0, 0]
type textarea "boss.moveleft"
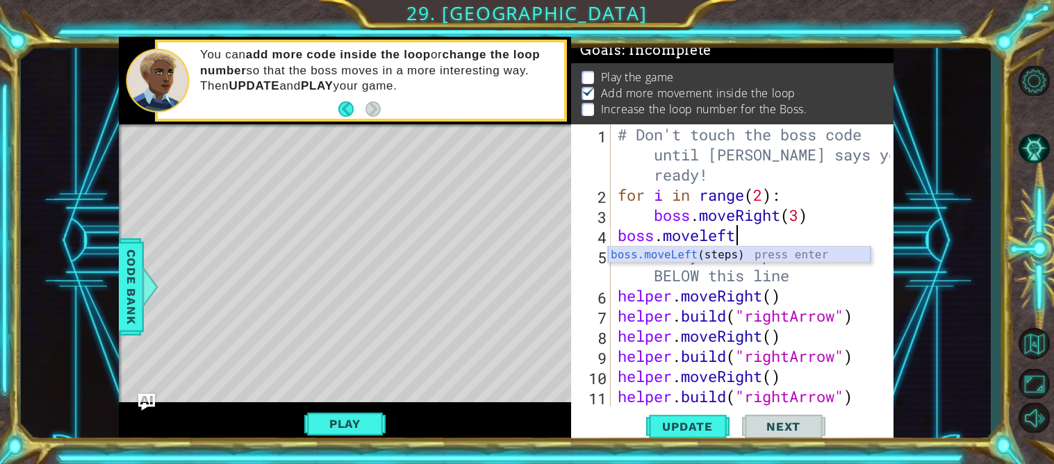
click at [692, 256] on div "boss.moveLeft (steps) press enter" at bounding box center [739, 272] width 263 height 50
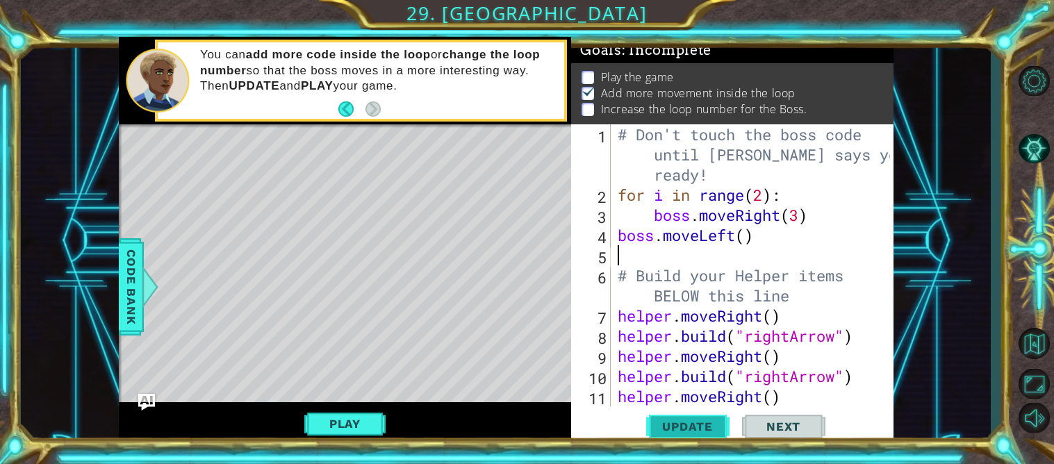
click at [683, 424] on span "Update" at bounding box center [687, 427] width 78 height 14
click at [354, 424] on button "Play" at bounding box center [344, 423] width 81 height 26
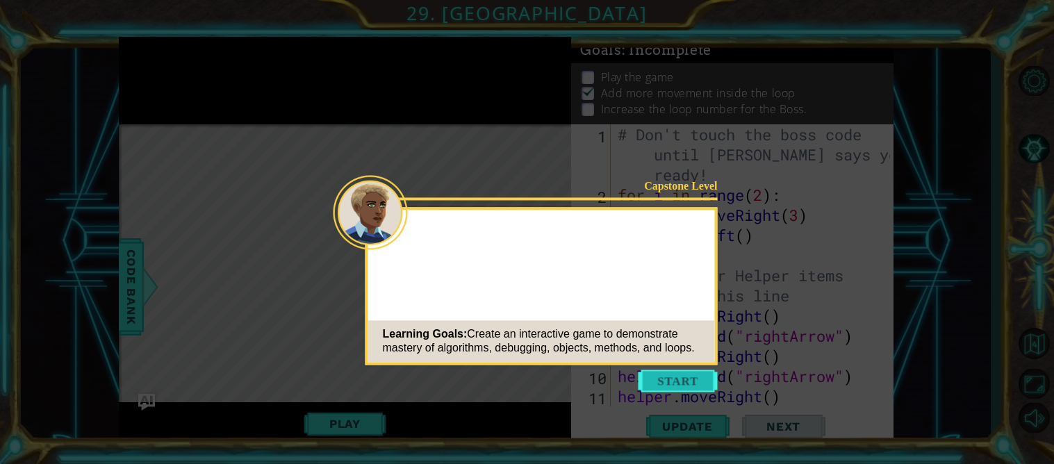
click at [665, 384] on button "Start" at bounding box center [677, 381] width 79 height 22
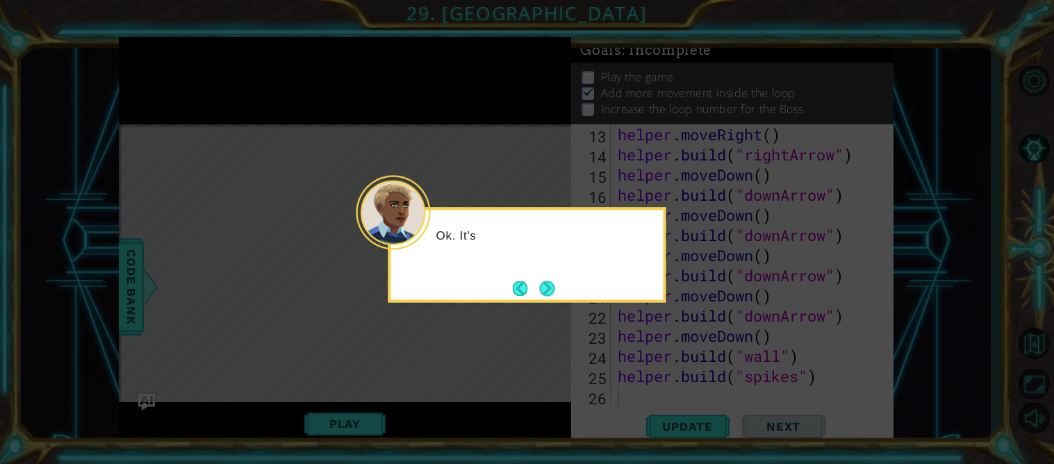
scroll to position [301, 0]
click at [551, 289] on button "Next" at bounding box center [546, 288] width 15 height 15
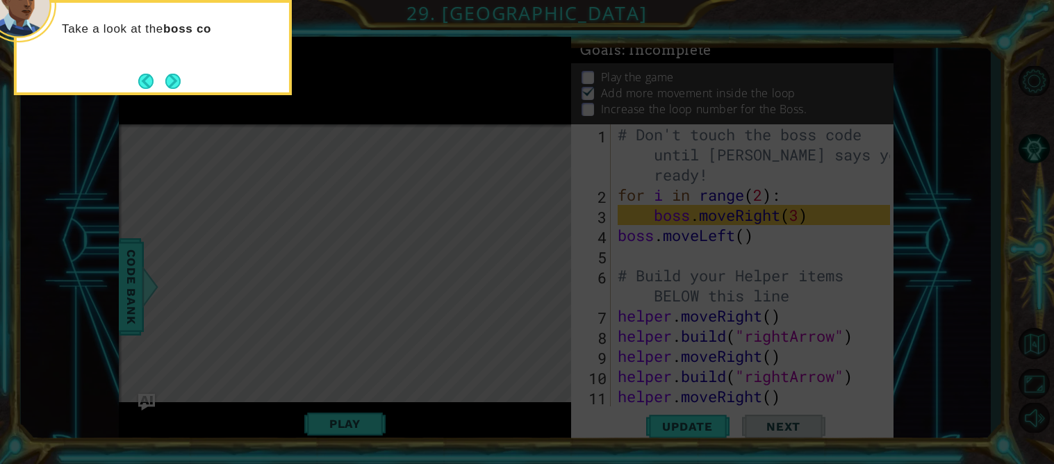
click at [169, 67] on div "Take a look at the boss co" at bounding box center [153, 47] width 278 height 95
click at [167, 67] on div "Take a look at the boss code . The boss is a different" at bounding box center [153, 43] width 272 height 70
click at [176, 79] on button "Next" at bounding box center [173, 81] width 21 height 21
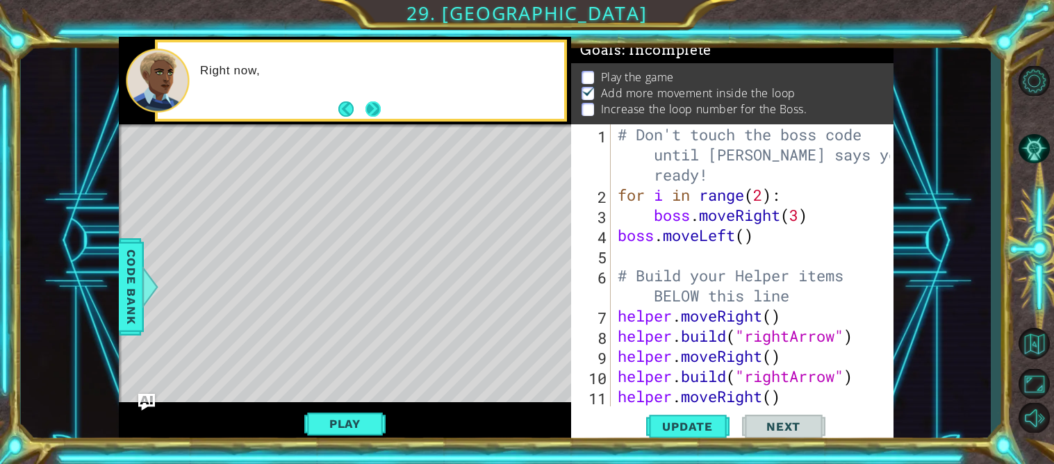
click at [371, 107] on button "Next" at bounding box center [372, 108] width 15 height 15
click at [322, 429] on button "Play" at bounding box center [344, 423] width 81 height 26
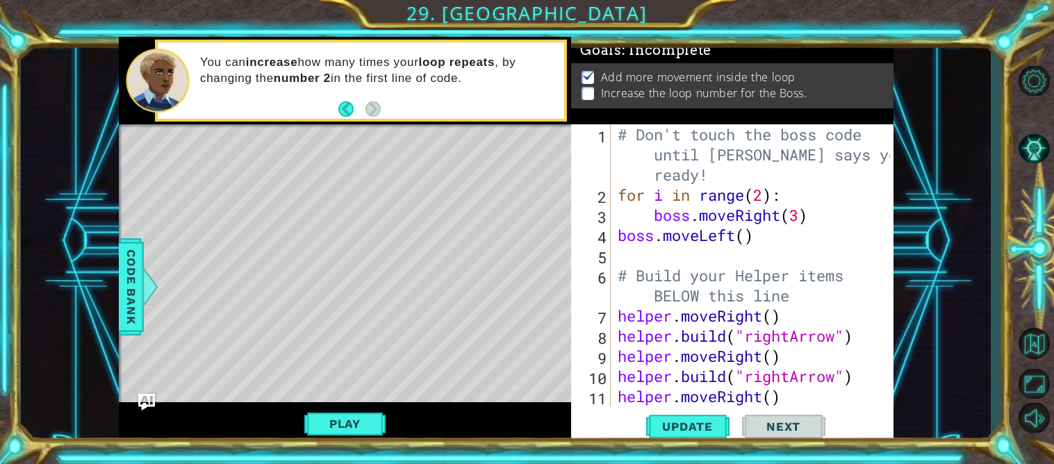
click at [756, 201] on div "# Don't touch the boss code until Vega says you're ready! for i in range ( 2 ) …" at bounding box center [756, 305] width 282 height 363
click at [776, 204] on div "# Don't touch the boss code until Vega says you're ready! for i in range ( 2 ) …" at bounding box center [756, 305] width 282 height 363
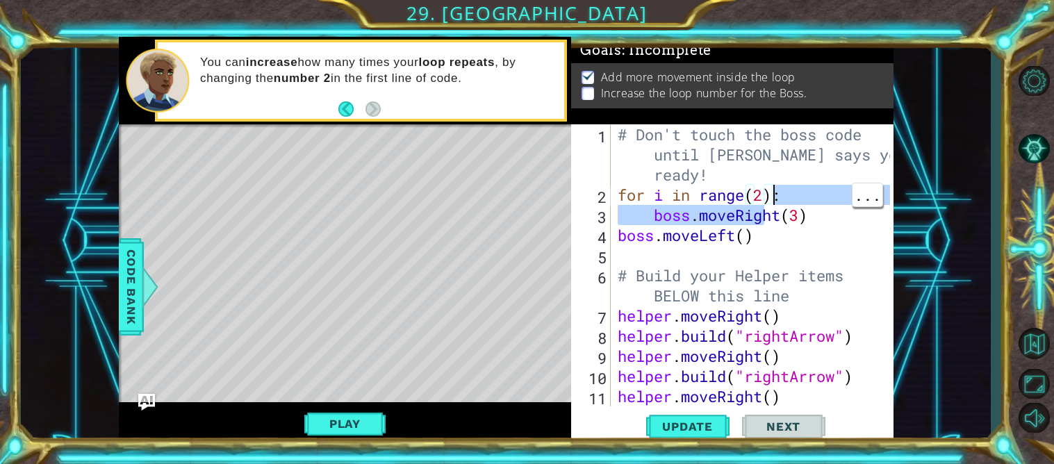
click at [772, 326] on div "# Don't touch the boss code until Vega says you're ready! for i in range ( 2 ) …" at bounding box center [756, 305] width 282 height 363
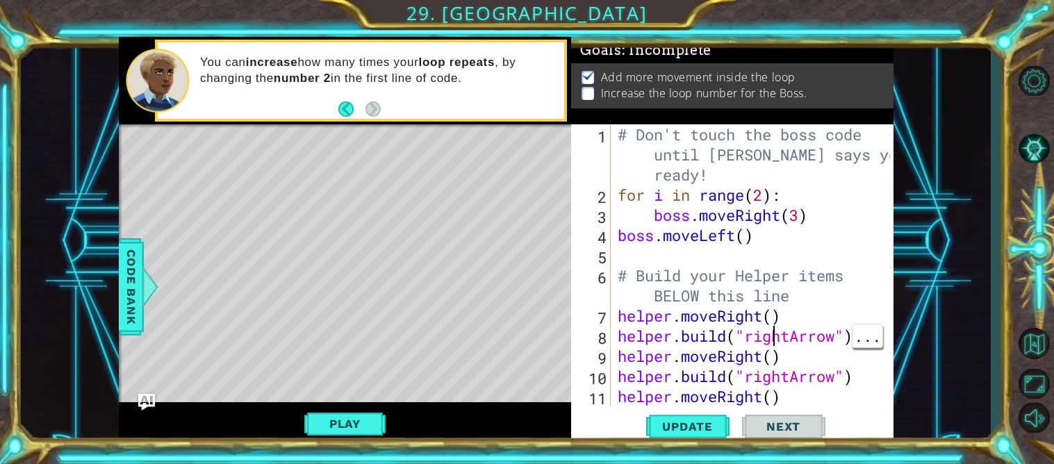
click at [769, 229] on div "# Don't touch the boss code until Vega says you're ready! for i in range ( 2 ) …" at bounding box center [756, 305] width 282 height 363
click at [765, 192] on div "# Don't touch the boss code until Vega says you're ready! for i in range ( 2 ) …" at bounding box center [756, 305] width 282 height 363
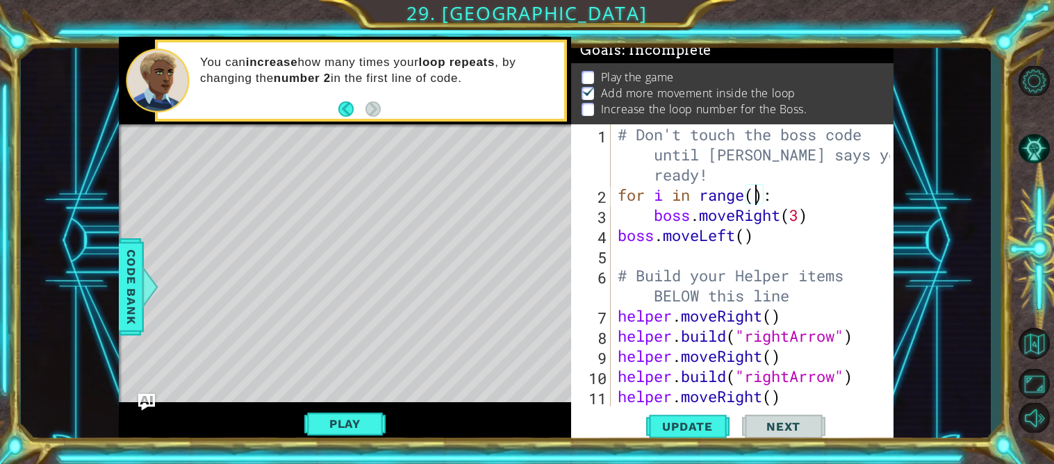
scroll to position [0, 6]
type textarea "for i in range(3):"
click at [688, 432] on span "Update" at bounding box center [687, 427] width 78 height 14
click at [351, 421] on button "Play" at bounding box center [344, 423] width 81 height 26
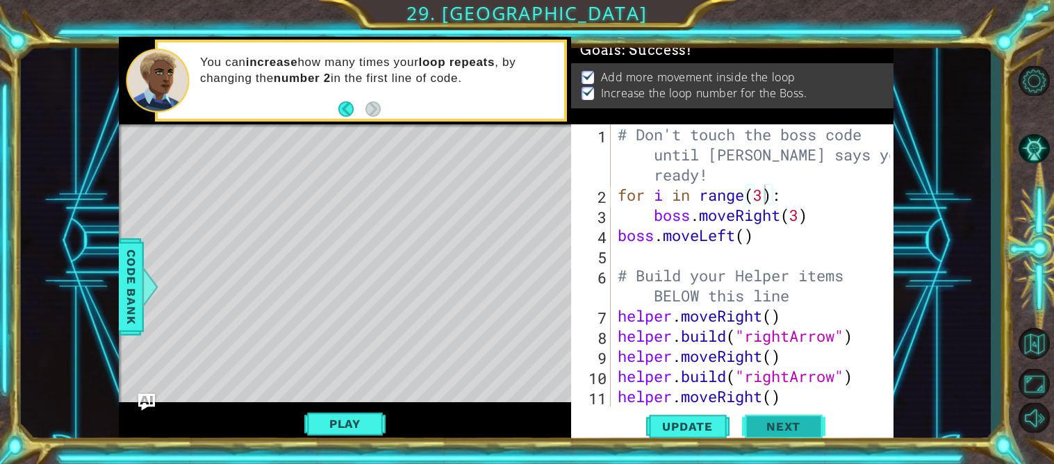
click at [742, 425] on button "Next" at bounding box center [783, 426] width 83 height 32
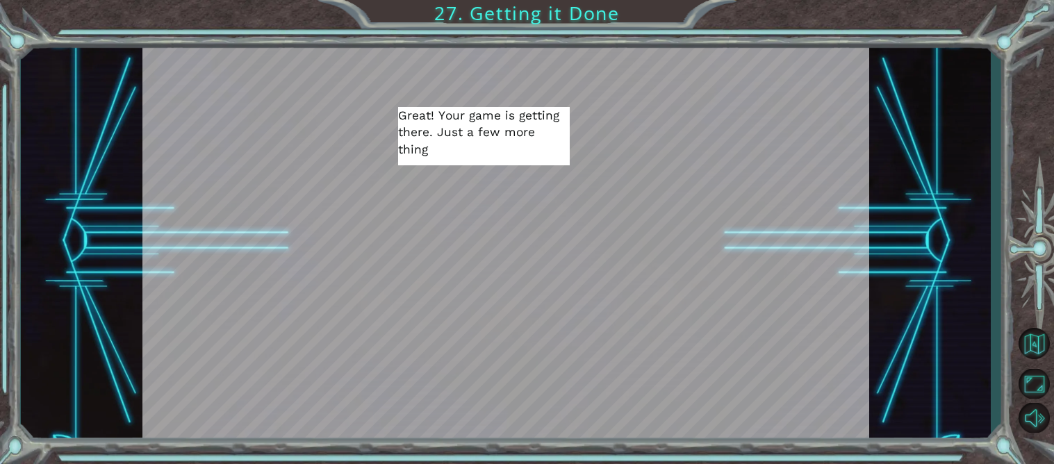
click at [547, 415] on div at bounding box center [505, 428] width 167 height 37
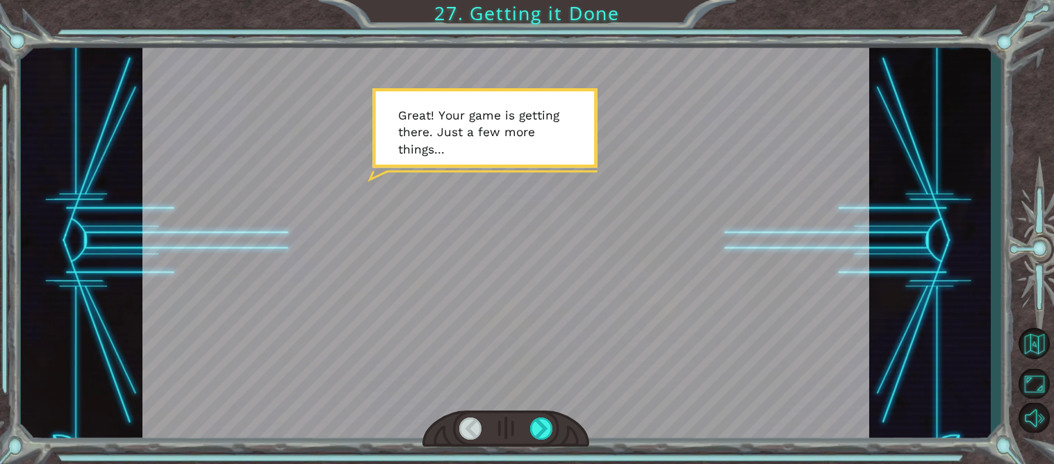
click at [529, 438] on div at bounding box center [505, 428] width 167 height 37
click at [532, 435] on div at bounding box center [541, 428] width 23 height 22
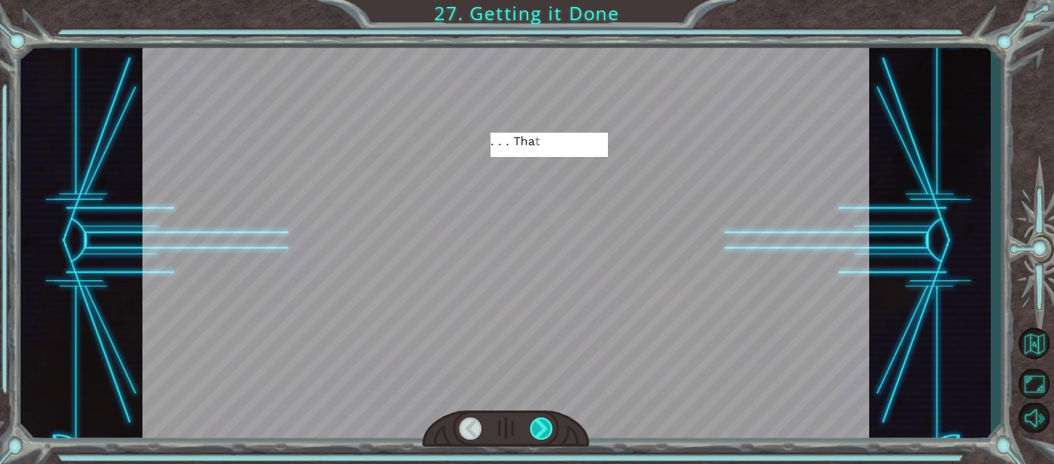
click at [532, 433] on div at bounding box center [541, 428] width 23 height 22
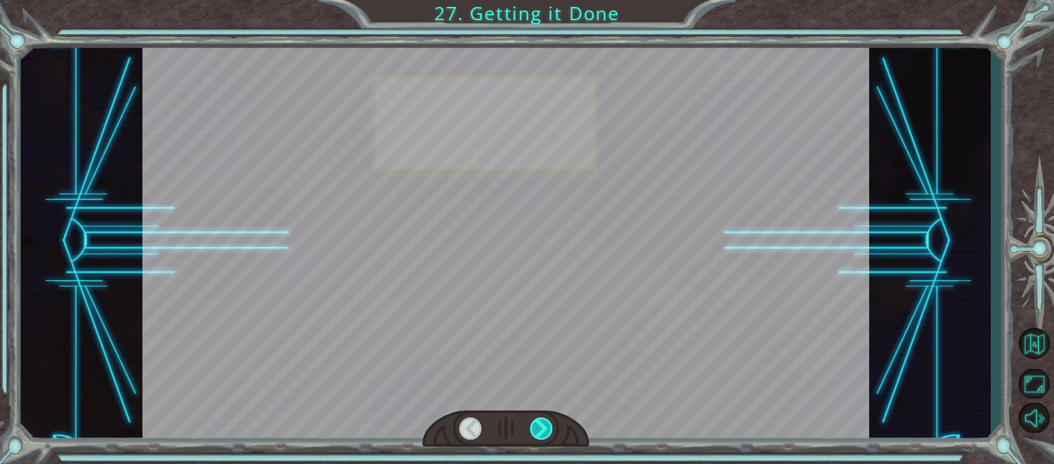
click at [532, 433] on div at bounding box center [541, 428] width 23 height 22
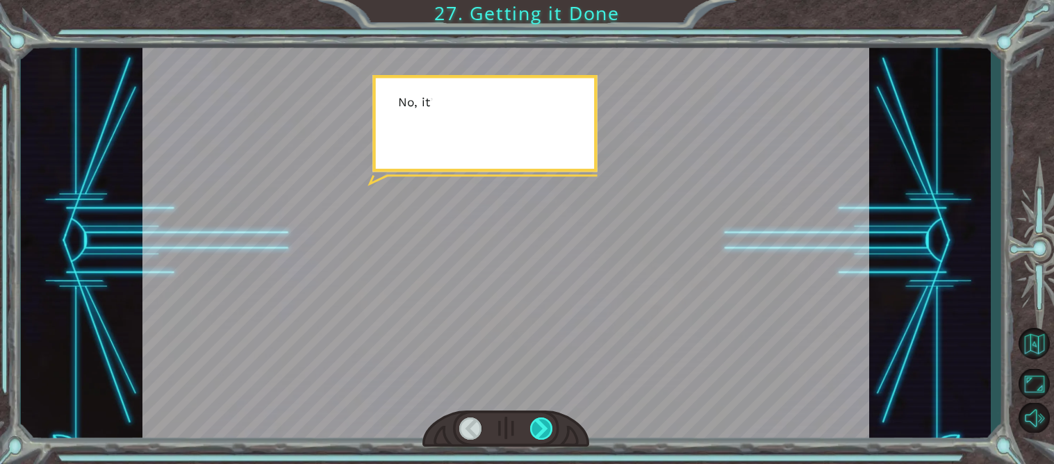
click at [532, 433] on div at bounding box center [541, 428] width 23 height 22
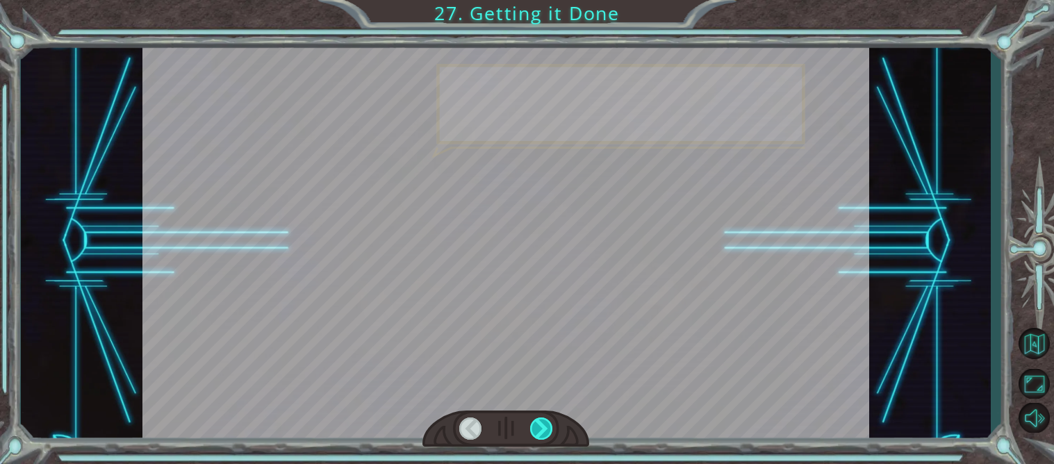
click at [532, 433] on div at bounding box center [541, 428] width 23 height 22
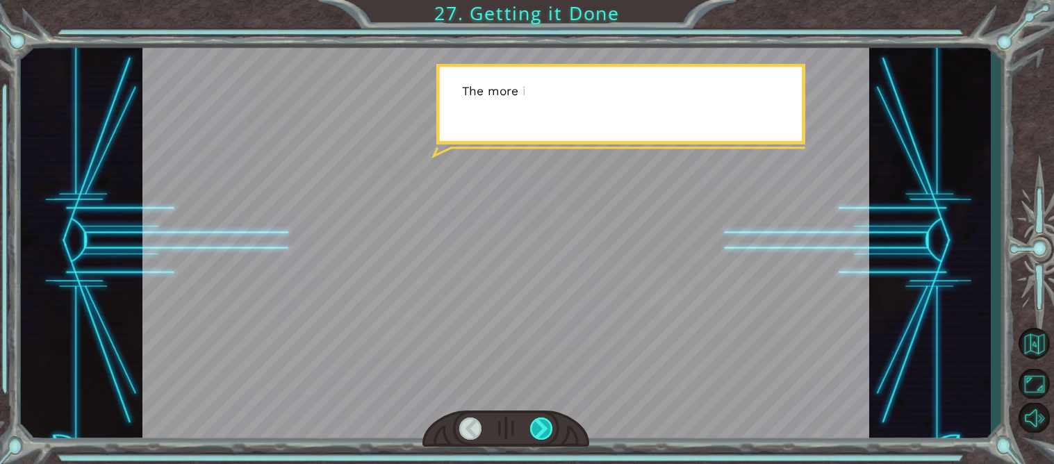
click at [532, 433] on div at bounding box center [541, 428] width 23 height 22
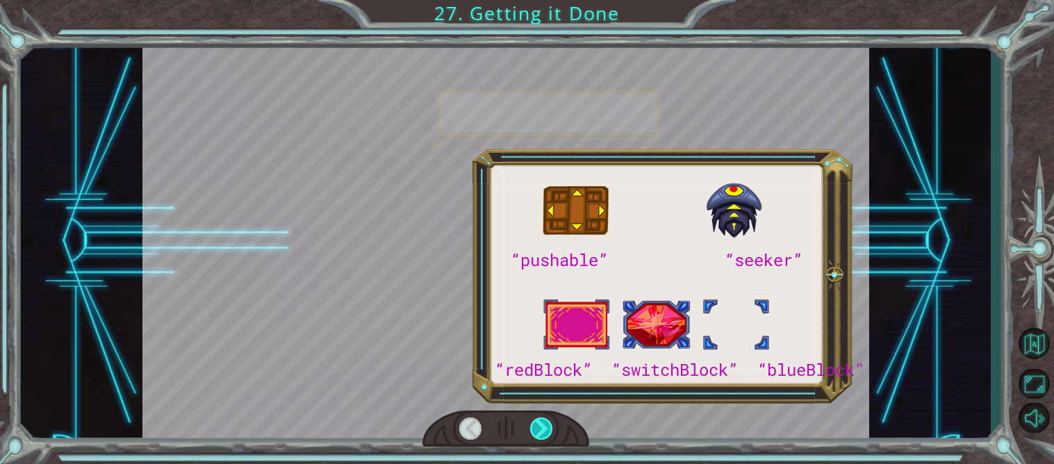
click at [532, 433] on div at bounding box center [541, 428] width 23 height 22
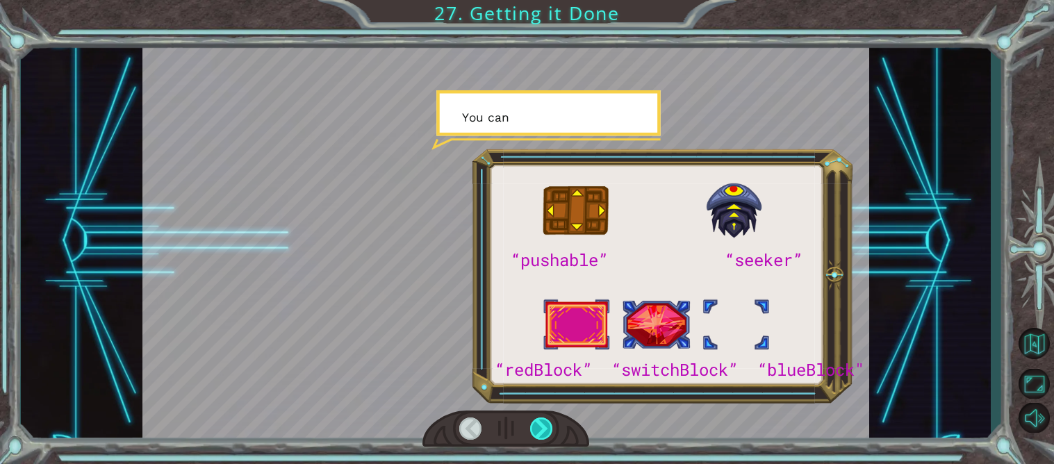
click at [532, 433] on div at bounding box center [541, 428] width 23 height 22
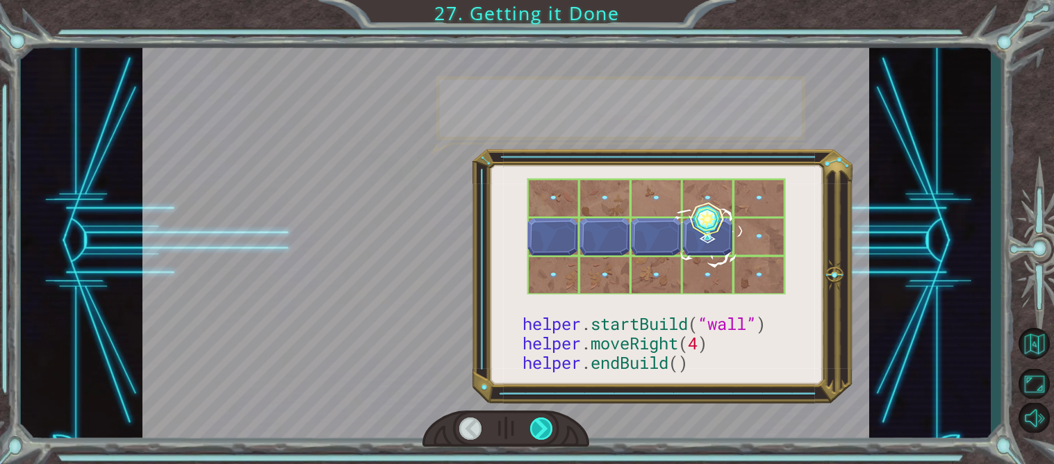
click at [532, 433] on div at bounding box center [541, 428] width 23 height 22
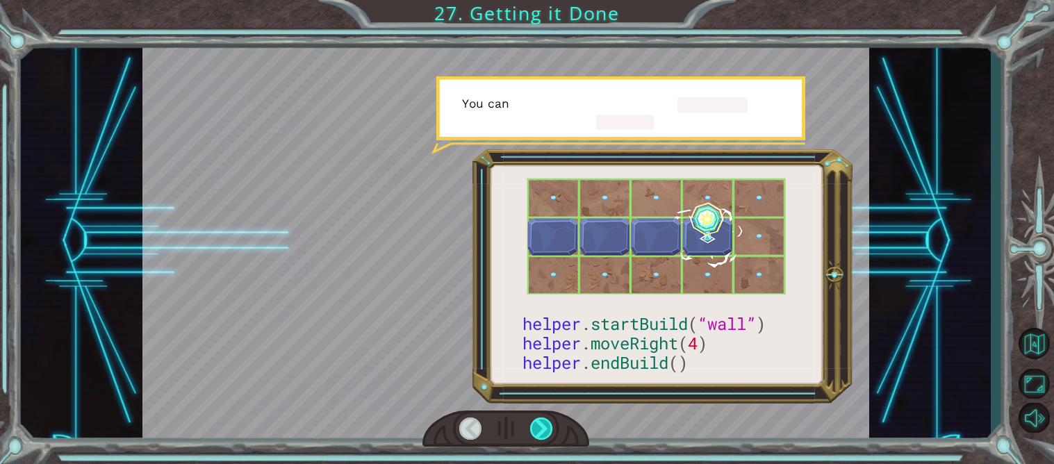
click at [532, 433] on div at bounding box center [541, 428] width 23 height 22
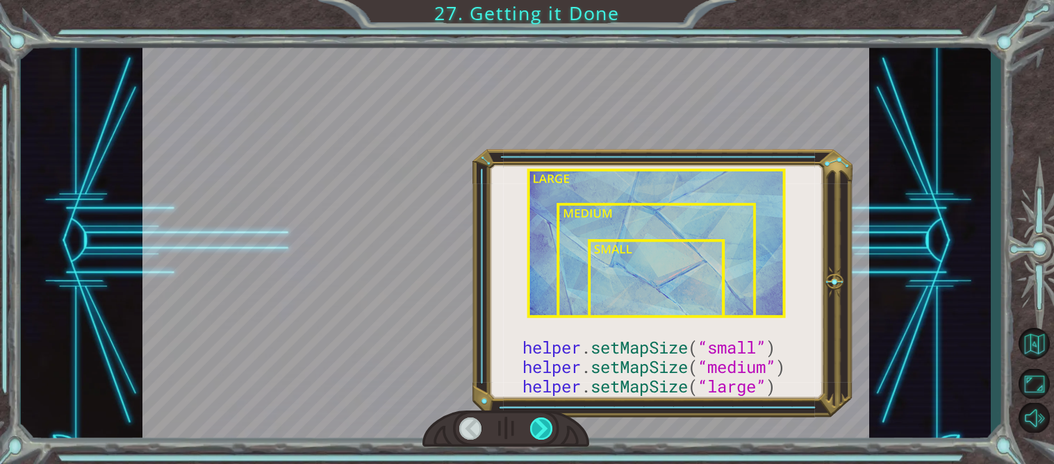
click at [532, 433] on div at bounding box center [541, 428] width 23 height 22
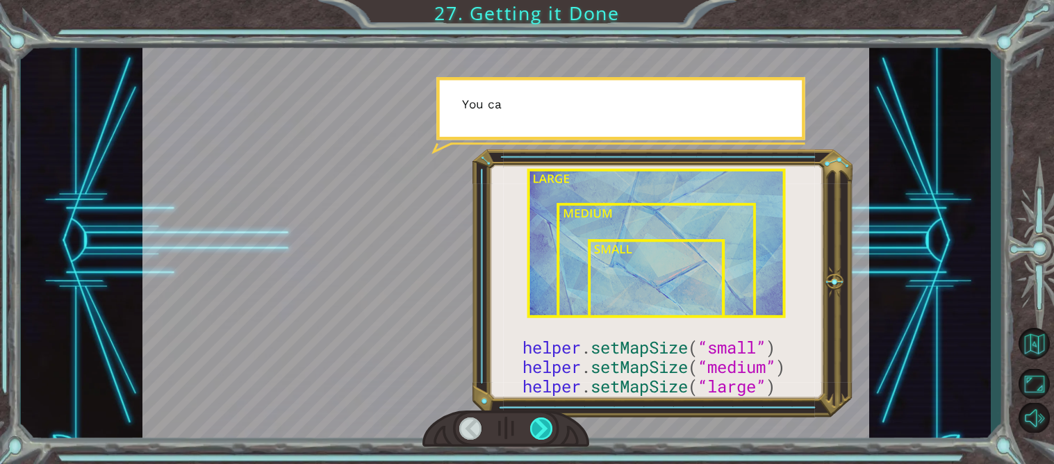
click at [532, 433] on div at bounding box center [541, 428] width 23 height 22
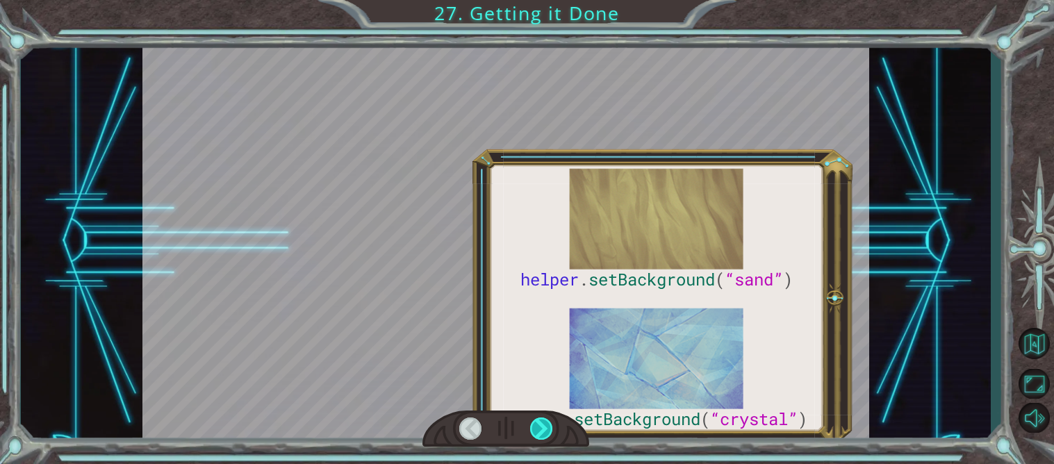
click at [532, 433] on div at bounding box center [541, 428] width 23 height 22
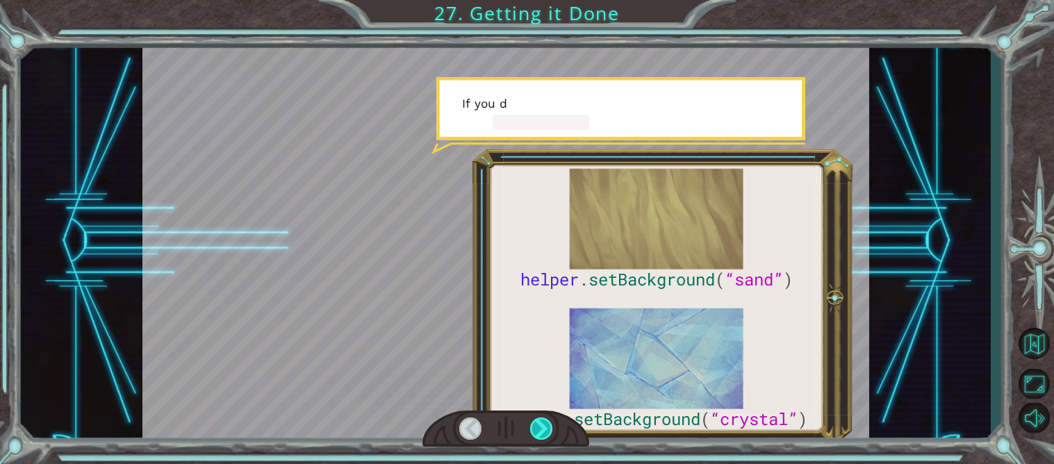
click at [532, 433] on div at bounding box center [541, 428] width 23 height 22
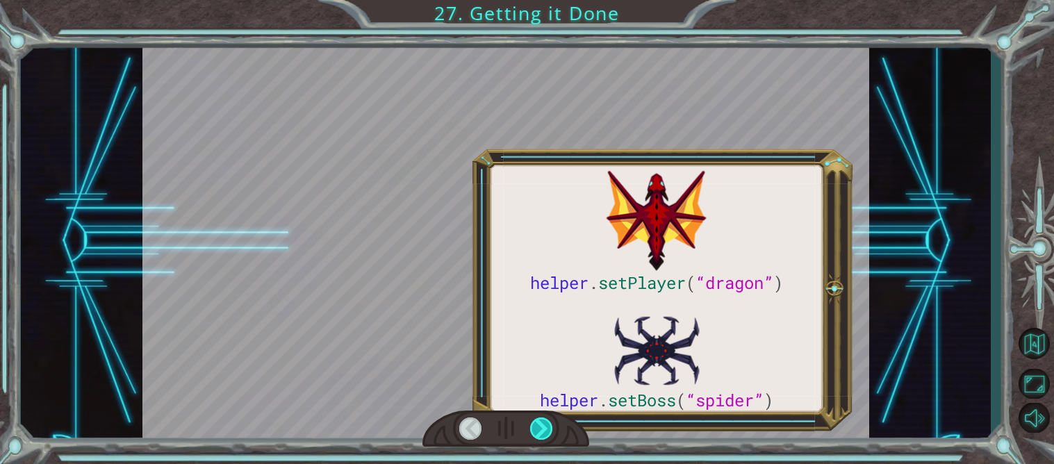
click at [532, 433] on div at bounding box center [541, 428] width 23 height 22
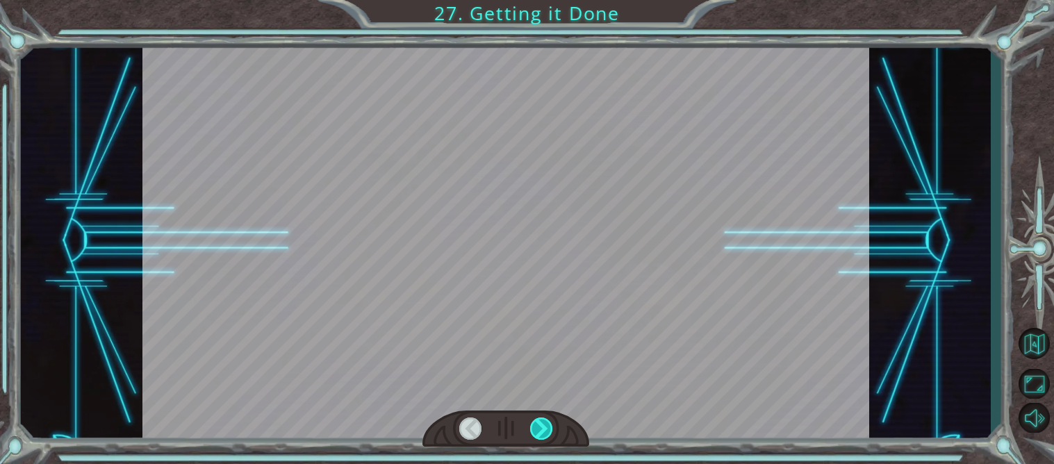
click at [532, 433] on div at bounding box center [541, 428] width 23 height 22
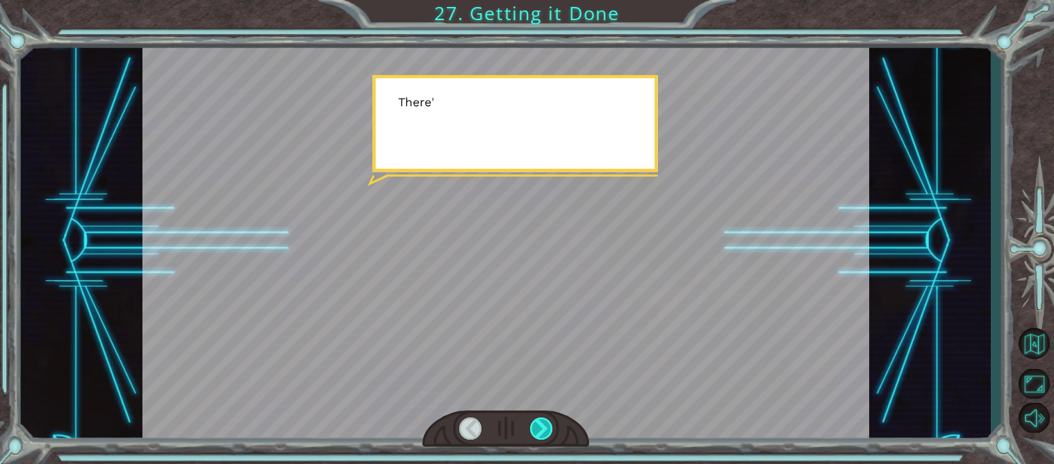
click at [532, 433] on div at bounding box center [541, 428] width 23 height 22
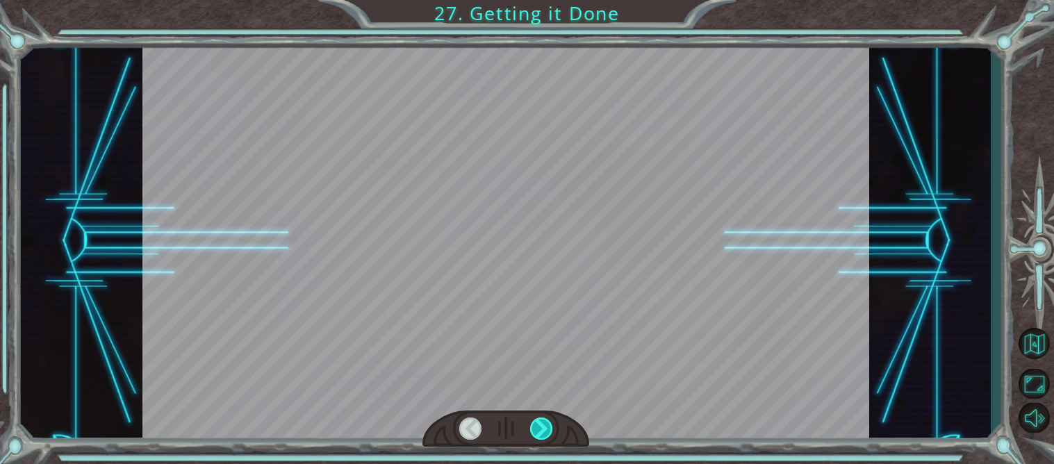
click at [532, 433] on div at bounding box center [541, 428] width 23 height 22
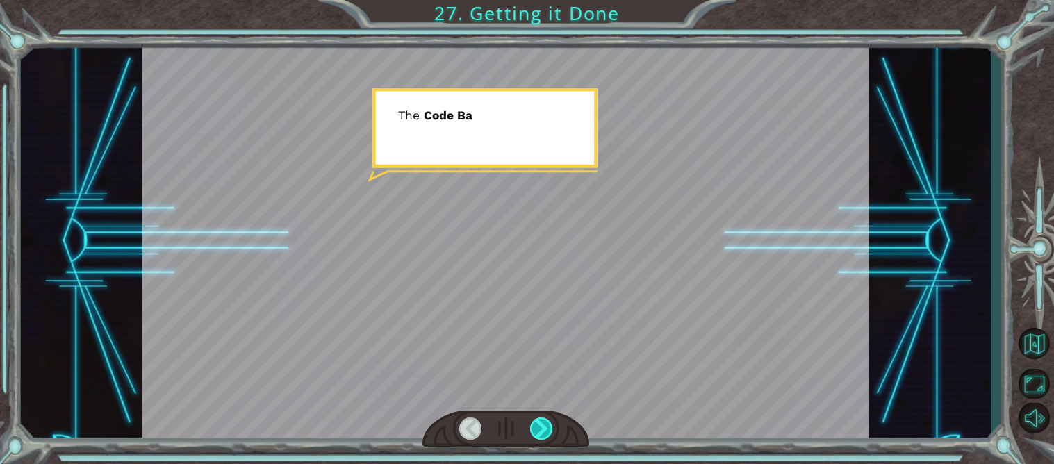
click at [532, 433] on div at bounding box center [541, 428] width 23 height 22
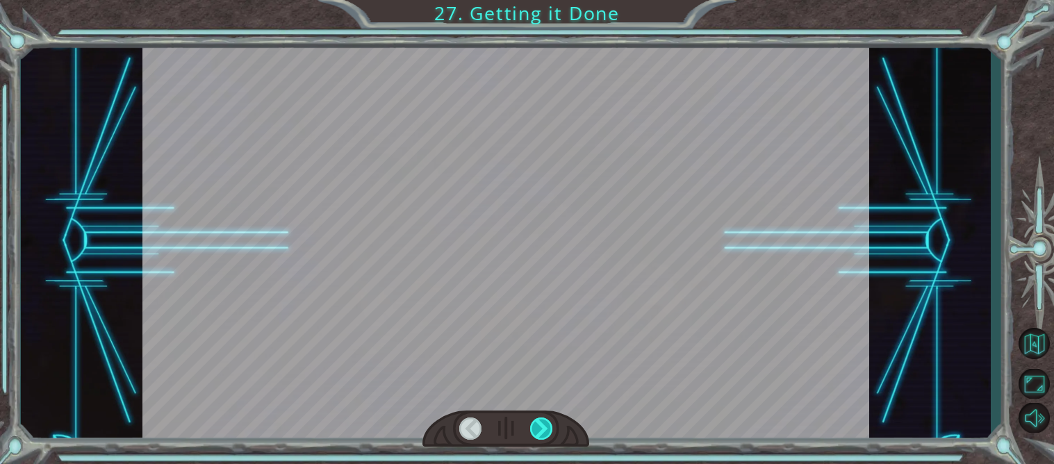
click at [532, 433] on div at bounding box center [541, 428] width 23 height 22
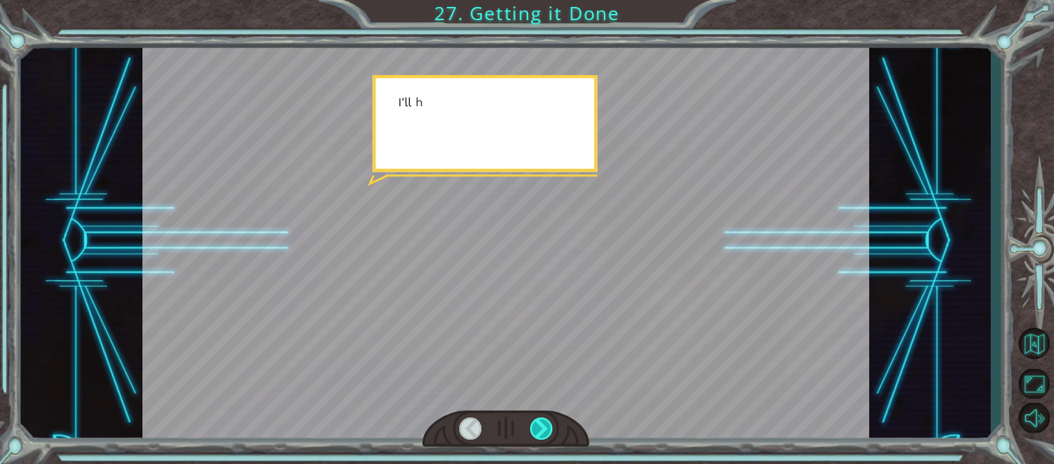
click at [532, 433] on div at bounding box center [541, 428] width 23 height 22
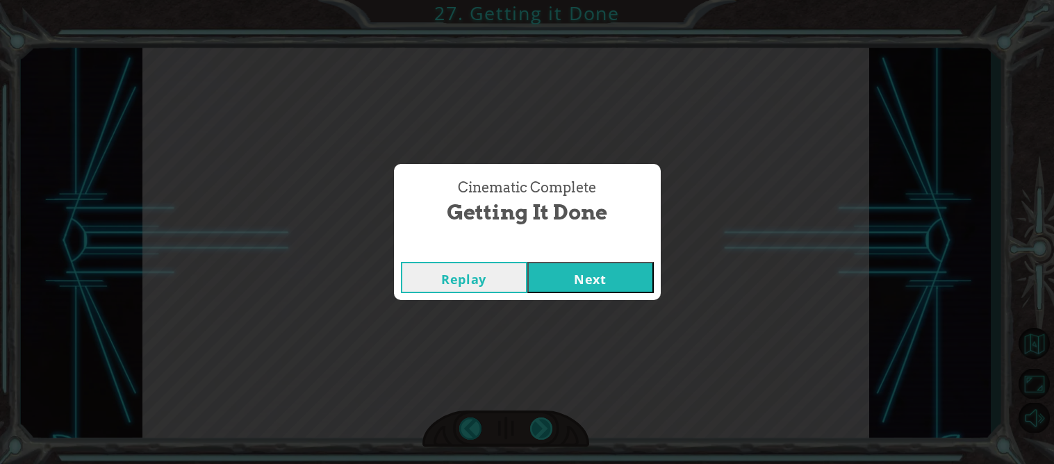
click at [532, 433] on div "Cinematic Complete Getting it Done Replay Next" at bounding box center [527, 232] width 1054 height 464
click at [557, 271] on button "Next" at bounding box center [590, 277] width 126 height 31
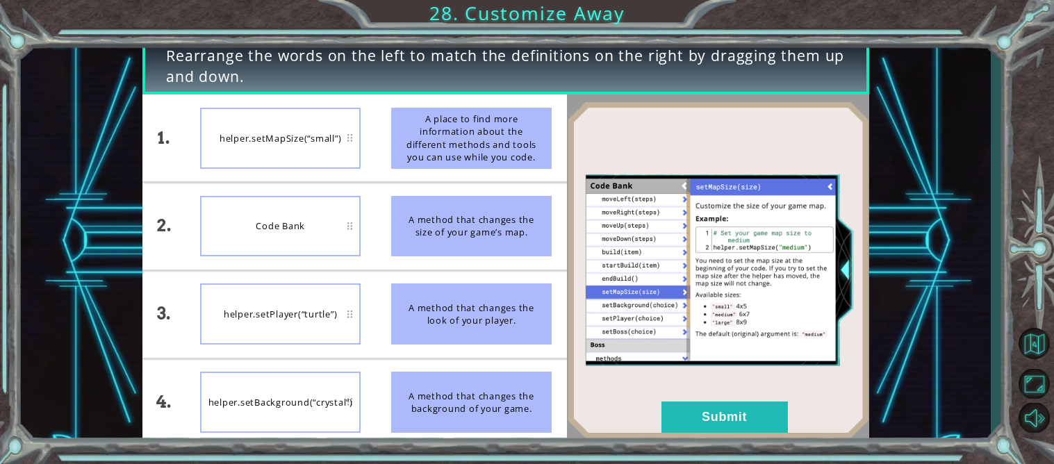
click at [249, 235] on div "Code Bank" at bounding box center [280, 226] width 160 height 61
click at [506, 367] on li "A method that changes the background of your game." at bounding box center [471, 402] width 191 height 87
click at [708, 397] on img at bounding box center [718, 269] width 302 height 337
click at [692, 424] on button "Submit" at bounding box center [724, 416] width 126 height 31
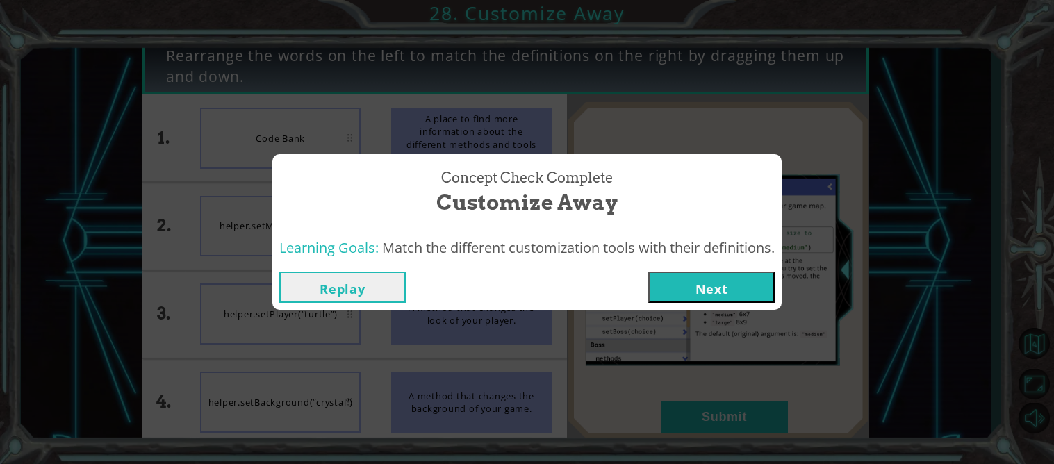
click at [695, 295] on button "Next" at bounding box center [711, 287] width 126 height 31
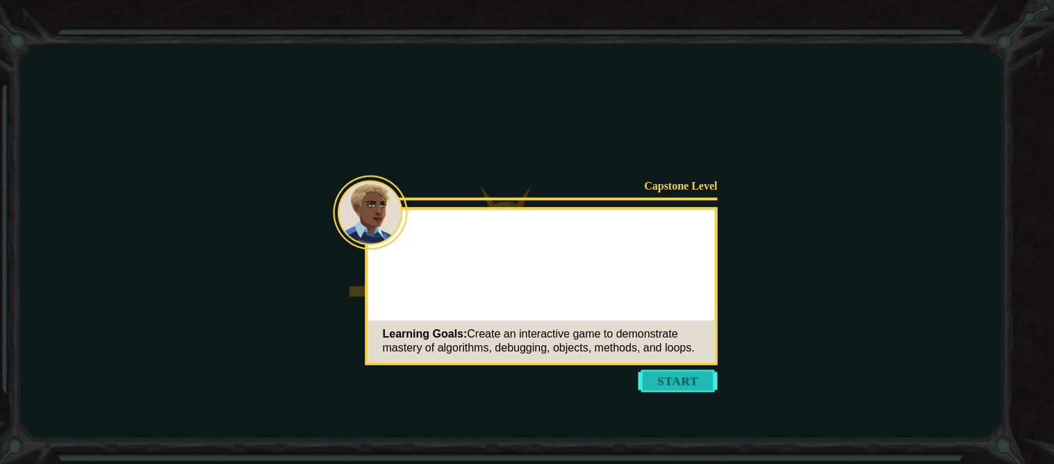
click at [696, 377] on button "Start" at bounding box center [677, 381] width 79 height 22
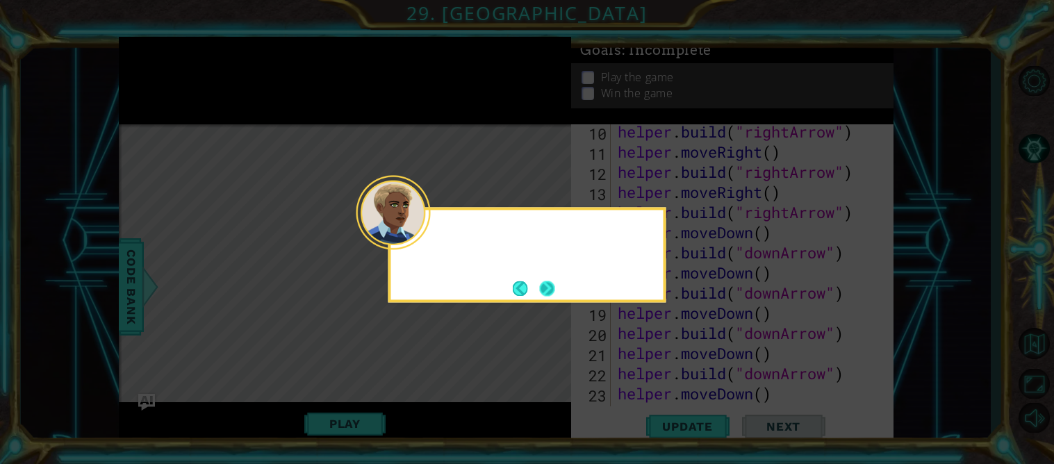
scroll to position [301, 0]
click at [545, 287] on button "Next" at bounding box center [547, 288] width 19 height 19
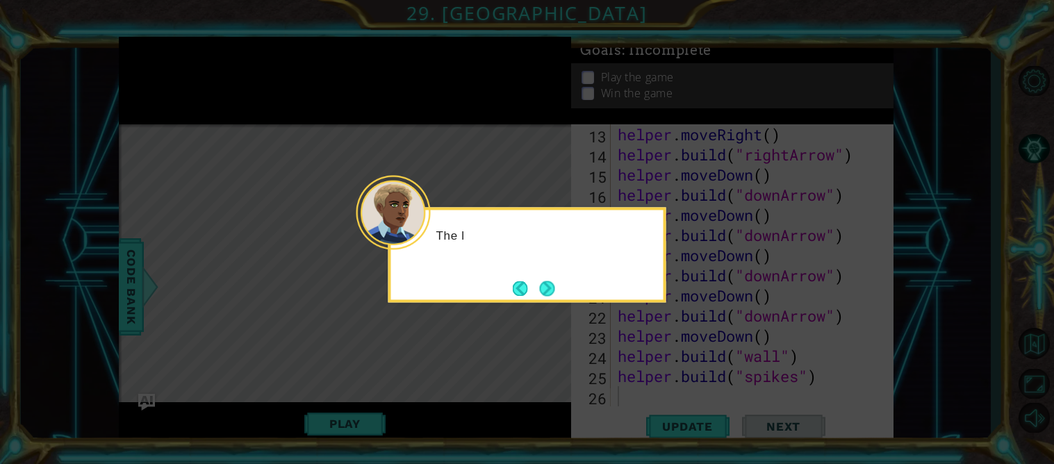
click at [545, 287] on button "Next" at bounding box center [547, 288] width 15 height 15
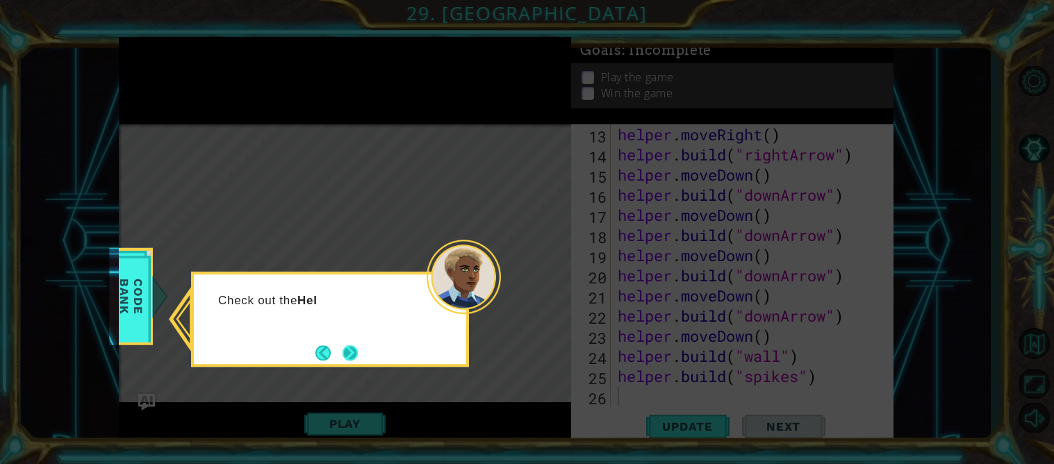
click at [354, 345] on button "Next" at bounding box center [349, 352] width 15 height 15
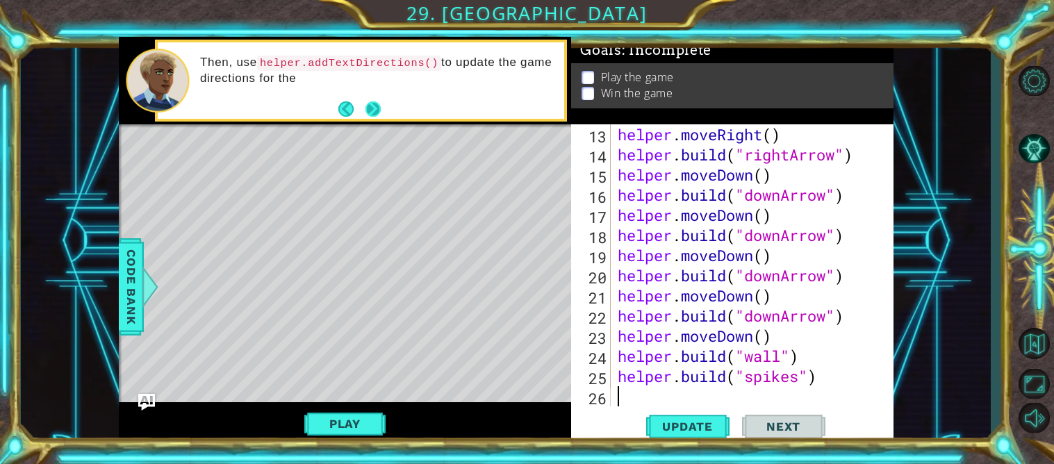
click at [374, 104] on button "Next" at bounding box center [372, 108] width 15 height 15
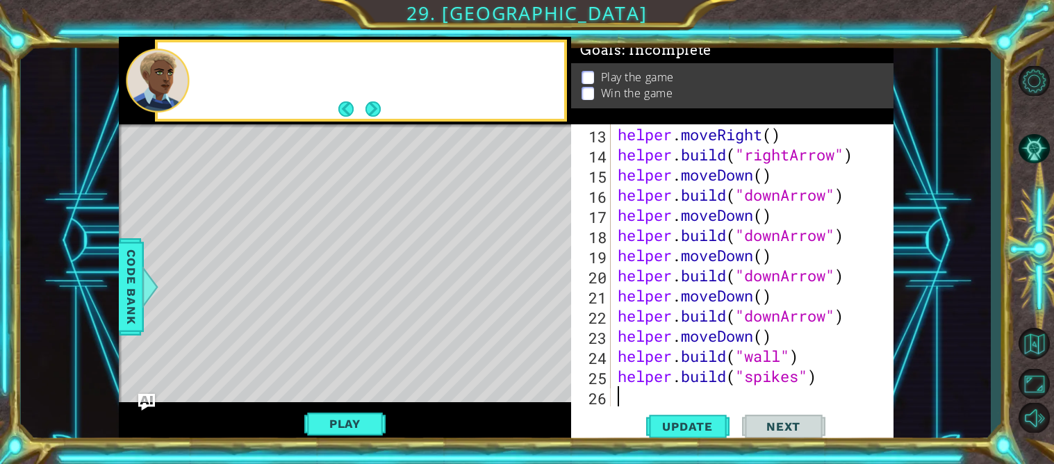
click at [374, 104] on button "Next" at bounding box center [373, 109] width 16 height 16
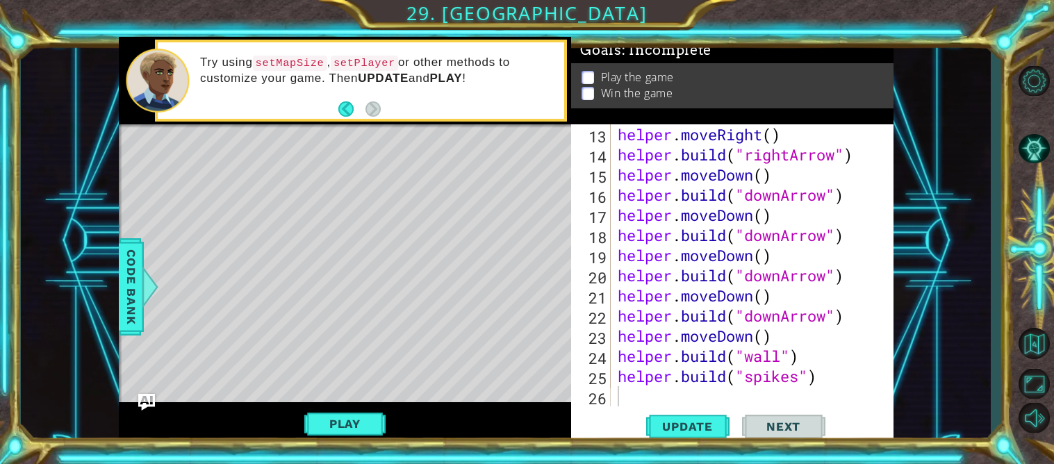
click at [636, 397] on div "helper . moveRight ( ) helper . build ( "rightArrow" ) helper . moveDown ( ) he…" at bounding box center [756, 285] width 282 height 322
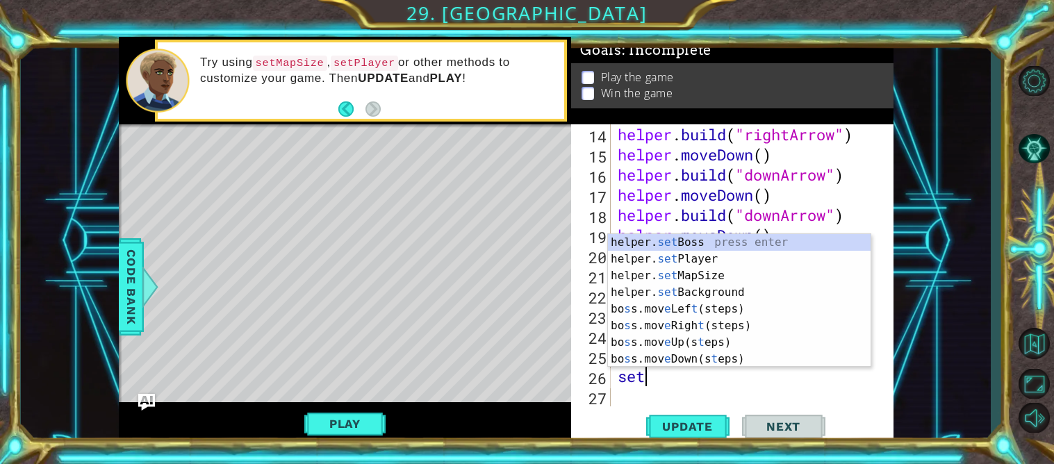
scroll to position [0, 1]
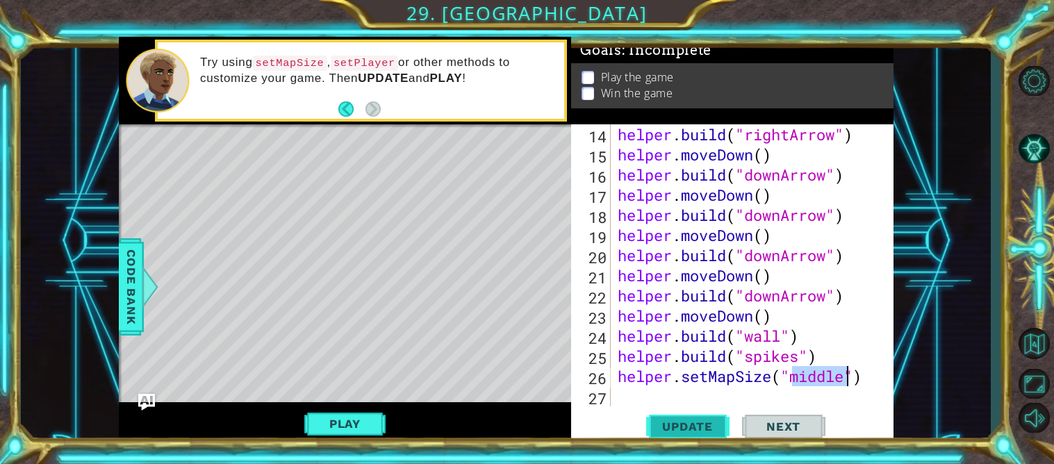
type textarea "helper.setMapSize("middle")"
click at [695, 421] on span "Update" at bounding box center [687, 427] width 78 height 14
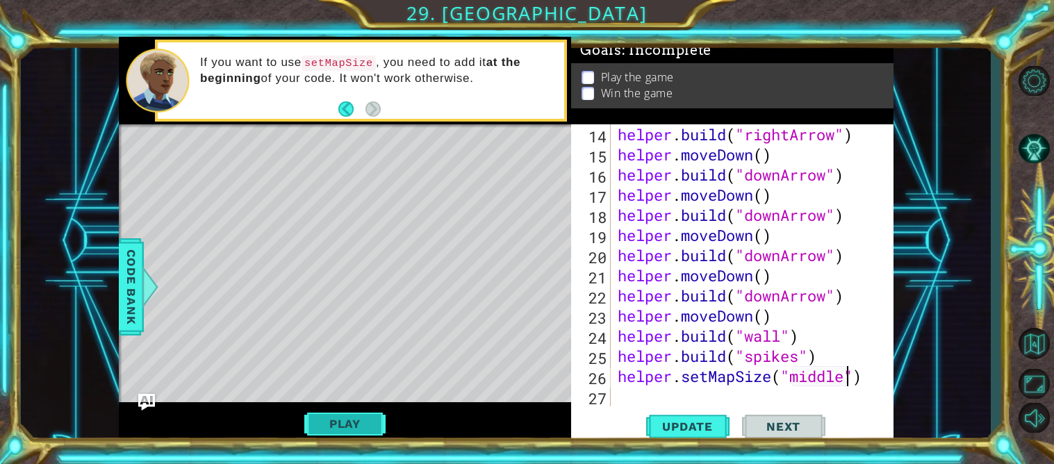
click at [351, 431] on button "Play" at bounding box center [344, 423] width 81 height 26
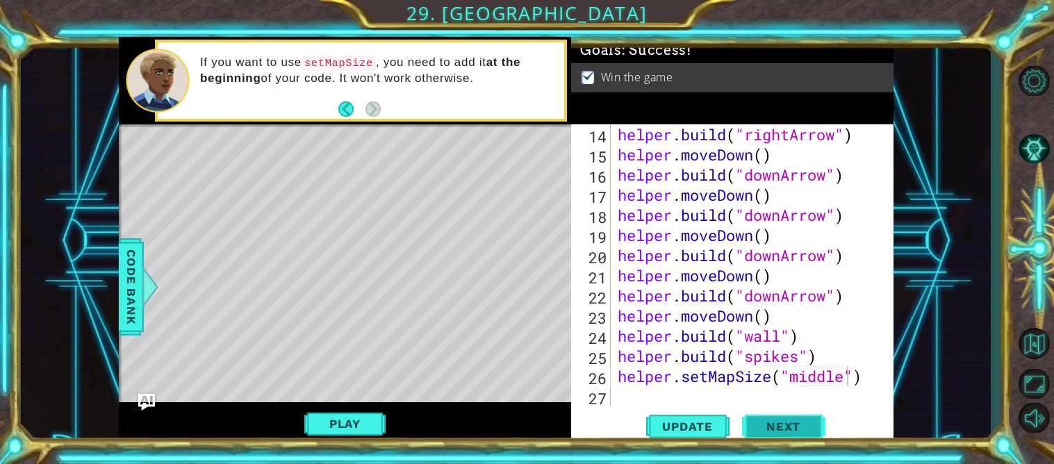
click at [777, 422] on span "Next" at bounding box center [783, 427] width 62 height 14
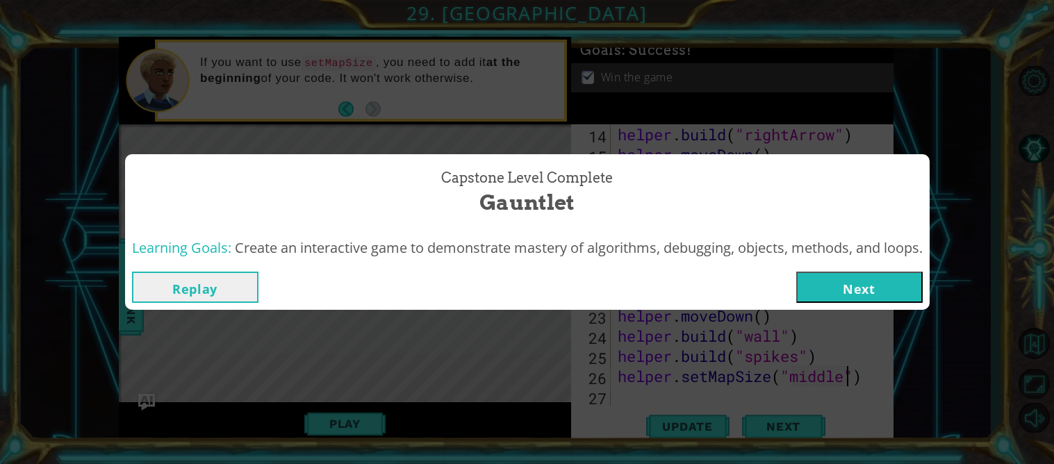
click at [886, 286] on button "Next" at bounding box center [859, 287] width 126 height 31
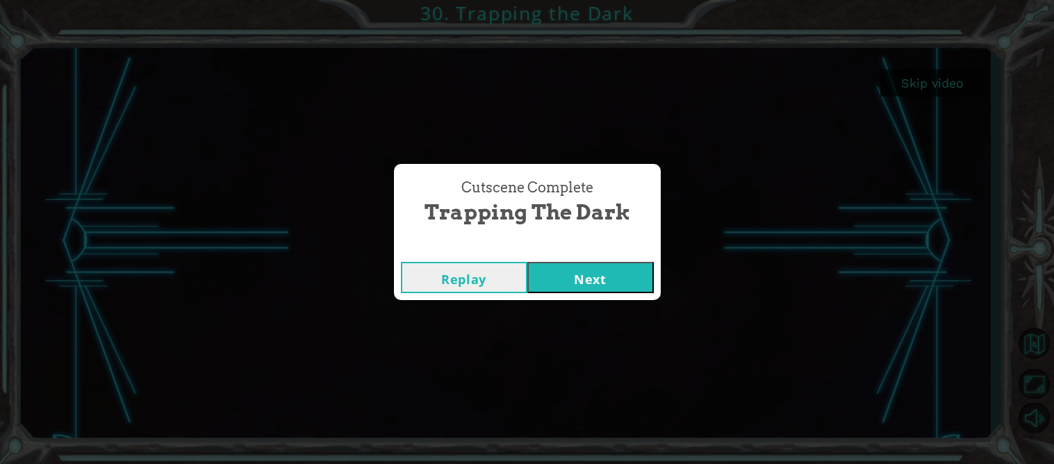
click at [567, 266] on button "Next" at bounding box center [590, 277] width 126 height 31
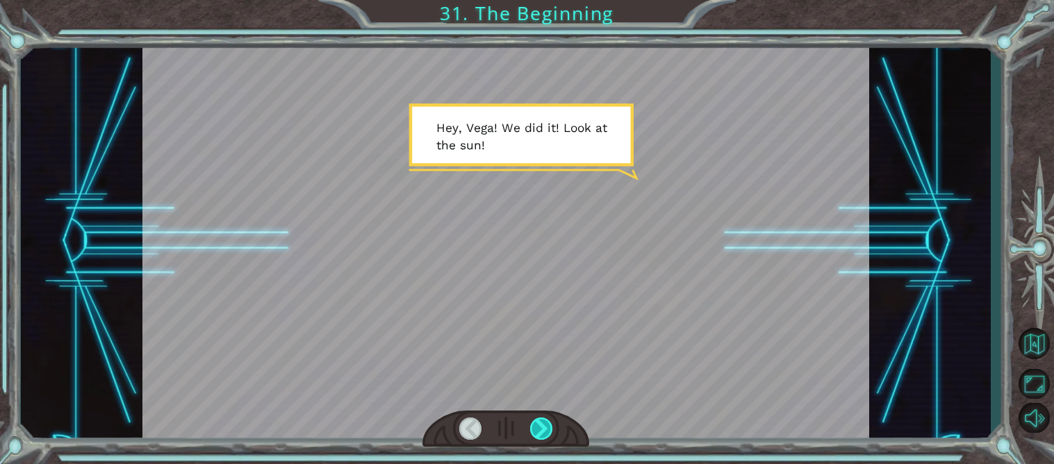
click at [540, 433] on div at bounding box center [541, 428] width 23 height 22
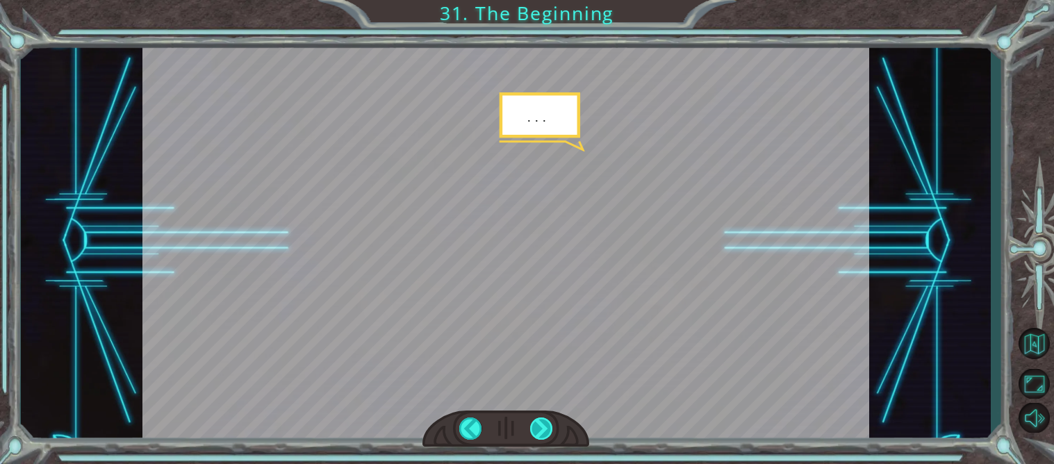
click at [540, 433] on div at bounding box center [541, 428] width 23 height 22
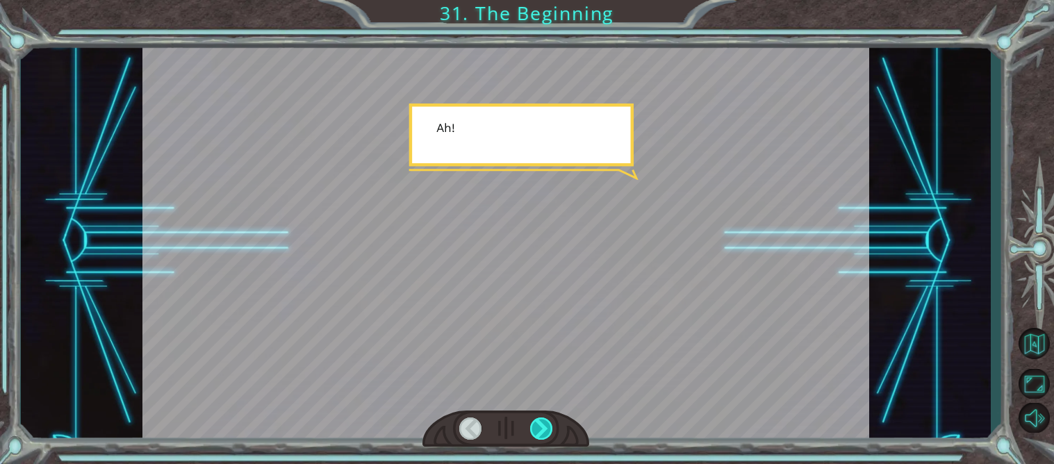
click at [540, 433] on div at bounding box center [541, 428] width 23 height 22
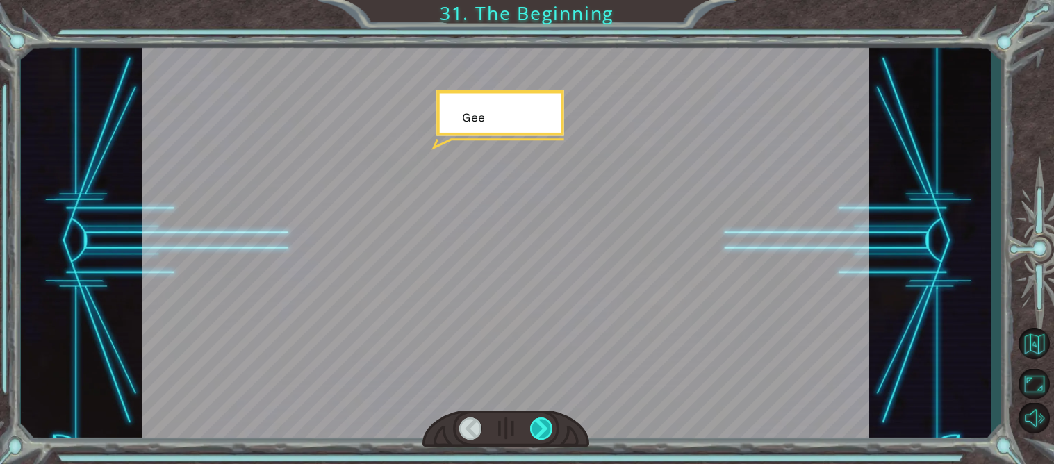
click at [540, 433] on div at bounding box center [541, 428] width 23 height 22
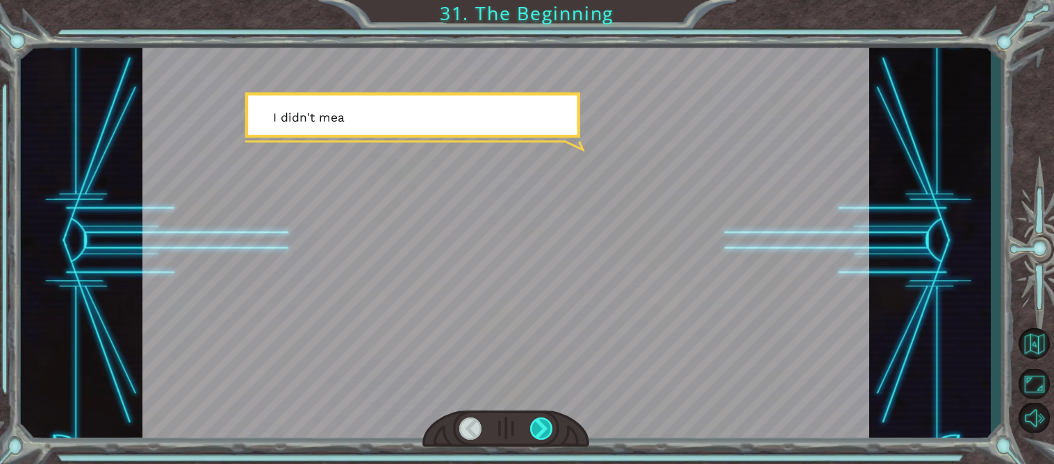
click at [540, 433] on div at bounding box center [541, 428] width 23 height 22
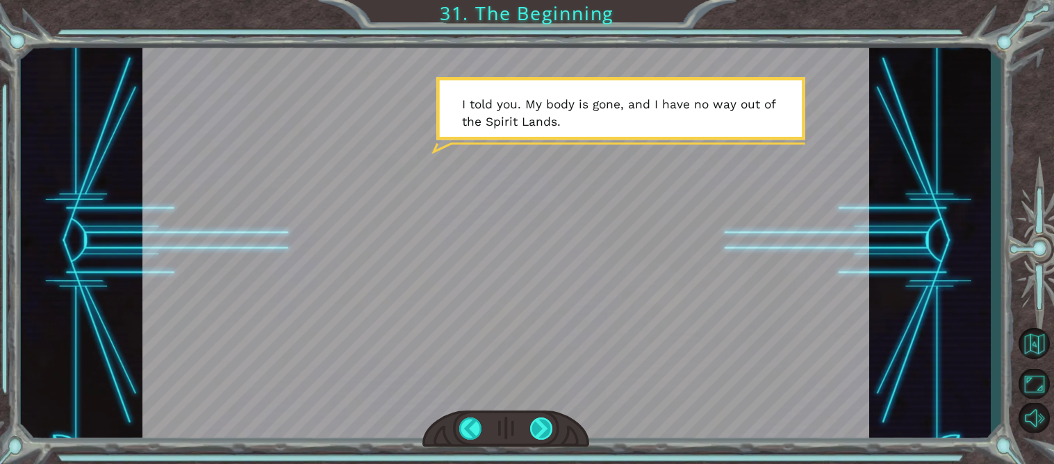
click at [540, 433] on div at bounding box center [541, 428] width 23 height 22
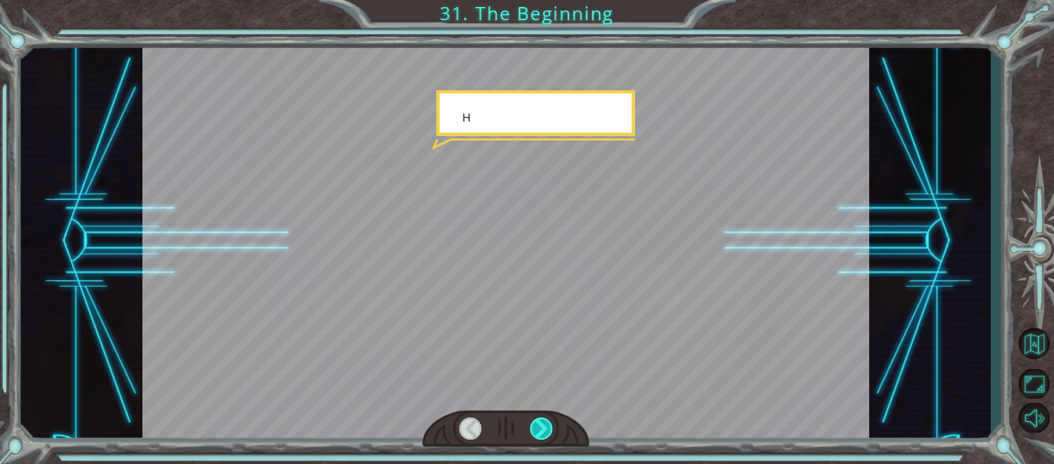
click at [540, 433] on div at bounding box center [541, 428] width 23 height 22
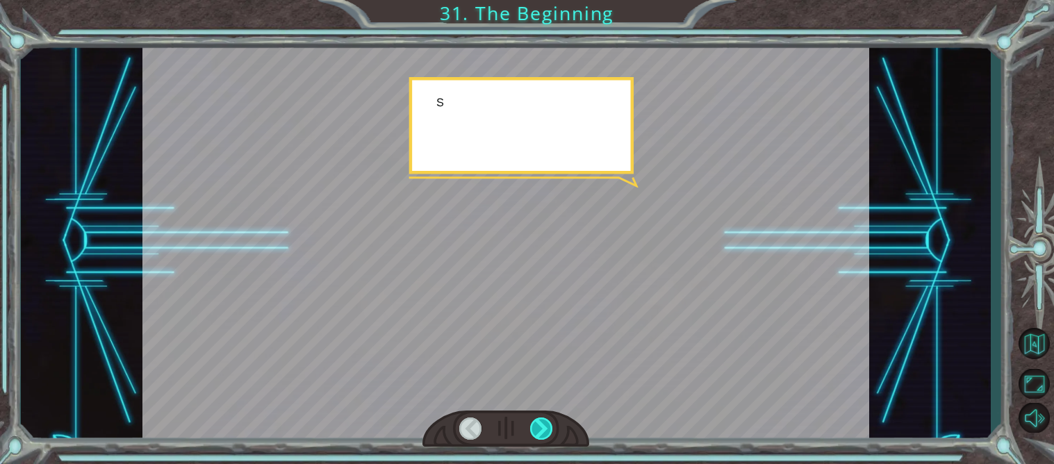
click at [540, 433] on div at bounding box center [541, 428] width 23 height 22
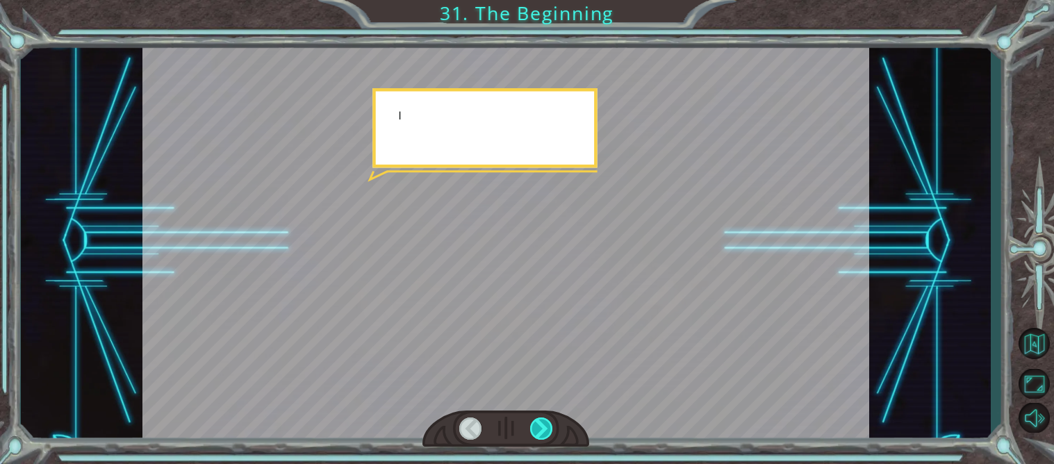
click at [540, 433] on div at bounding box center [541, 428] width 23 height 22
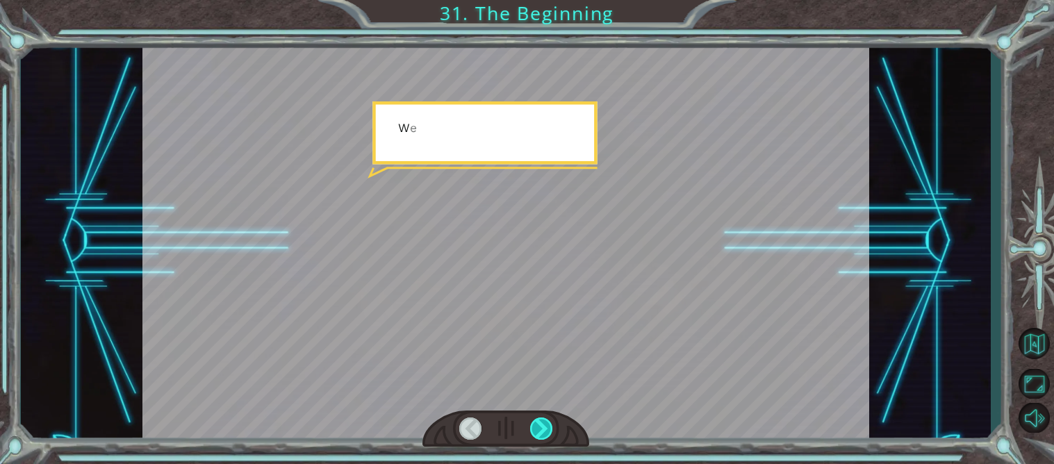
click at [540, 433] on div at bounding box center [541, 428] width 23 height 22
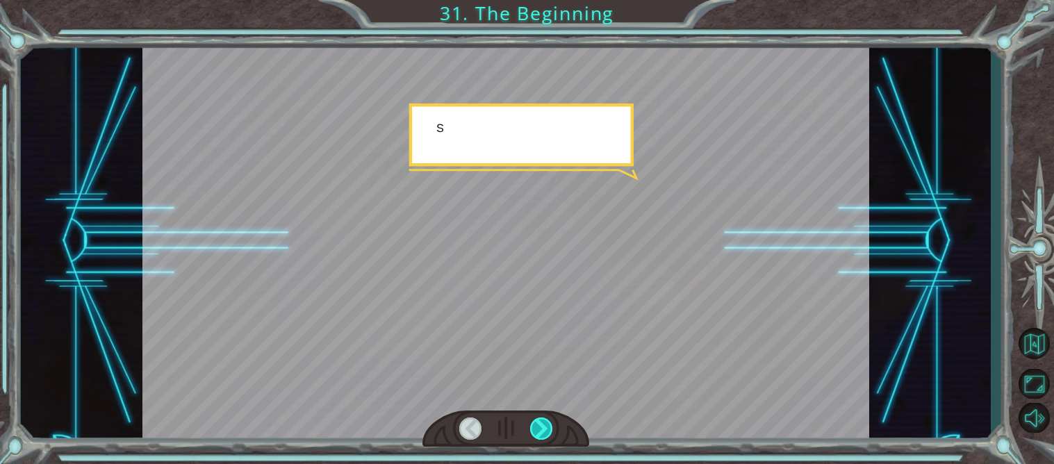
click at [540, 433] on div at bounding box center [541, 428] width 23 height 22
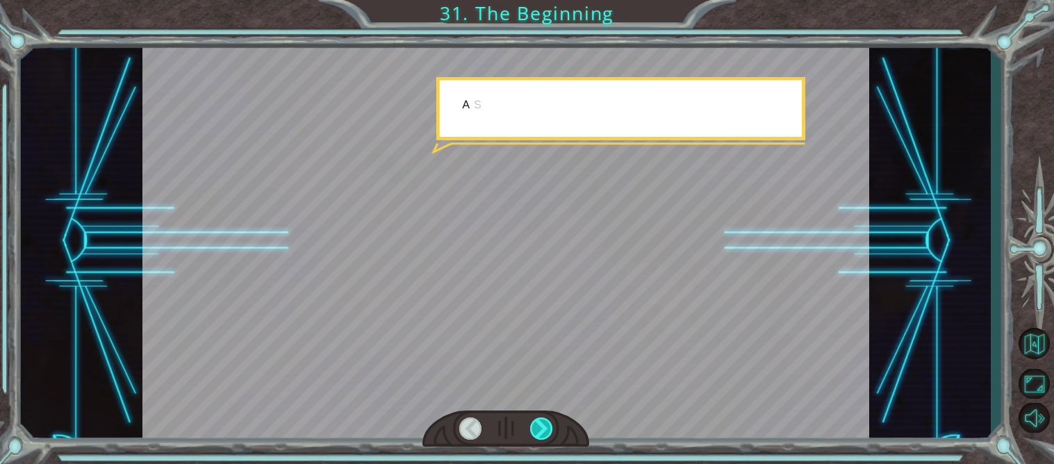
click at [540, 433] on div at bounding box center [541, 428] width 23 height 22
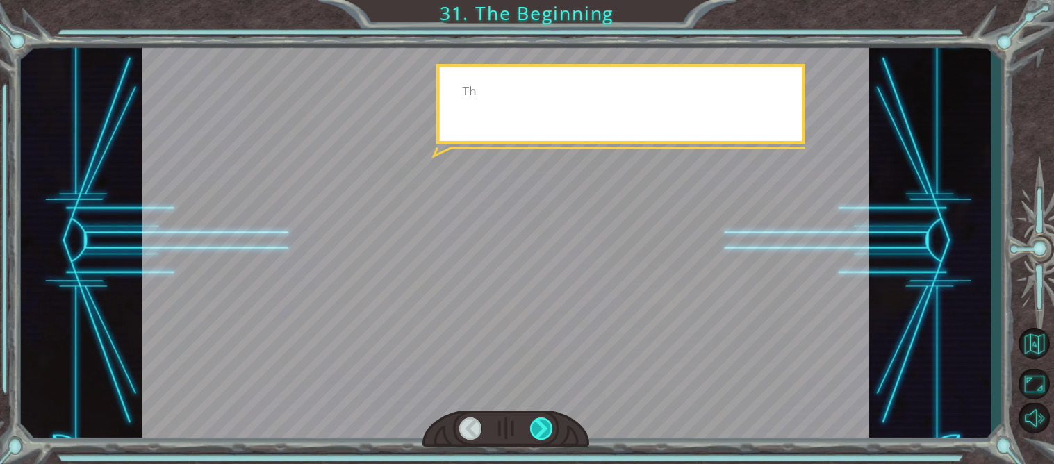
click at [540, 433] on div at bounding box center [541, 428] width 23 height 22
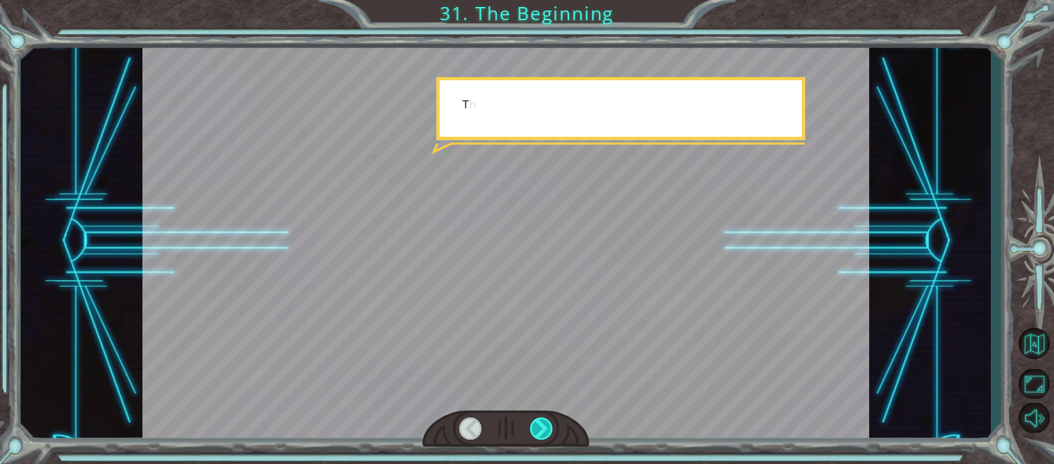
click at [540, 433] on div at bounding box center [541, 428] width 23 height 22
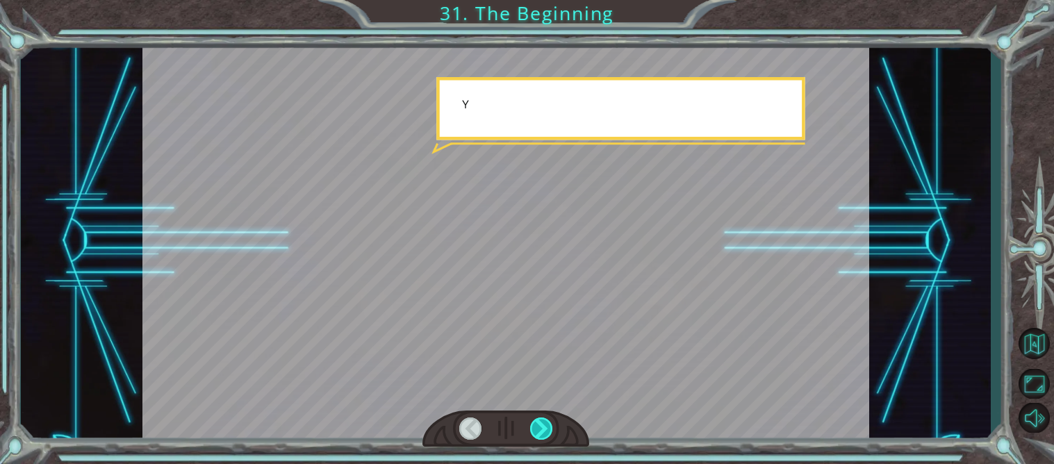
click at [540, 433] on div at bounding box center [541, 428] width 23 height 22
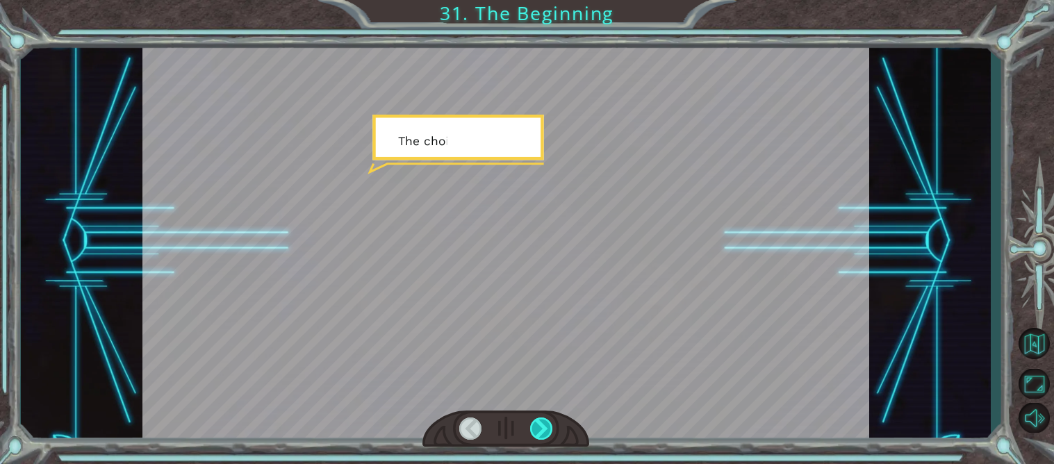
click at [540, 433] on div at bounding box center [541, 428] width 23 height 22
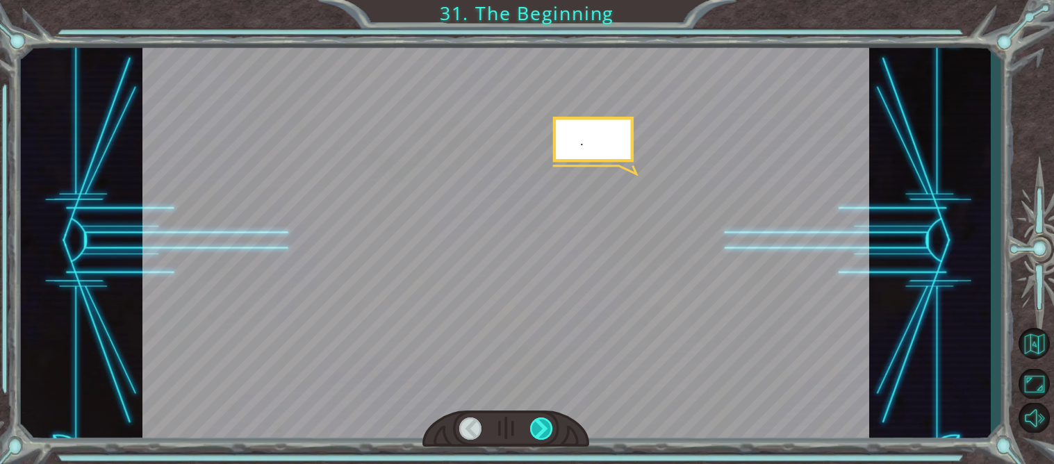
click at [540, 433] on div at bounding box center [541, 428] width 23 height 22
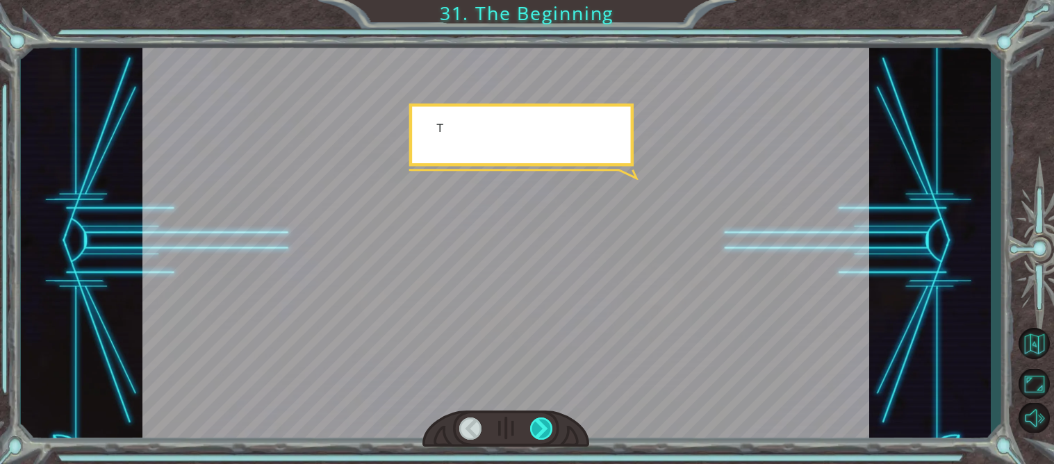
click at [540, 433] on div at bounding box center [541, 428] width 23 height 22
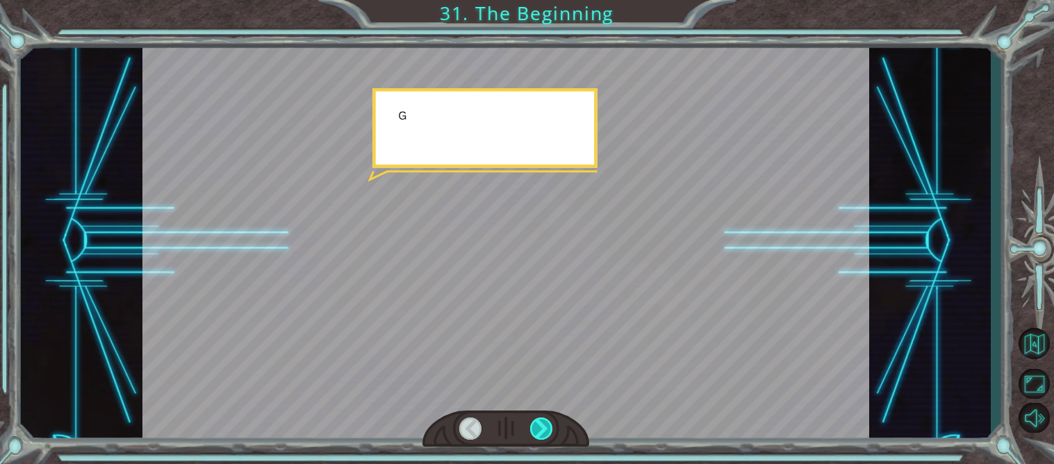
click at [540, 433] on div at bounding box center [541, 428] width 23 height 22
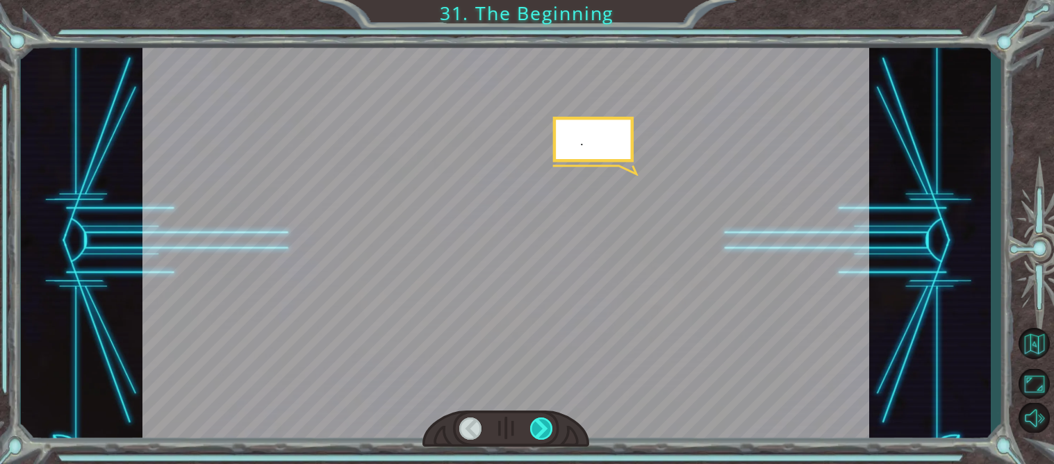
click at [540, 433] on div at bounding box center [541, 428] width 23 height 22
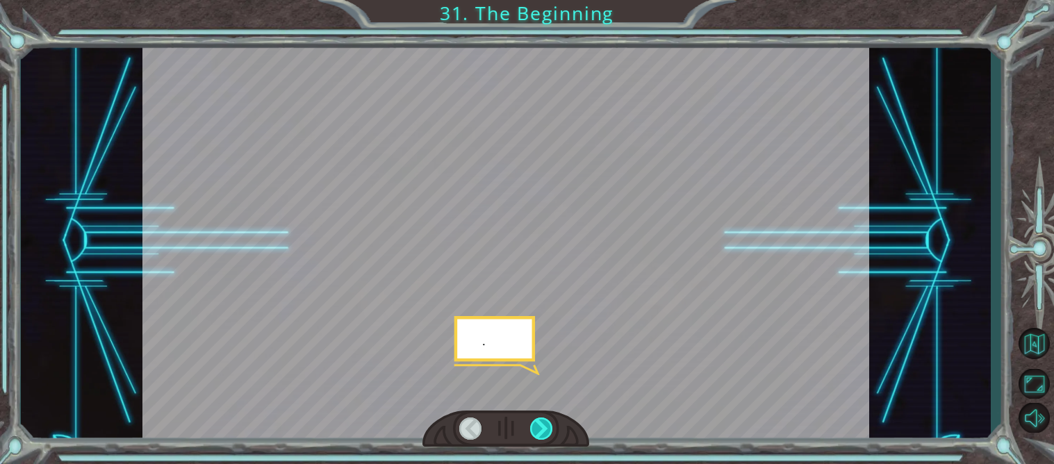
click at [540, 433] on div at bounding box center [541, 428] width 23 height 22
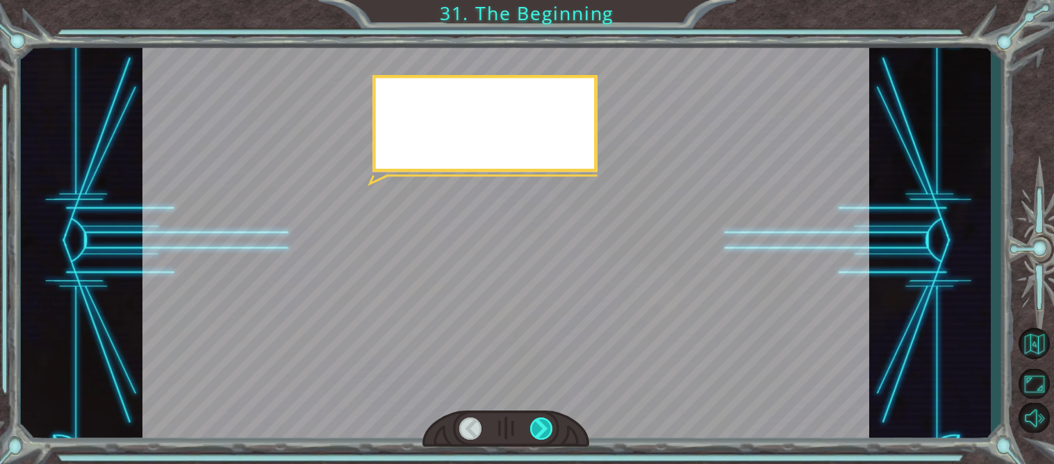
click at [540, 433] on div at bounding box center [541, 428] width 23 height 22
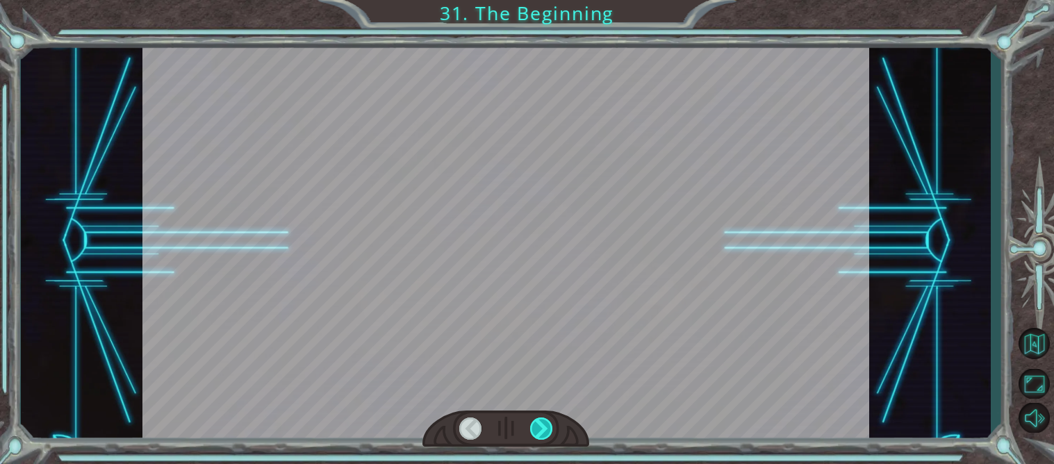
click at [540, 433] on div at bounding box center [541, 428] width 23 height 22
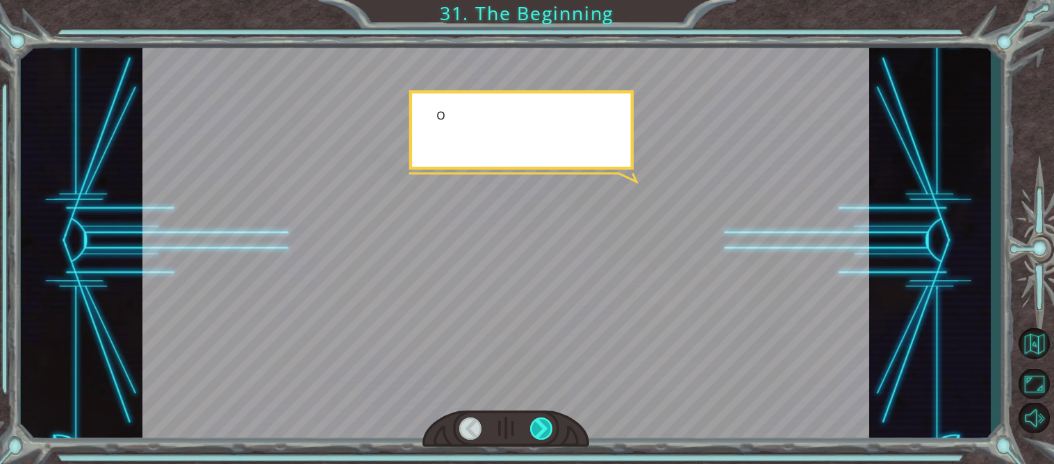
click at [540, 433] on div at bounding box center [541, 428] width 23 height 22
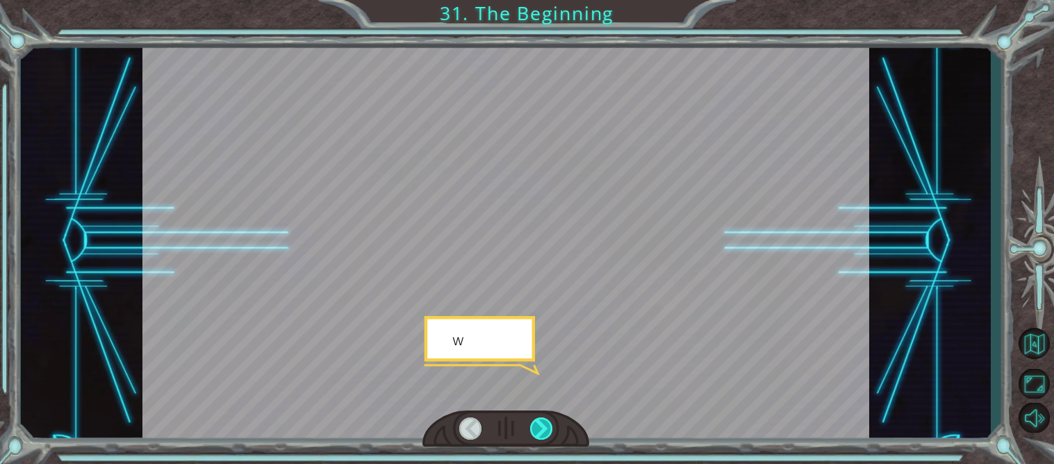
click at [540, 433] on div at bounding box center [541, 428] width 23 height 22
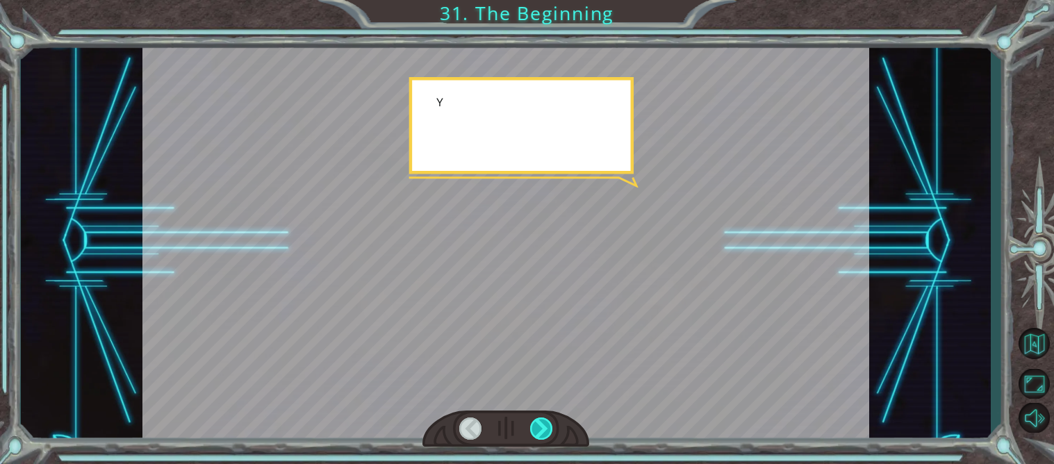
click at [540, 433] on div at bounding box center [541, 428] width 23 height 22
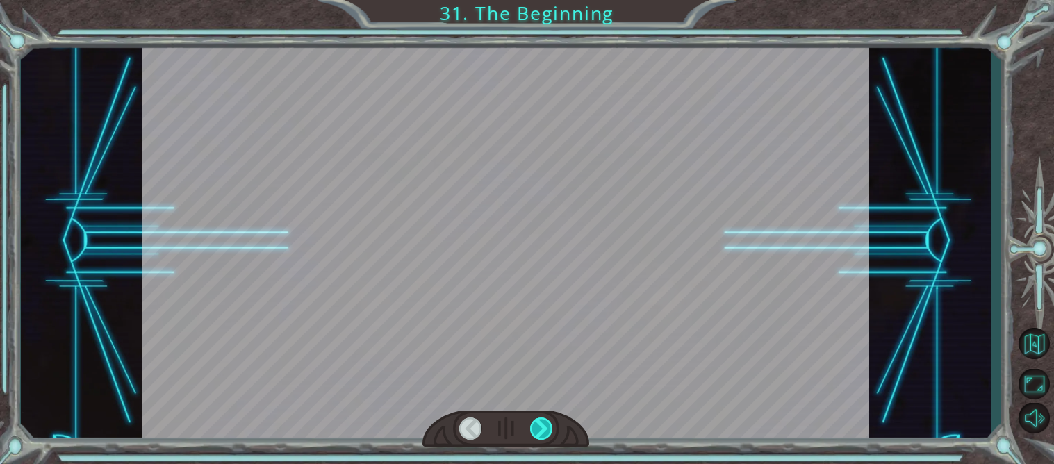
click at [540, 433] on div at bounding box center [541, 428] width 23 height 22
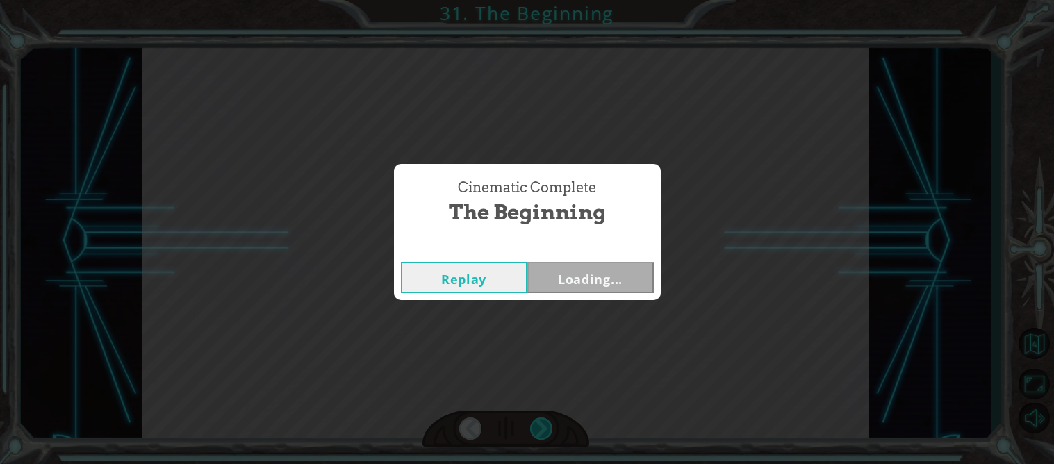
click at [540, 433] on div "Cinematic Complete The Beginning Replay Loading..." at bounding box center [527, 232] width 1054 height 464
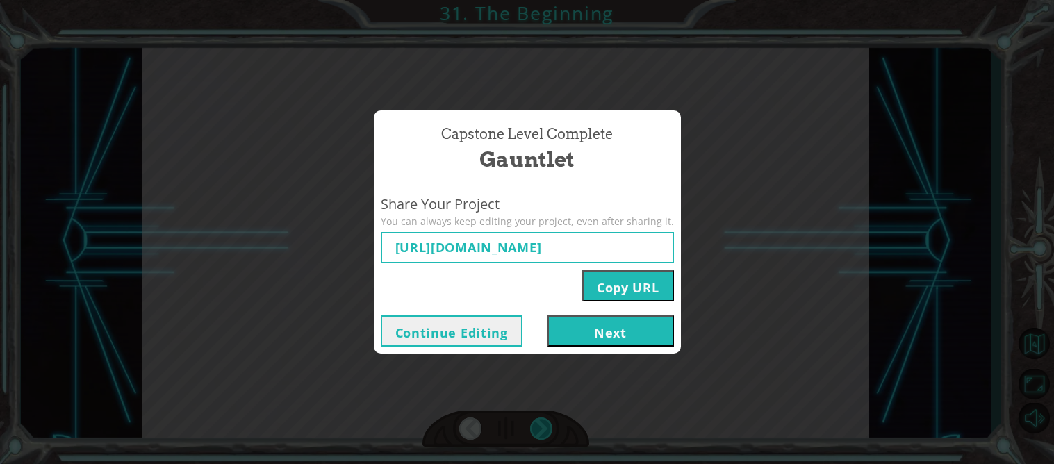
click at [540, 433] on div "Capstone Level Complete Gauntlet Share Your Project You can always keep editing…" at bounding box center [527, 232] width 1054 height 464
click at [623, 342] on button "Next" at bounding box center [610, 330] width 126 height 31
